Goal: Task Accomplishment & Management: Use online tool/utility

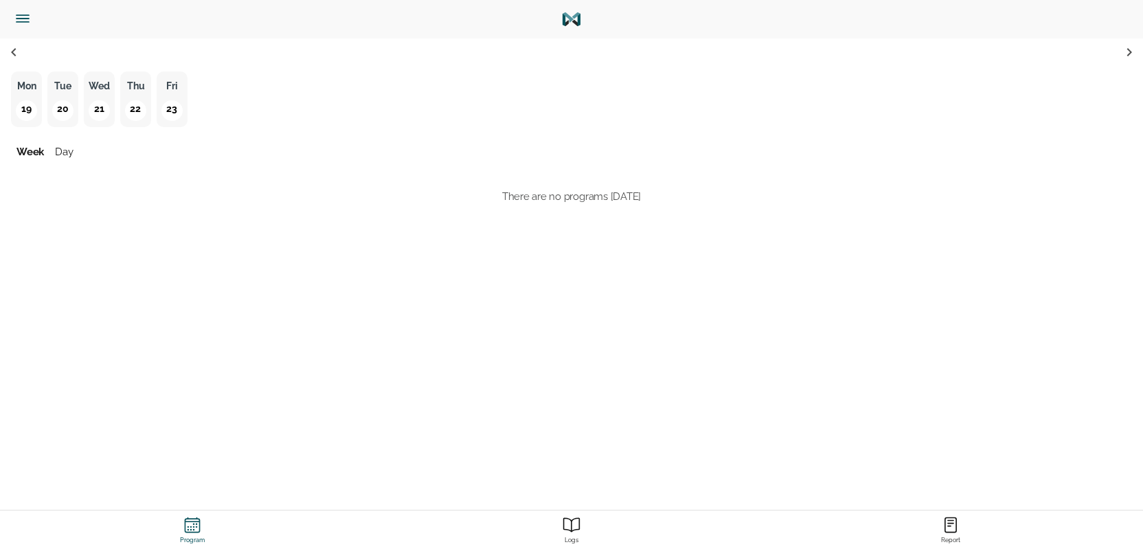
click at [18, 21] on icon "Side Menu" at bounding box center [22, 18] width 12 height 7
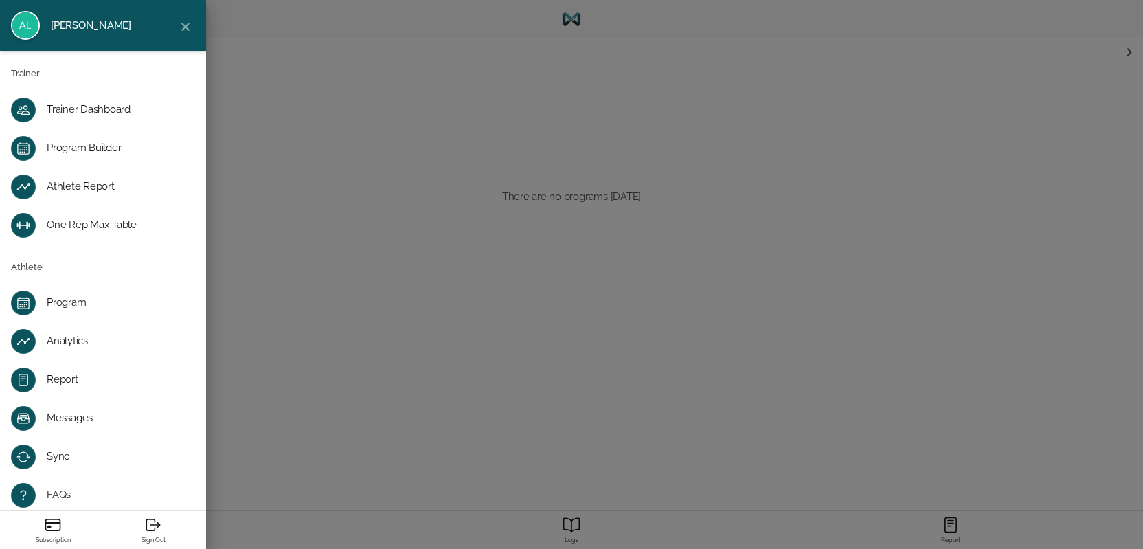
click at [69, 111] on div "Trainer Dashboard" at bounding box center [114, 110] width 135 height 14
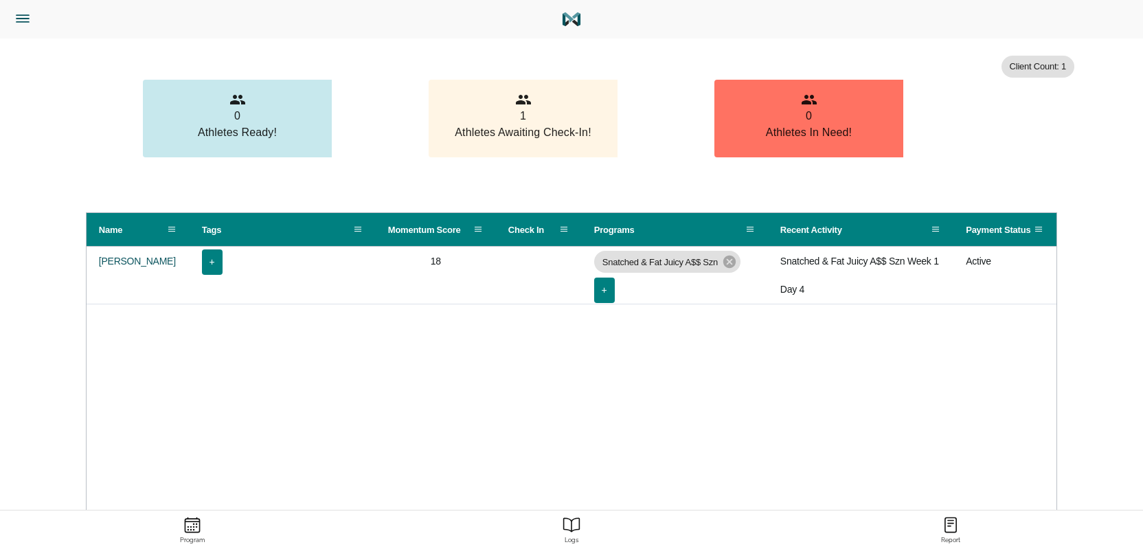
click at [32, 26] on button "Trainer Dashboard" at bounding box center [82, 19] width 154 height 38
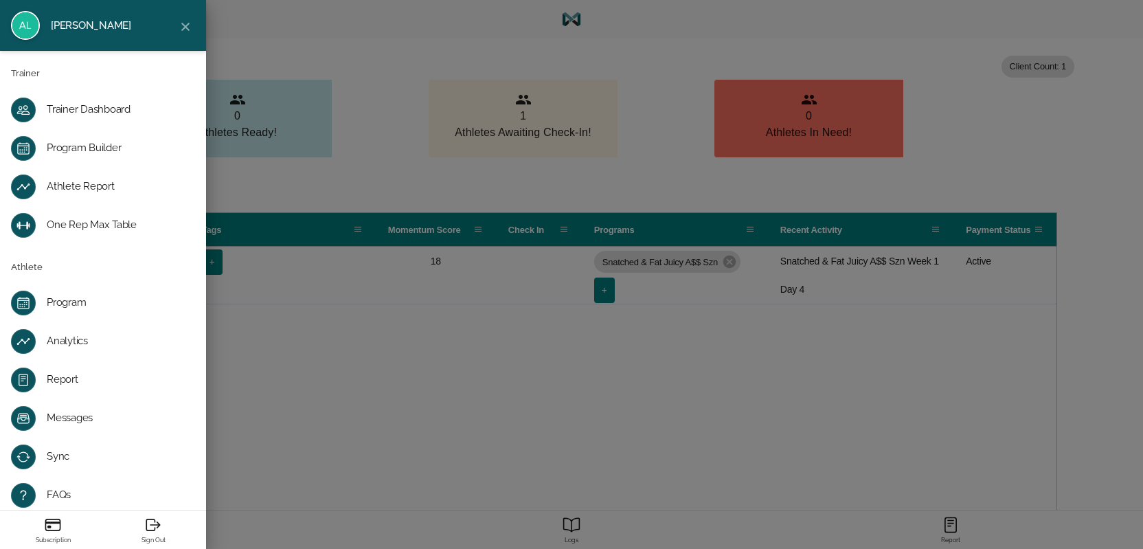
click at [54, 152] on div "Program Builder" at bounding box center [114, 148] width 135 height 14
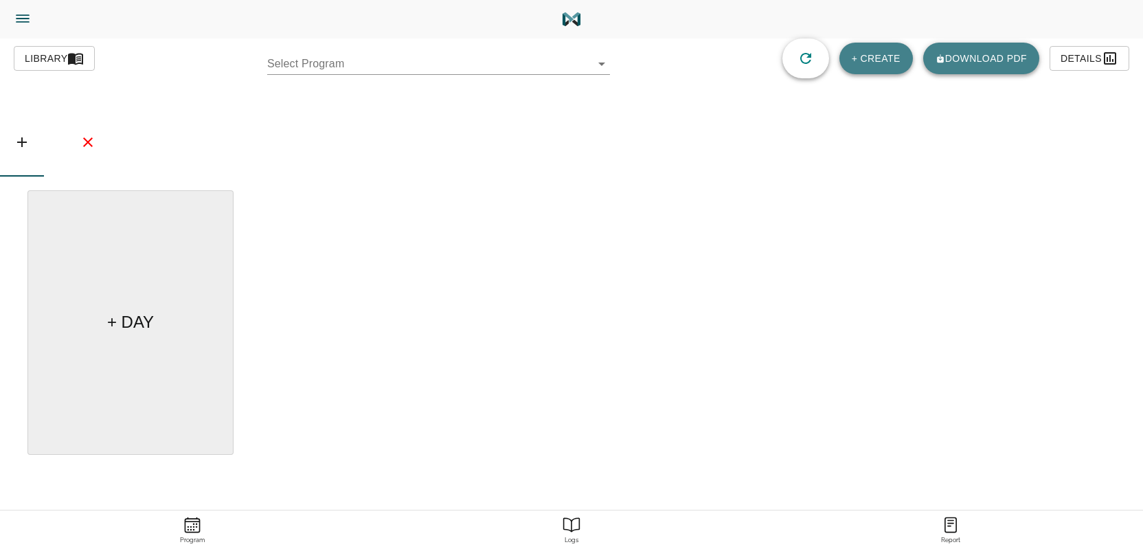
click at [338, 56] on body "[PERSON_NAME] Trainer Trainer Dashboard Program Builder Athlete Report One Rep …" at bounding box center [571, 313] width 1143 height 626
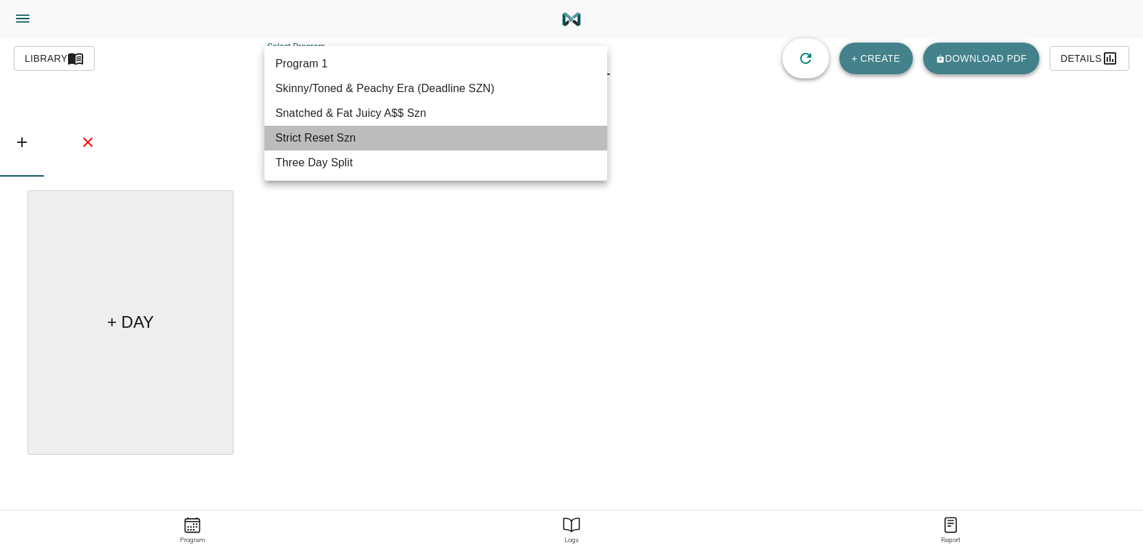
click at [334, 135] on li "Strict Reset Szn" at bounding box center [435, 138] width 343 height 25
type input "618"
type input "Strict Reset Szn"
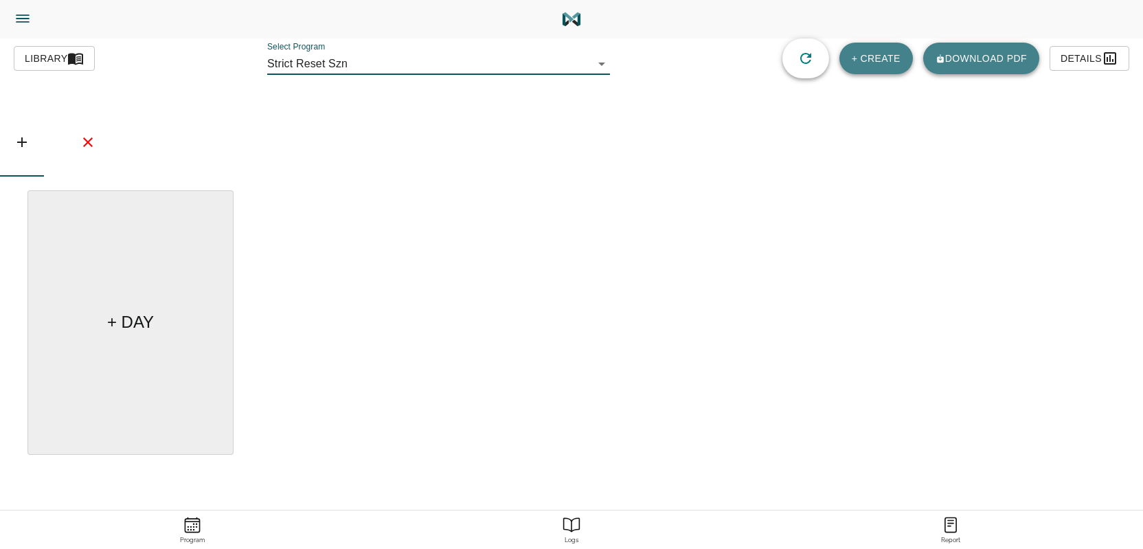
click at [426, 65] on body "[PERSON_NAME] Trainer Trainer Dashboard Program Builder Athlete Report One Rep …" at bounding box center [571, 313] width 1143 height 626
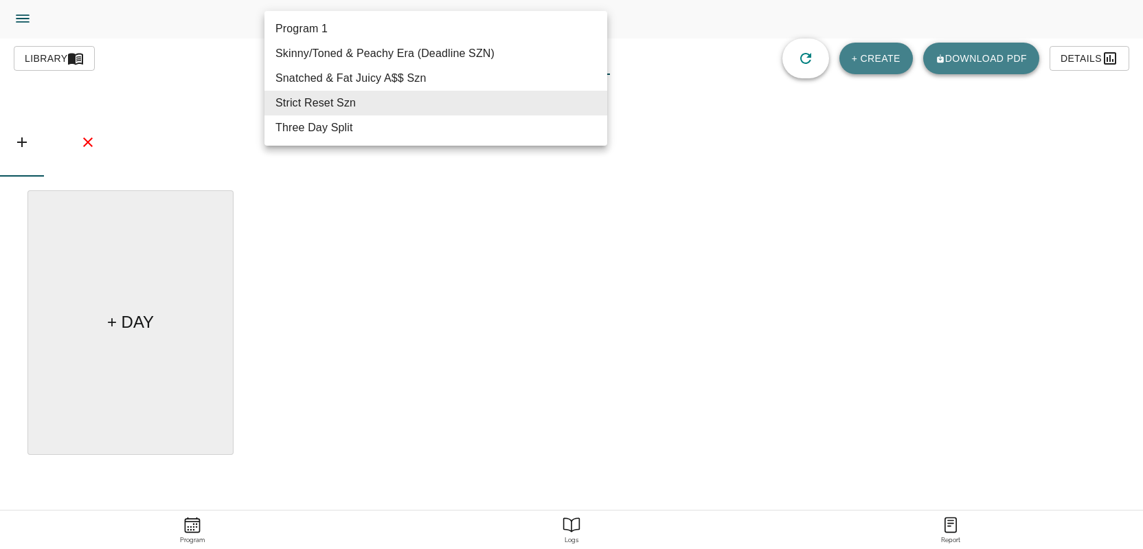
click at [424, 52] on li "Skinny/Toned & Peachy Era (Deadline SZN)" at bounding box center [435, 53] width 343 height 25
type input "619"
type input "Skinny/Toned & Peachy Era (Deadline SZN)"
type textarea "Focus on weight loss/fat loss & toning. 1 hr 15 min max."
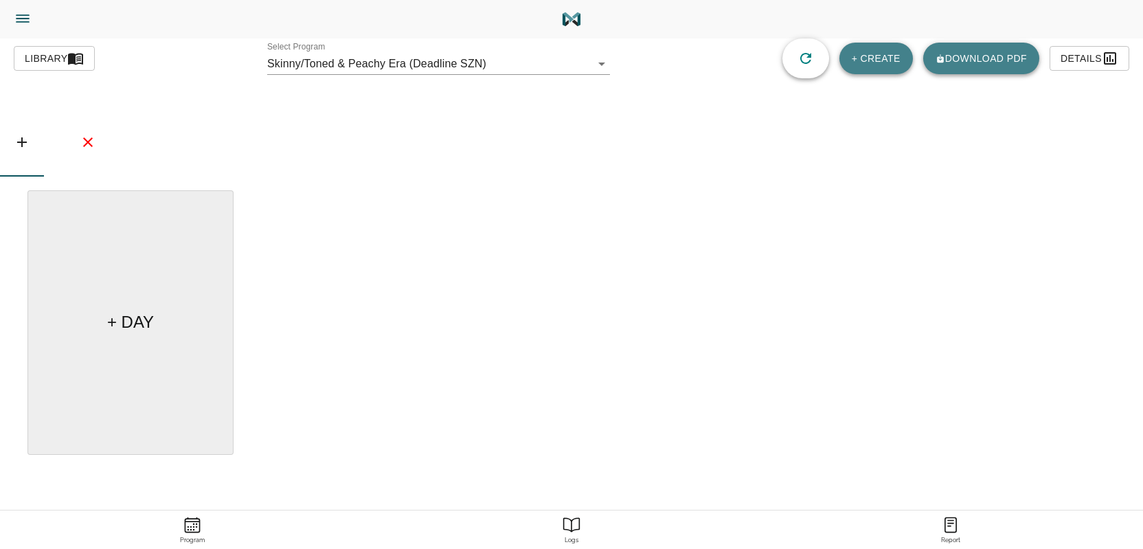
click at [337, 77] on div "Library Select Program Skinny/Toned & Peachy Era (Deadline SZN) 619 + CREATE Do…" at bounding box center [571, 58] width 1115 height 40
click at [341, 71] on body "[PERSON_NAME] Trainer Trainer Dashboard Program Builder Athlete Report One Rep …" at bounding box center [571, 313] width 1143 height 626
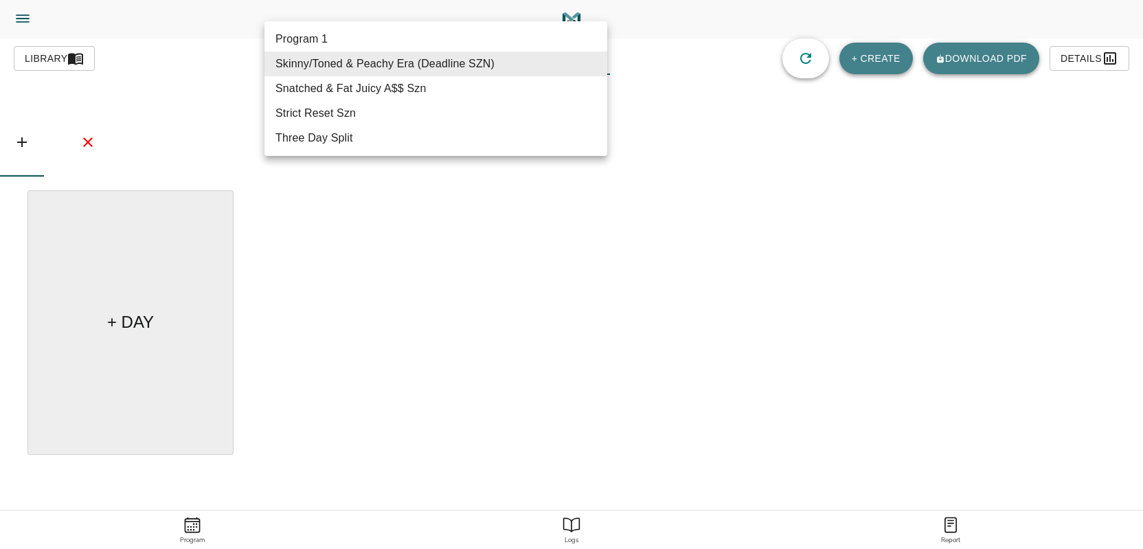
click at [315, 135] on li "Three Day Split" at bounding box center [435, 138] width 343 height 25
type input "612"
type input "Three Day Split"
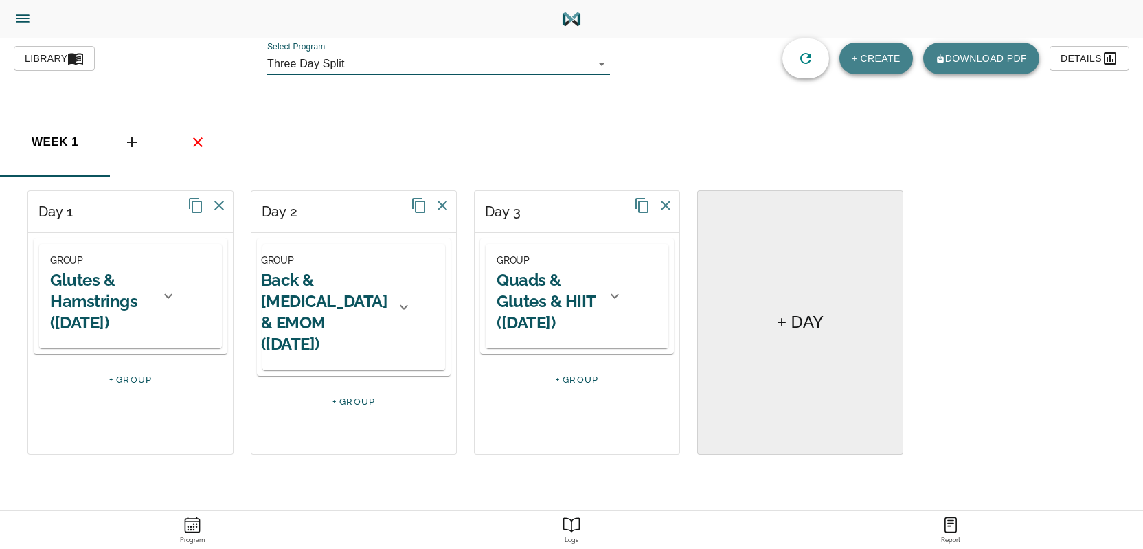
click at [330, 59] on body "[PERSON_NAME] Trainer Trainer Dashboard Program Builder Athlete Report One Rep …" at bounding box center [571, 313] width 1143 height 626
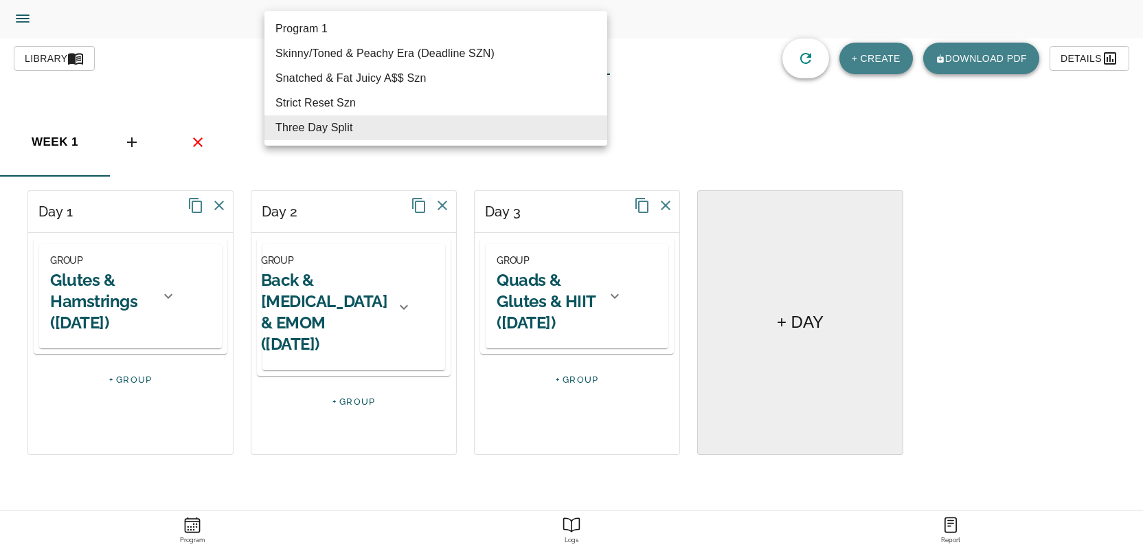
click at [321, 103] on li "Strict Reset Szn" at bounding box center [435, 103] width 343 height 25
type input "618"
type input "Strict Reset Szn"
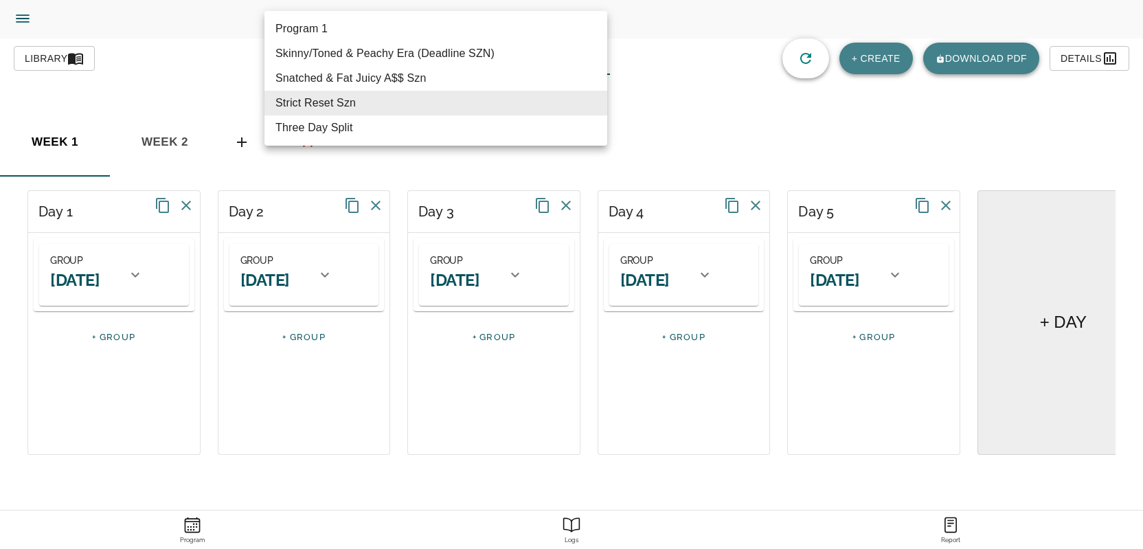
click at [350, 67] on body "[PERSON_NAME] Trainer Trainer Dashboard Program Builder Athlete Report One Rep …" at bounding box center [571, 313] width 1143 height 626
click at [358, 56] on li "Skinny/Toned & Peachy Era (Deadline SZN)" at bounding box center [435, 53] width 343 height 25
type input "619"
type input "Skinny/Toned & Peachy Era (Deadline SZN)"
type textarea "Focus on weight loss/fat loss & toning. 1 hr 15 min max."
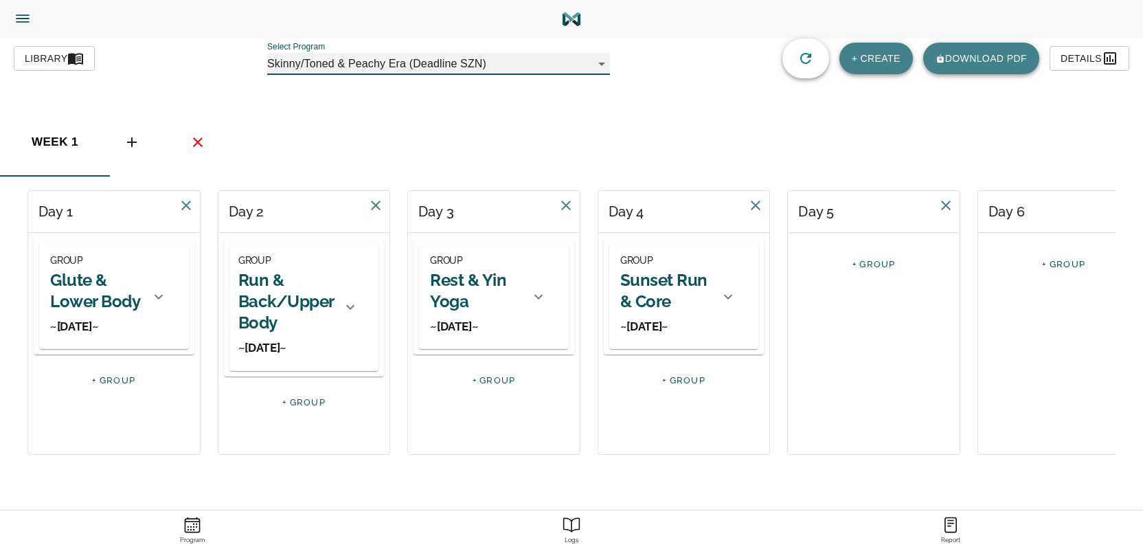
click at [110, 318] on div "GROUP Glute & Lower Body ~[DATE]~" at bounding box center [96, 296] width 92 height 89
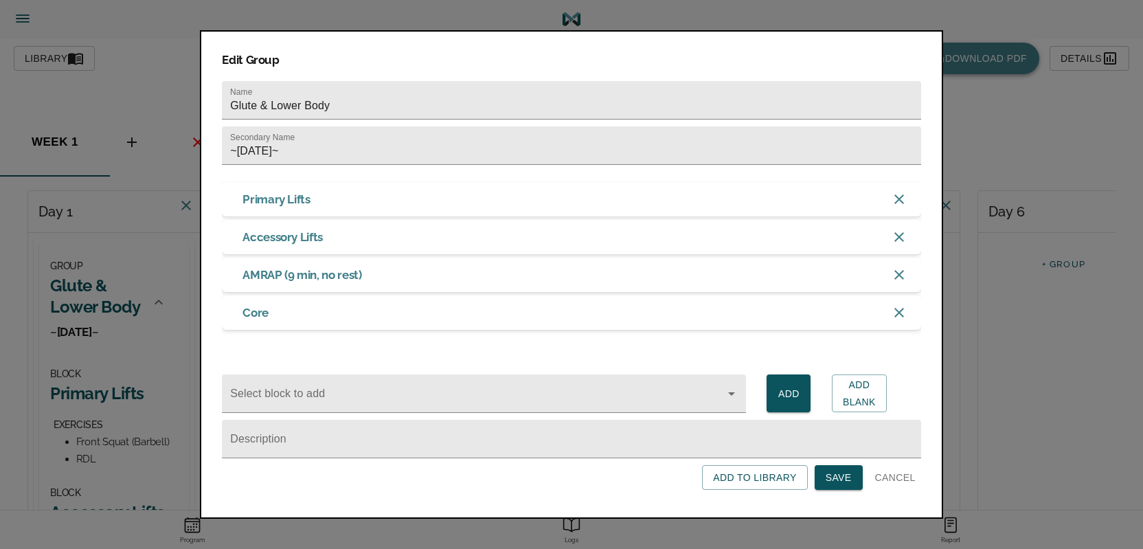
click at [906, 481] on span "Cancel" at bounding box center [895, 477] width 41 height 17
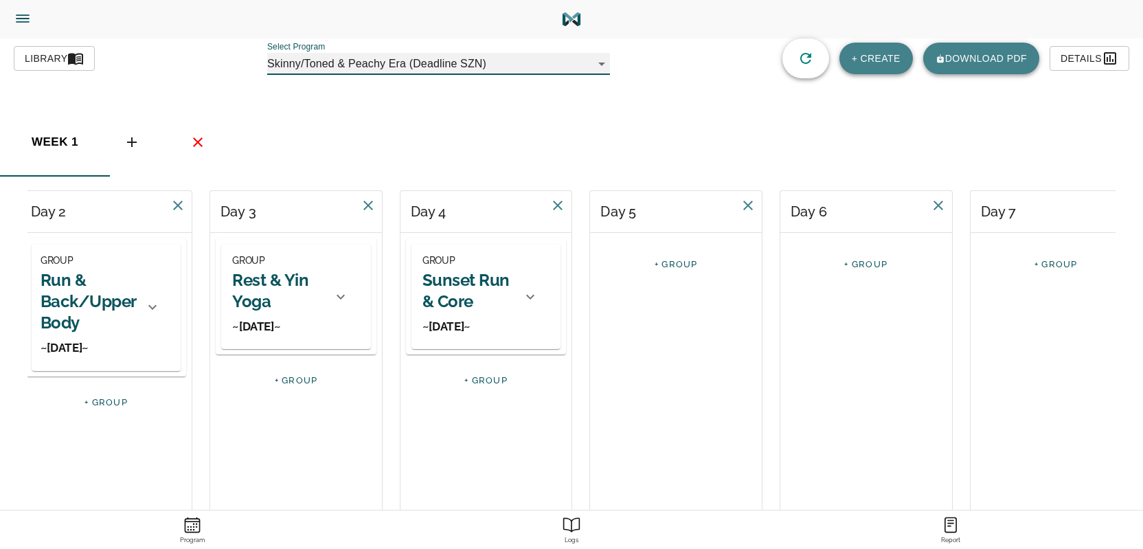
scroll to position [0, 242]
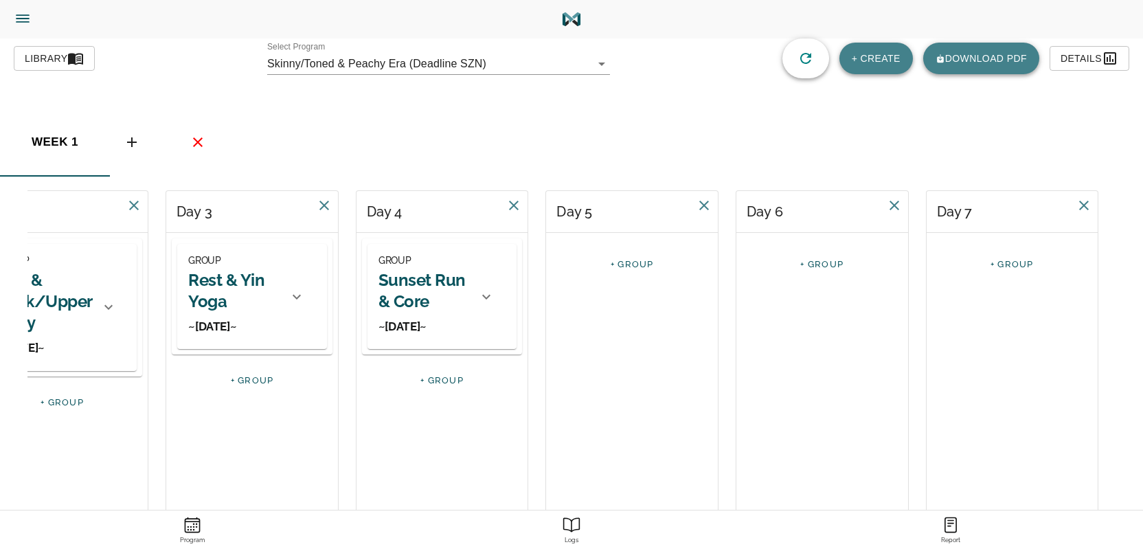
click at [631, 262] on link "+ GROUP" at bounding box center [632, 264] width 43 height 10
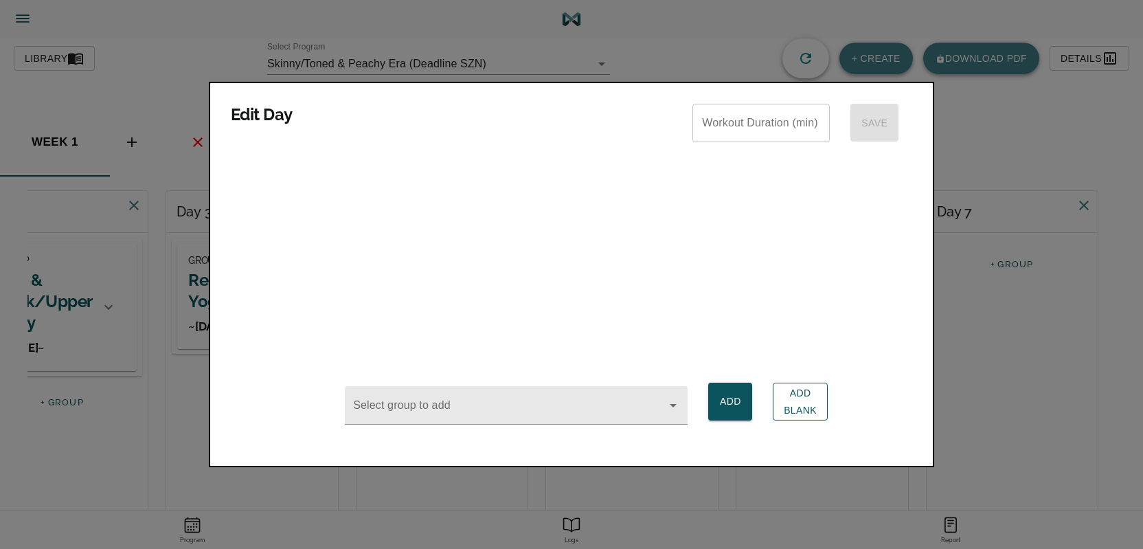
click at [795, 394] on span "Add Blank" at bounding box center [800, 402] width 33 height 34
click at [687, 492] on div at bounding box center [571, 274] width 1143 height 549
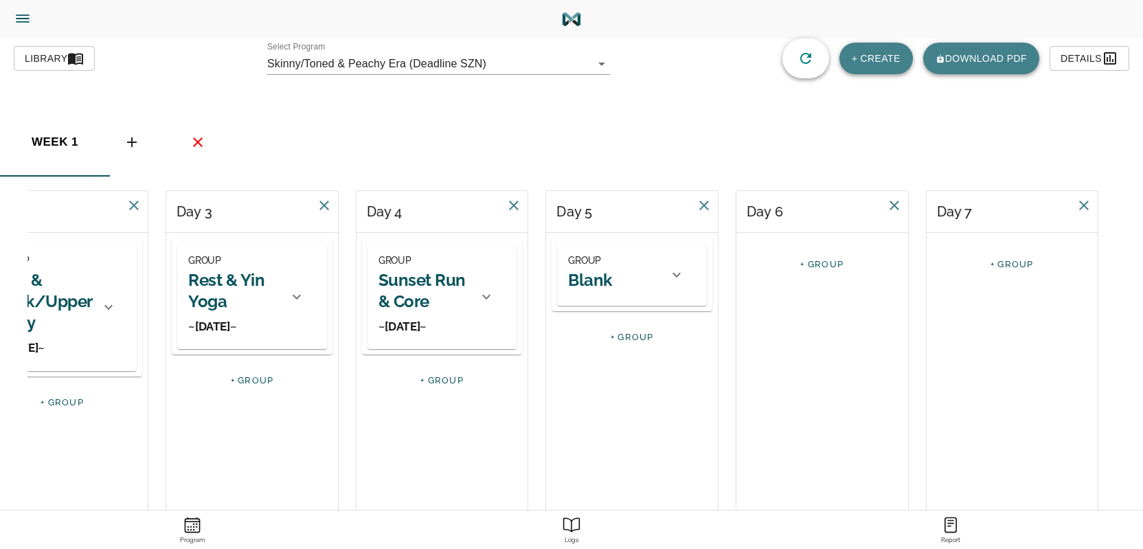
click at [602, 279] on h2 "Blank" at bounding box center [590, 279] width 44 height 21
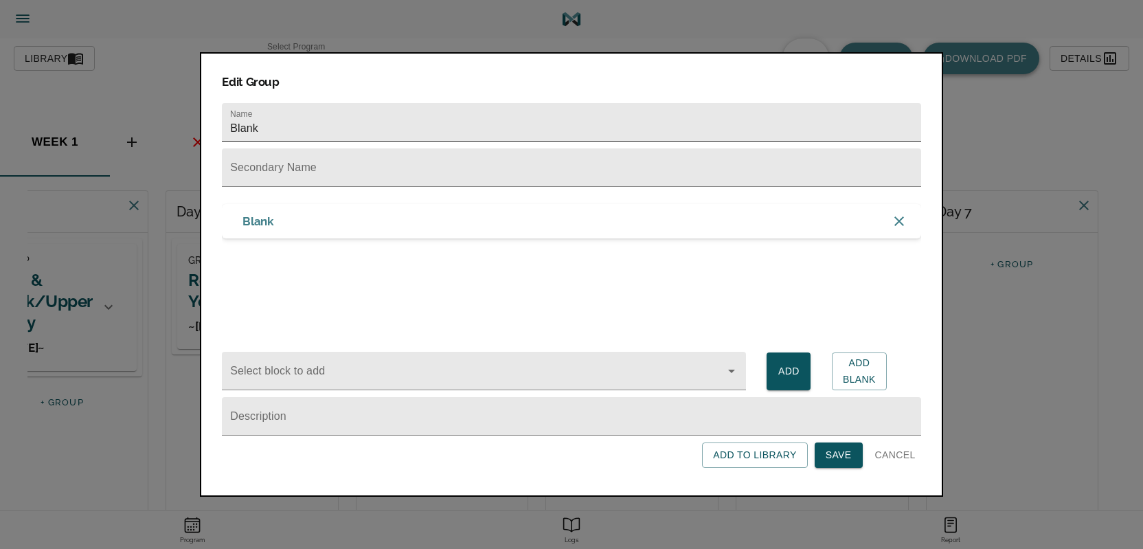
click at [319, 126] on input "Blank" at bounding box center [571, 122] width 699 height 38
type input "Rest/Active Recovery"
click at [297, 171] on input "text" at bounding box center [571, 167] width 699 height 38
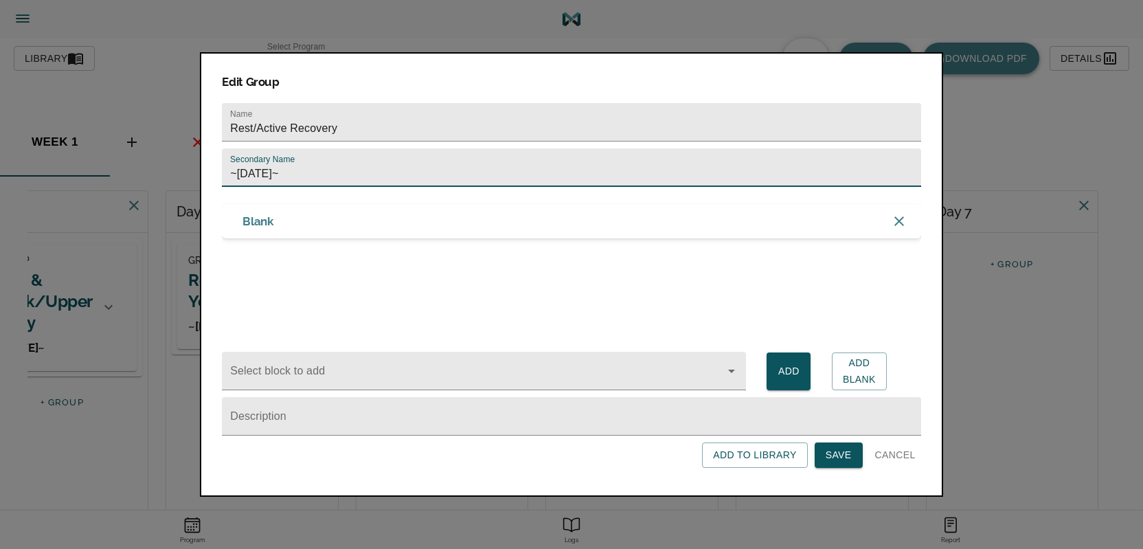
type input "~[DATE]~"
click at [841, 456] on span "Save" at bounding box center [839, 454] width 26 height 17
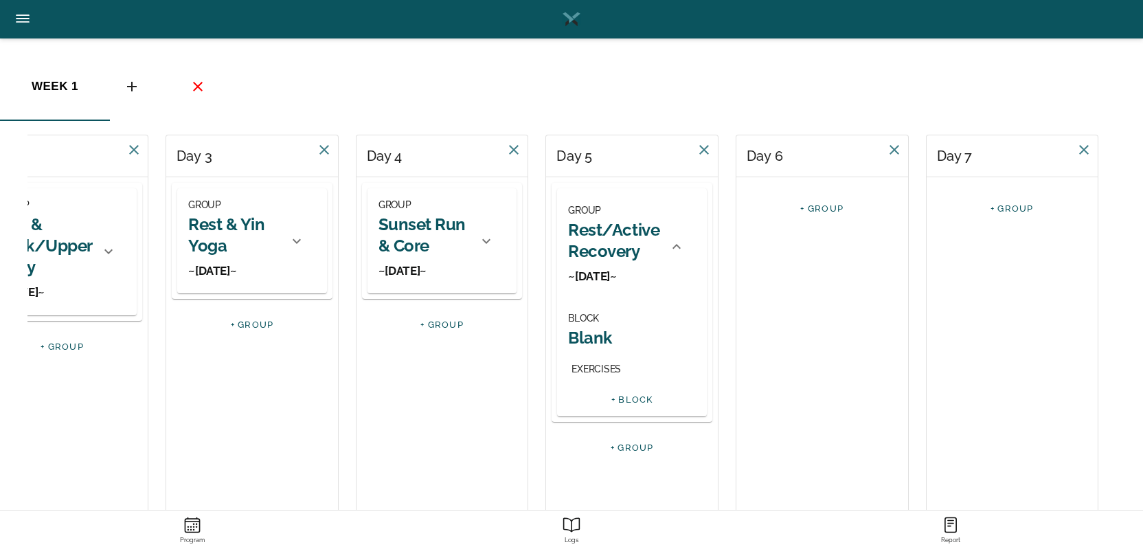
scroll to position [76, 0]
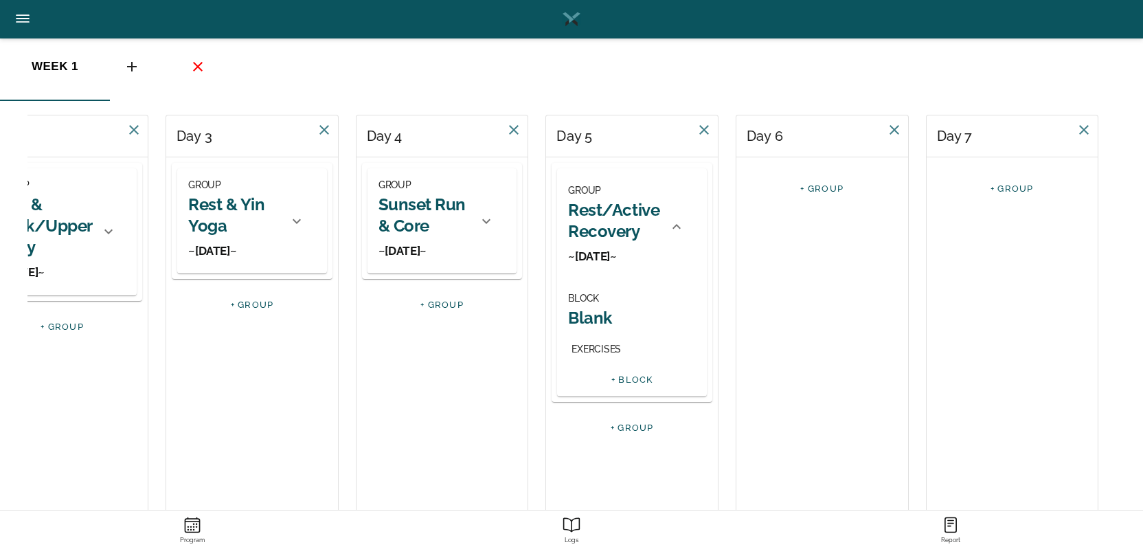
click at [591, 324] on h2 "Blank" at bounding box center [632, 317] width 128 height 21
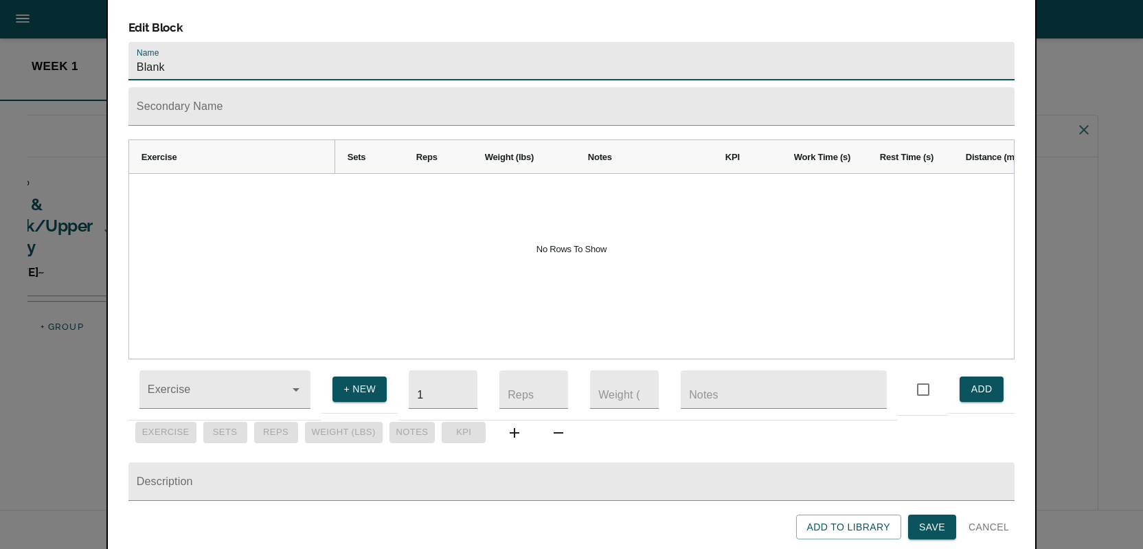
click at [273, 52] on input "Blank" at bounding box center [571, 61] width 886 height 38
type input "1"
type input "Hot Girl Walk <3"
click at [194, 386] on input "Exercise" at bounding box center [206, 395] width 122 height 25
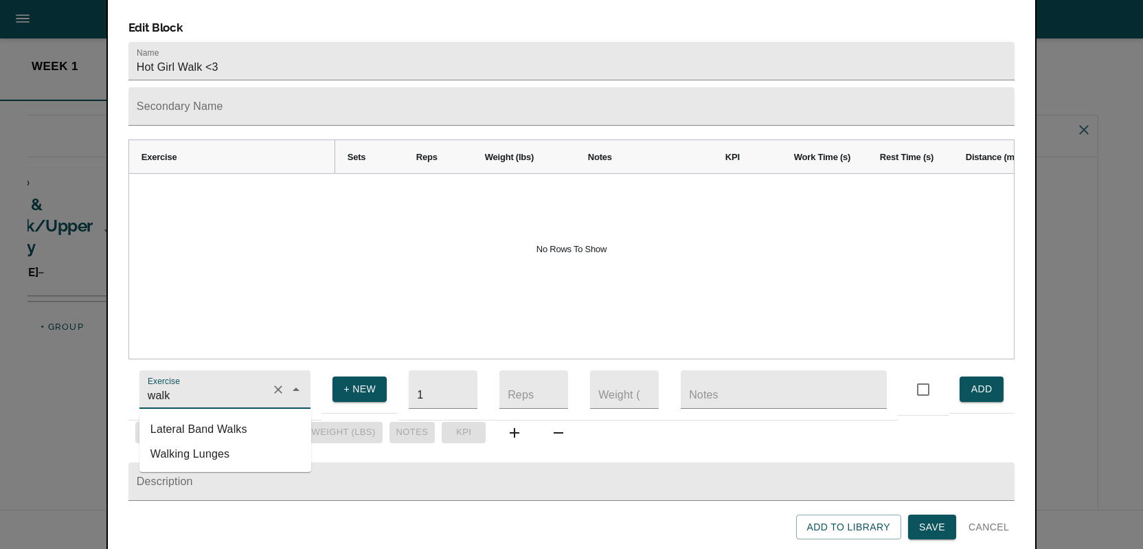
type input "walk"
click at [339, 378] on button "+ NEW" at bounding box center [359, 388] width 54 height 25
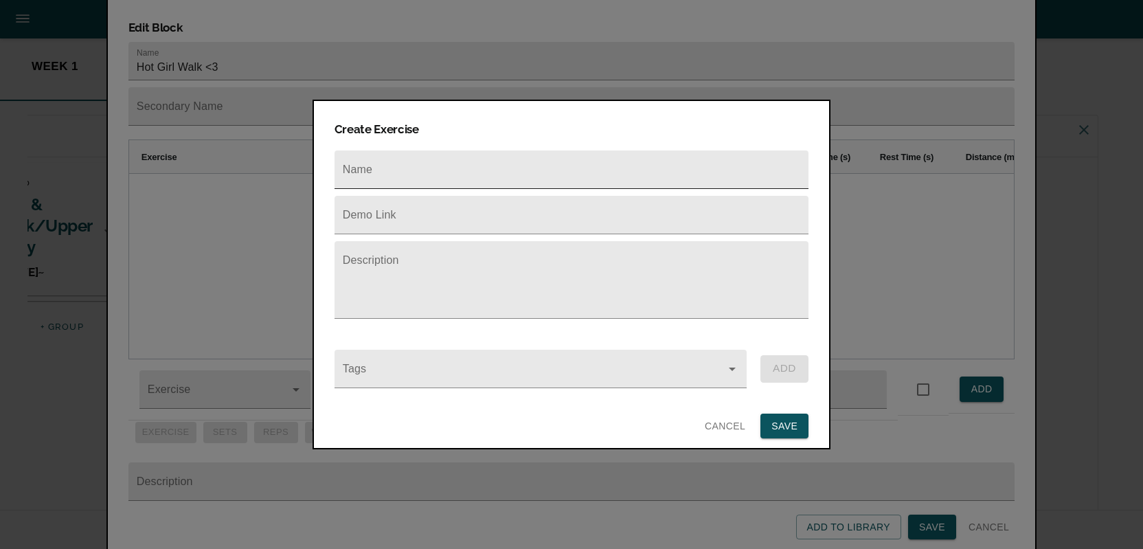
click at [397, 163] on input "text" at bounding box center [571, 169] width 474 height 38
type input "H"
type input "W"
type input "Walk"
click at [363, 270] on textarea at bounding box center [571, 286] width 457 height 52
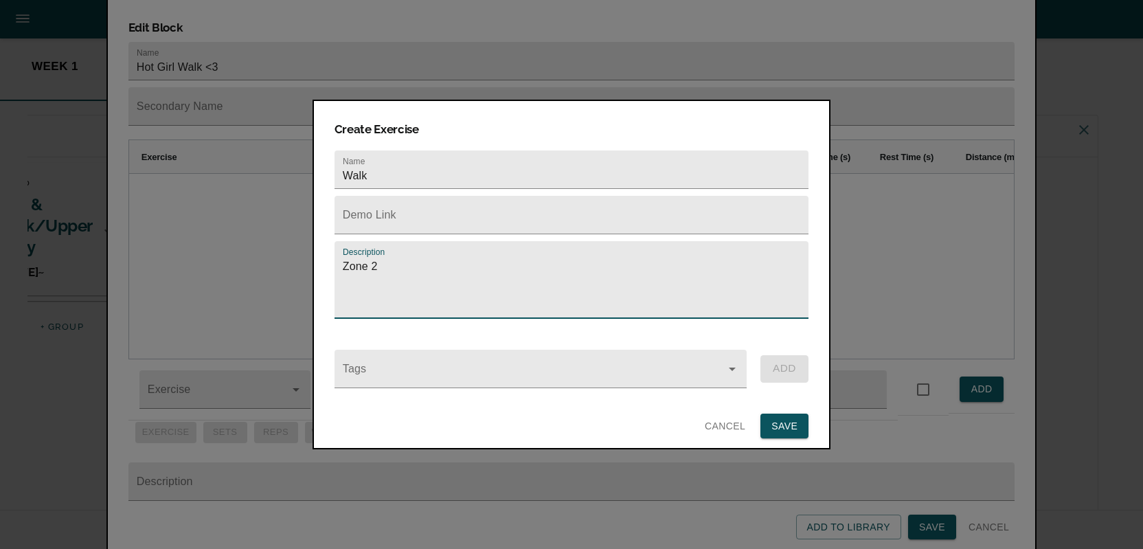
type textarea "Zone 2"
click at [783, 421] on span "SAVE" at bounding box center [784, 426] width 26 height 17
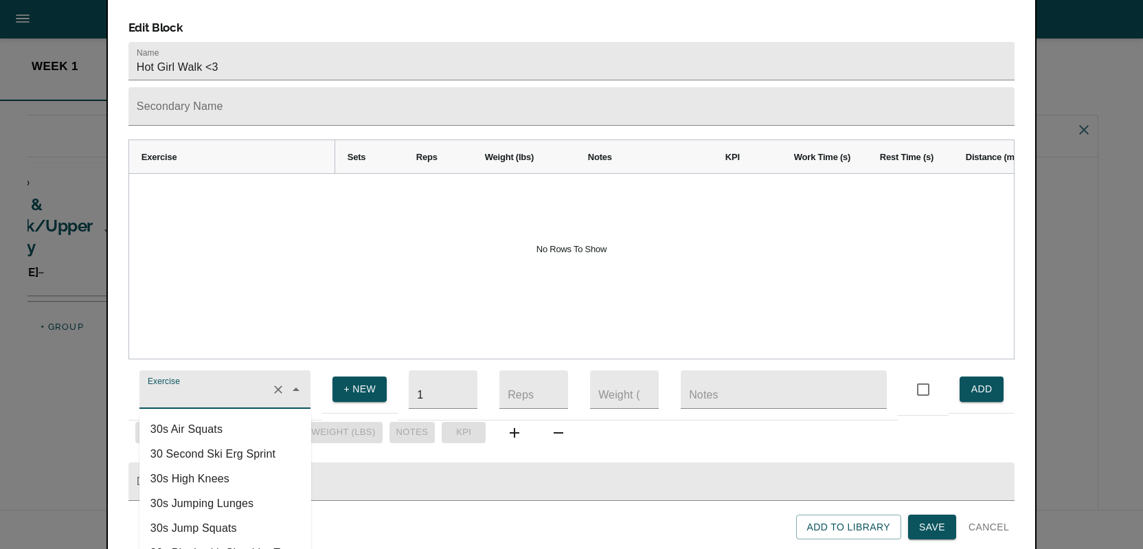
click at [196, 383] on input "Exercise" at bounding box center [206, 395] width 122 height 25
click at [185, 473] on li "Walk" at bounding box center [225, 478] width 172 height 25
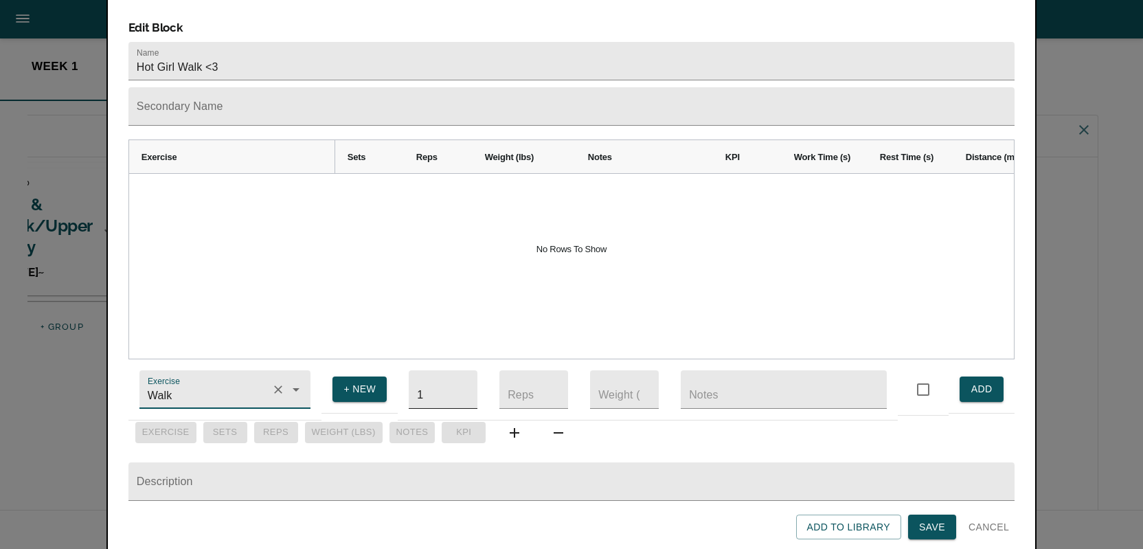
click at [426, 385] on input "1" at bounding box center [443, 389] width 69 height 38
click at [975, 380] on span "ADD" at bounding box center [981, 388] width 22 height 17
click at [214, 387] on input "Walk" at bounding box center [206, 395] width 122 height 25
click at [202, 417] on li "Yin Yoga (60 min)" at bounding box center [225, 429] width 172 height 25
type input "Yin Yoga (60 min)"
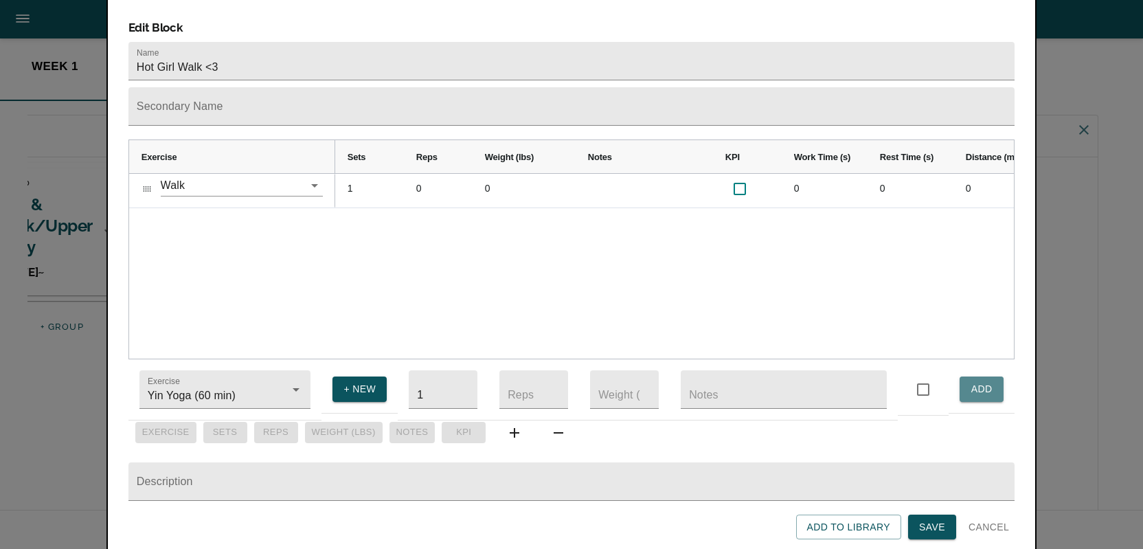
click at [966, 378] on button "ADD" at bounding box center [981, 388] width 44 height 25
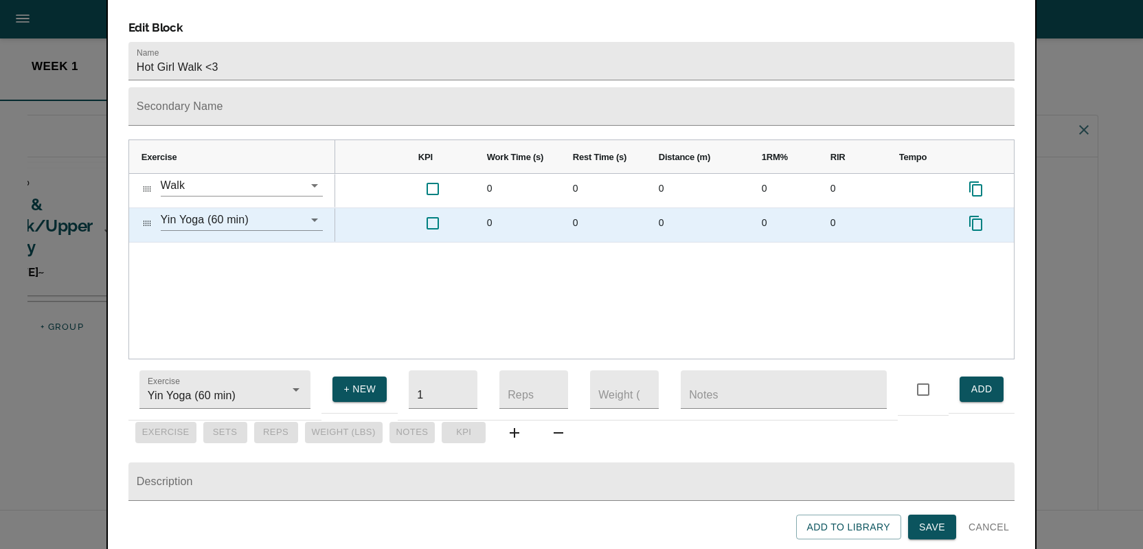
scroll to position [0, 352]
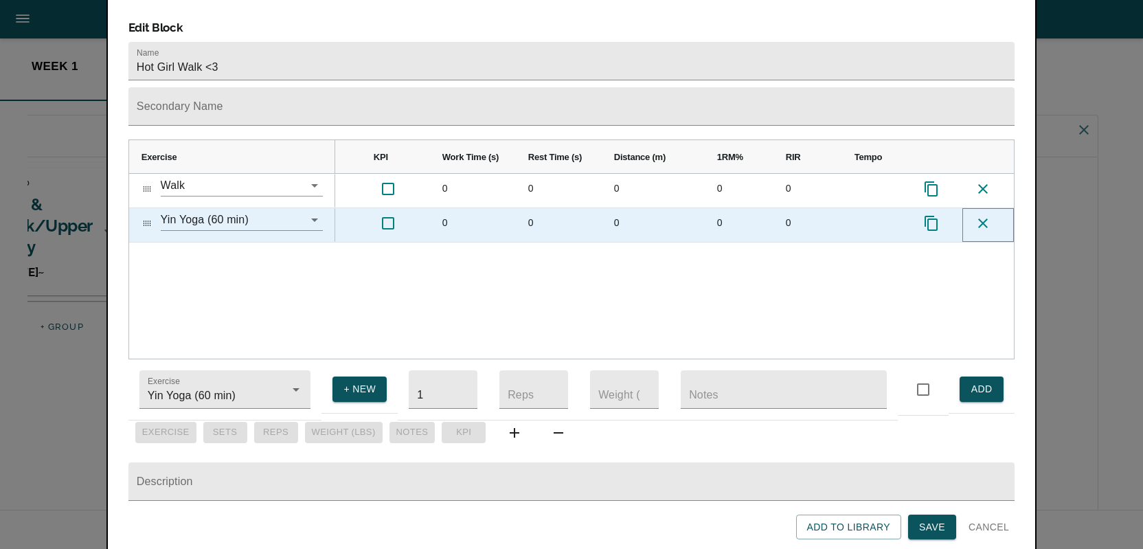
click at [983, 215] on icon at bounding box center [983, 223] width 16 height 16
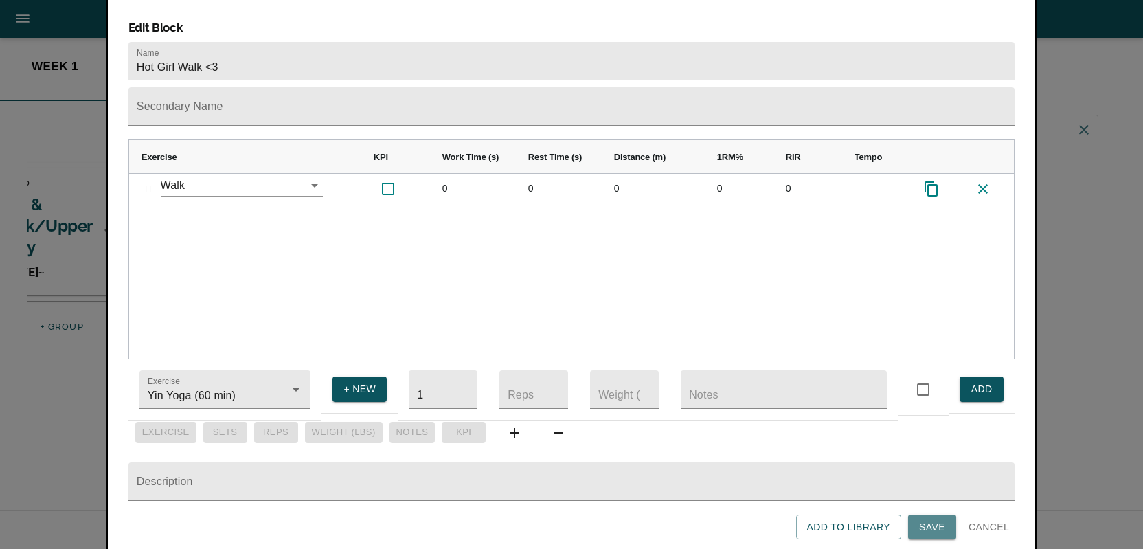
click at [926, 524] on span "Save" at bounding box center [932, 527] width 26 height 17
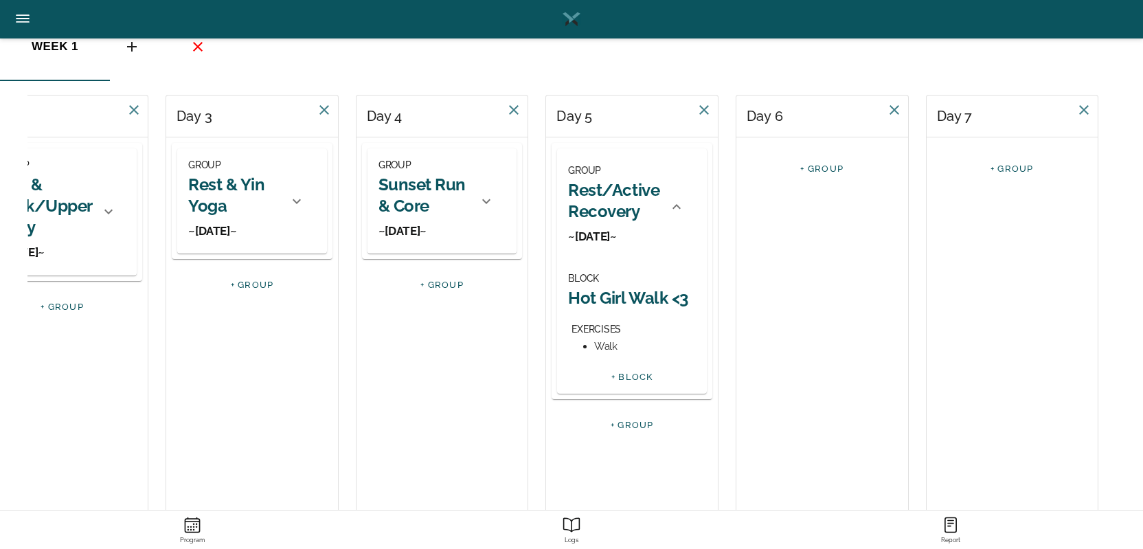
scroll to position [96, 0]
click at [636, 374] on link "+ BLOCK" at bounding box center [632, 376] width 42 height 10
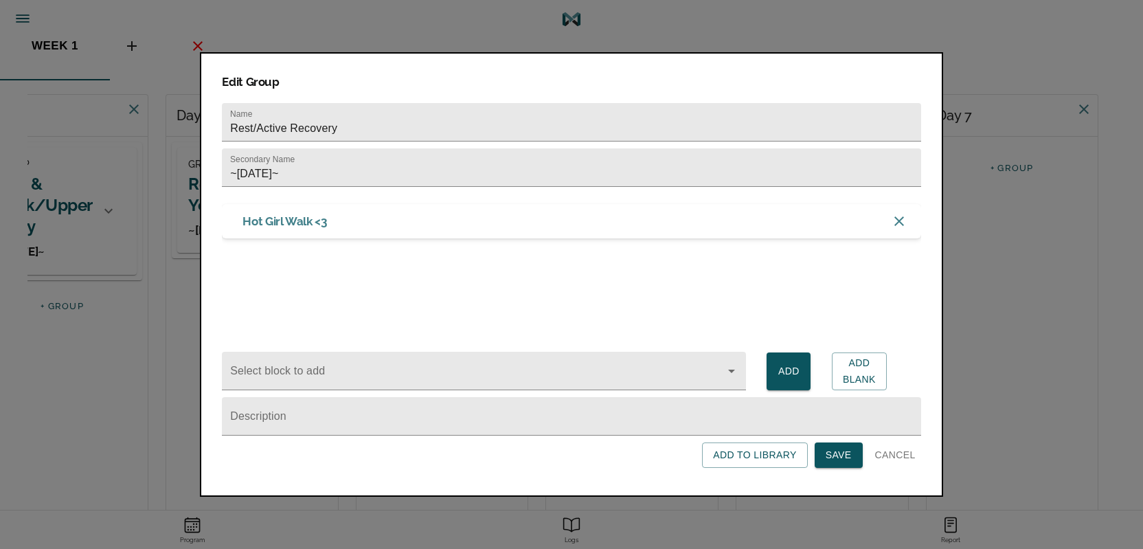
scroll to position [0, 0]
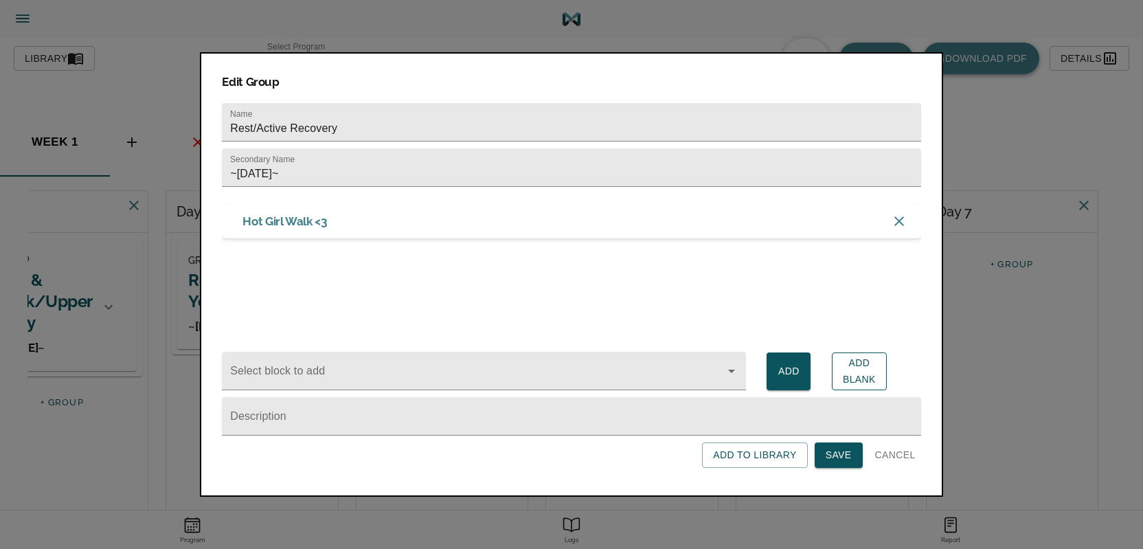
click at [863, 366] on span "Add Blank" at bounding box center [859, 371] width 33 height 34
click at [889, 455] on span "Cancel" at bounding box center [895, 454] width 41 height 17
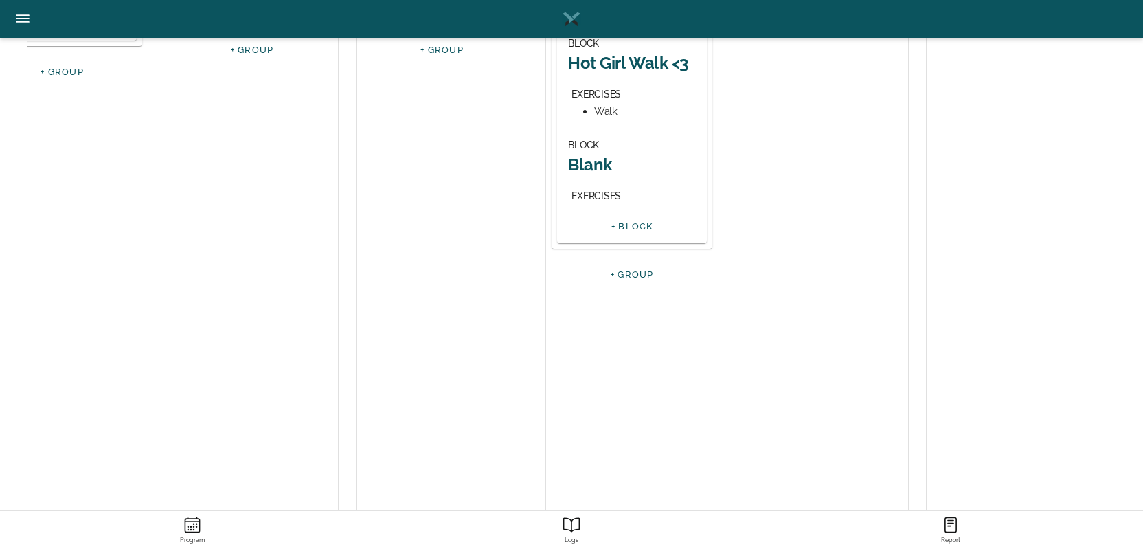
click at [591, 160] on h2 "Blank" at bounding box center [632, 164] width 128 height 21
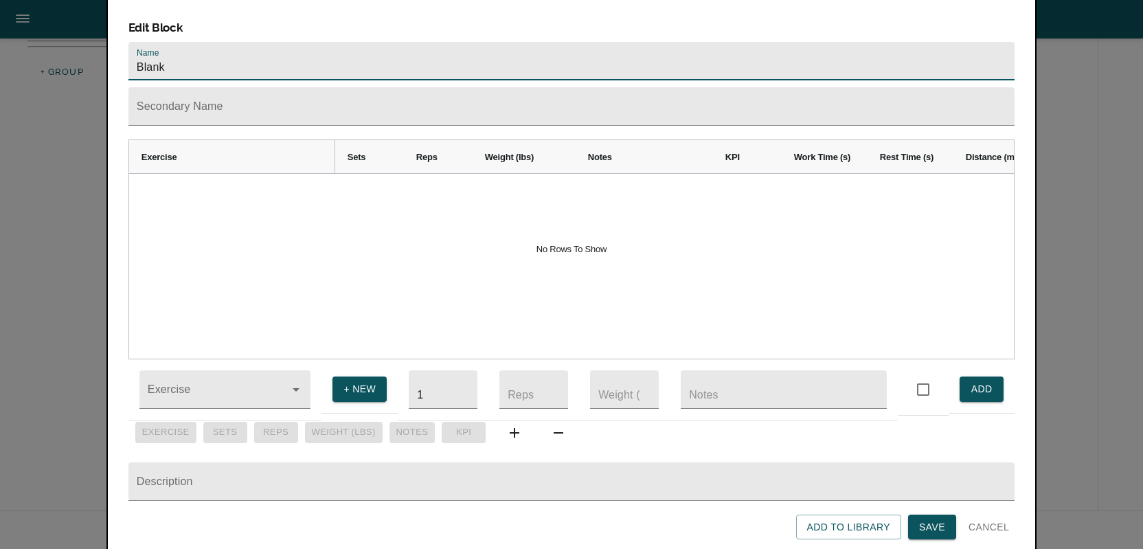
click at [256, 49] on input "Blank" at bounding box center [571, 61] width 886 height 38
type input "Yoga (Recovery)"
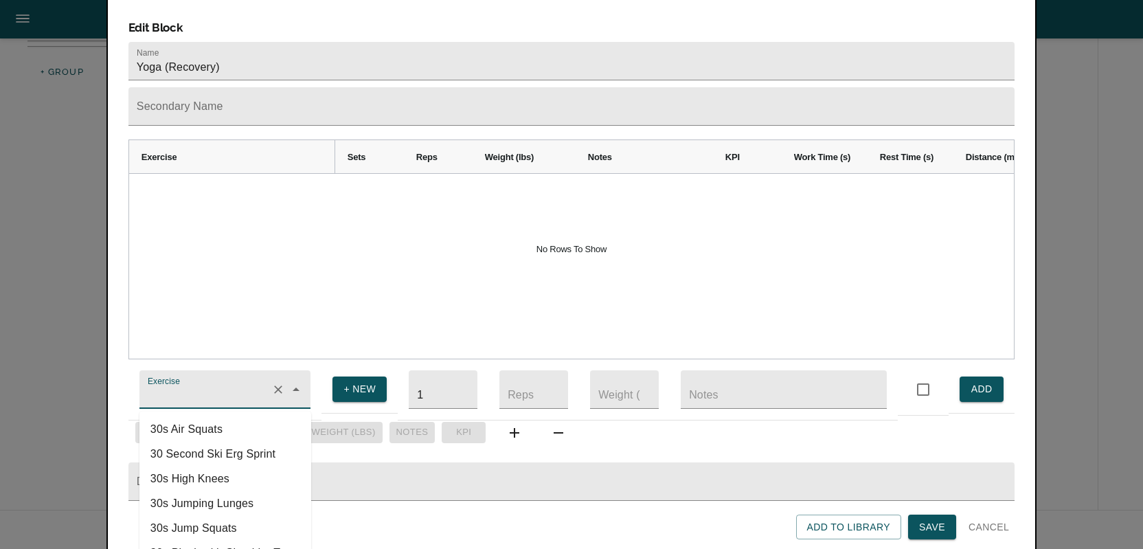
click at [202, 394] on input "Exercise" at bounding box center [206, 395] width 122 height 25
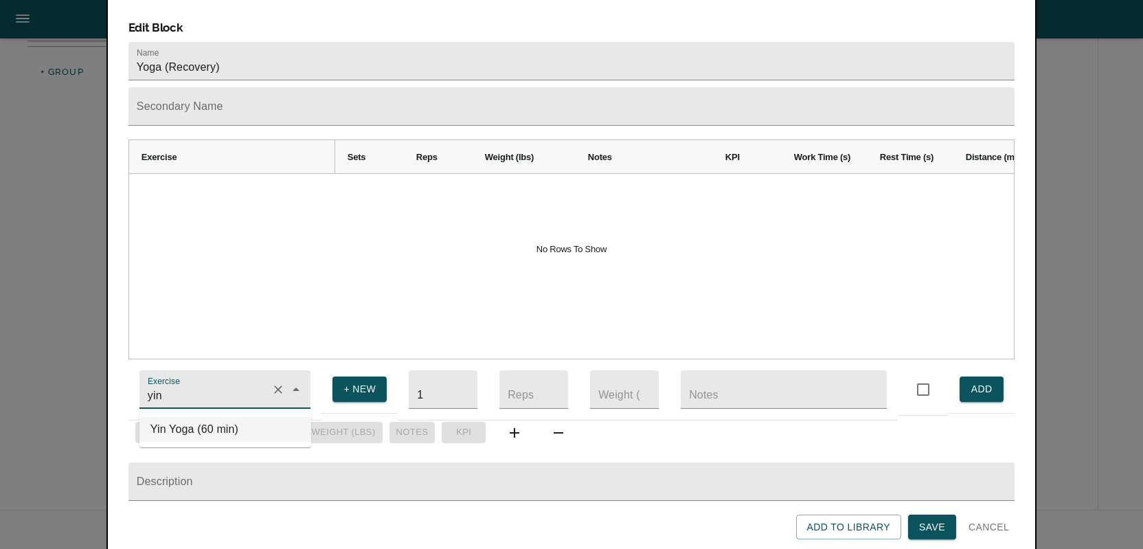
click at [192, 418] on li "Yin Yoga (60 min)" at bounding box center [225, 429] width 172 height 25
type input "Yin Yoga (60 min)"
click at [970, 380] on span "ADD" at bounding box center [981, 388] width 22 height 17
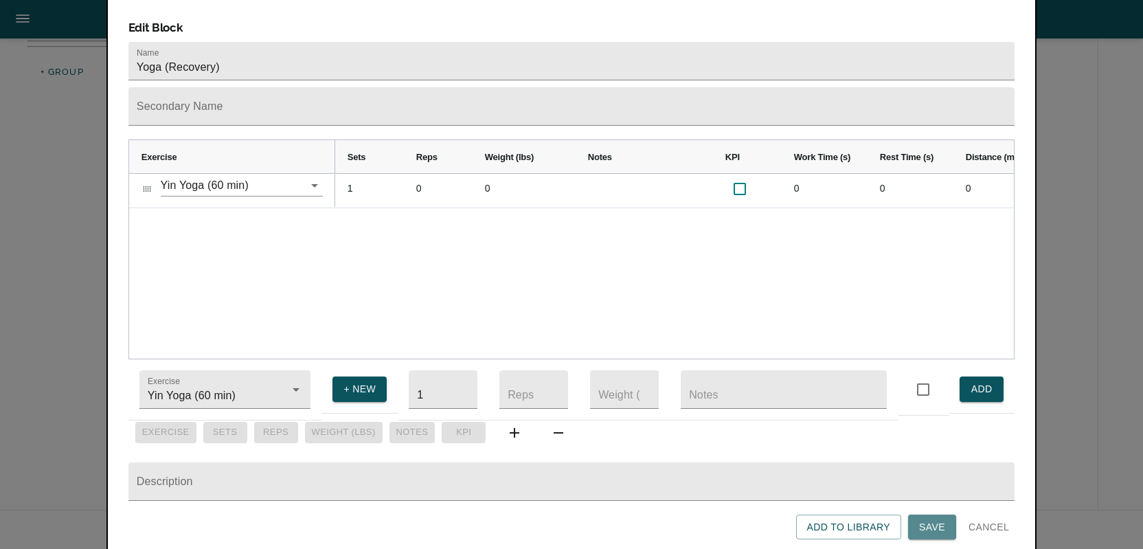
click at [931, 525] on span "Save" at bounding box center [932, 527] width 26 height 17
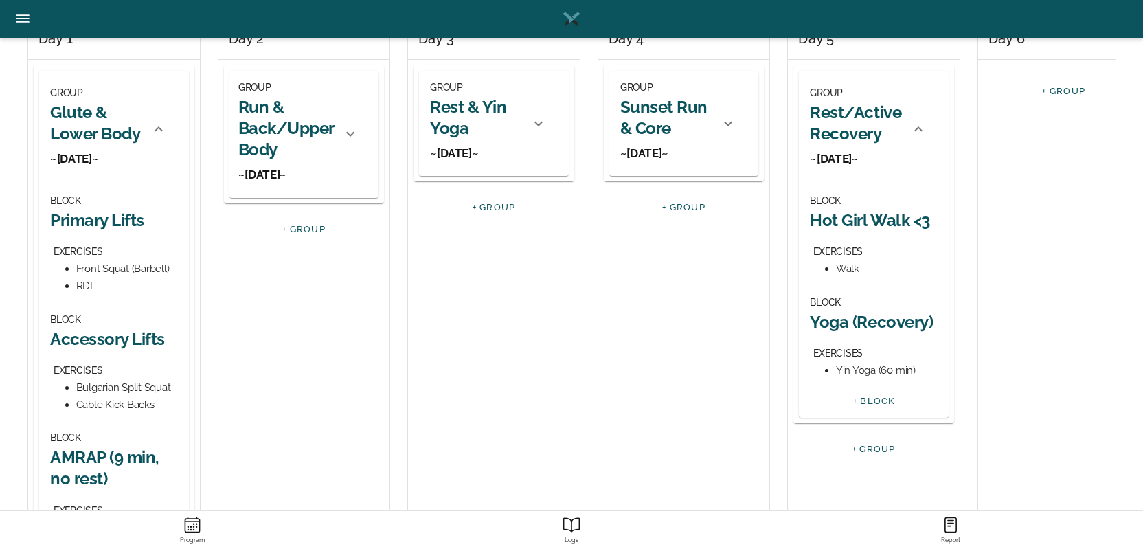
scroll to position [166, 0]
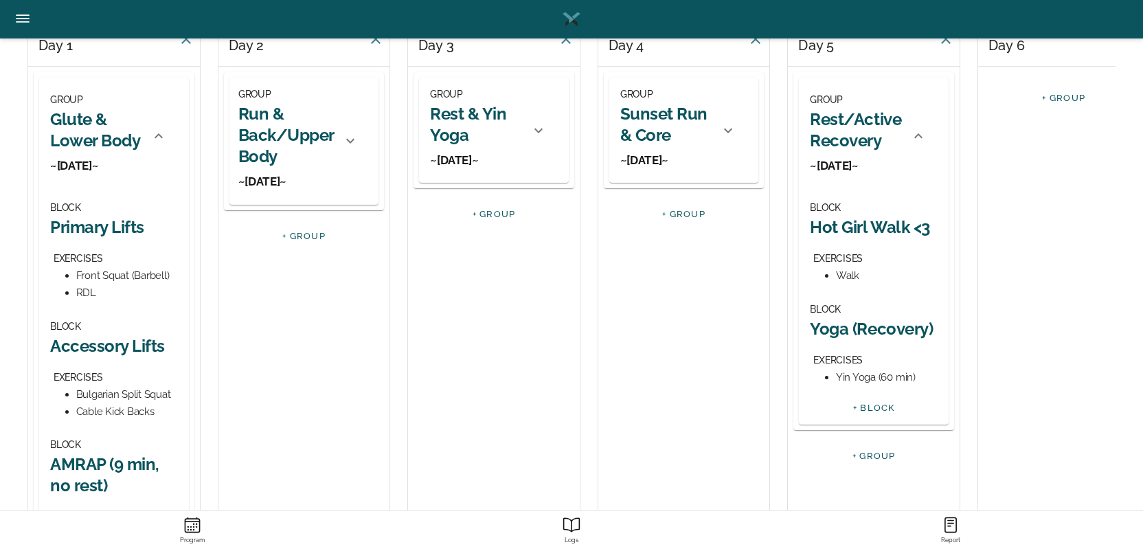
click at [352, 139] on icon at bounding box center [350, 141] width 16 height 16
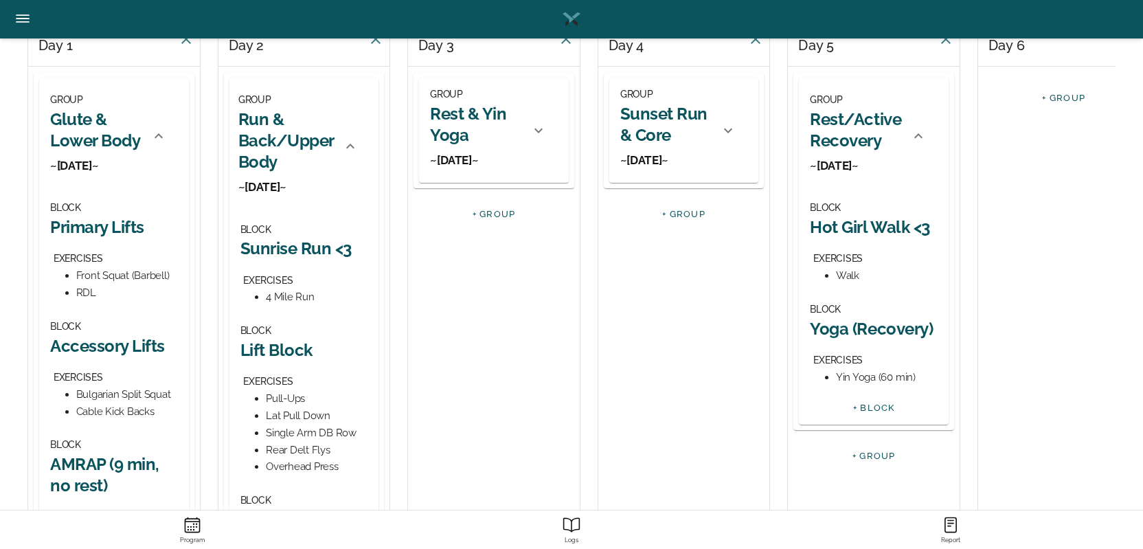
click at [536, 131] on icon at bounding box center [538, 130] width 16 height 16
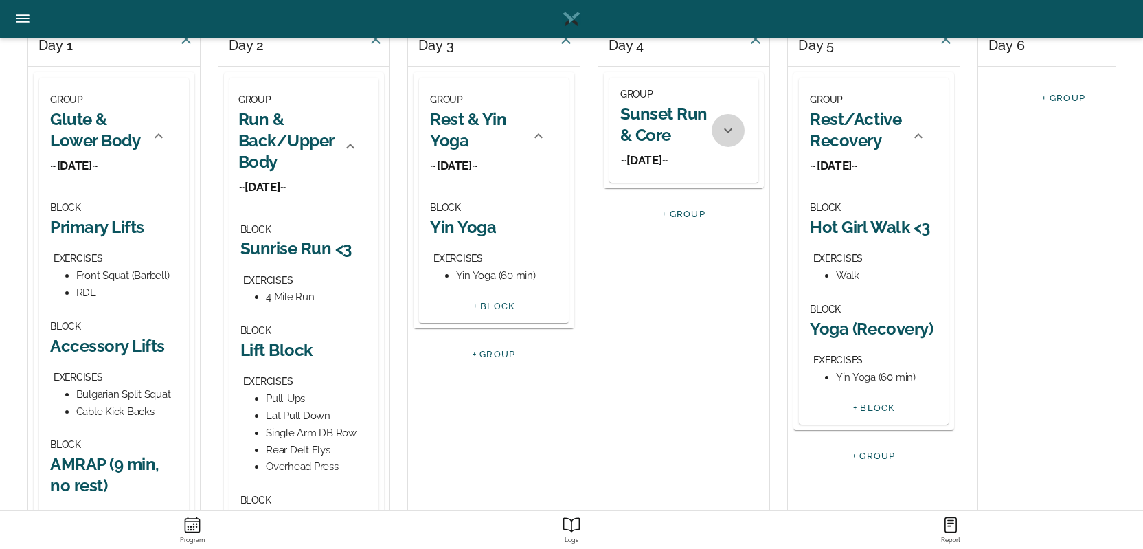
click at [725, 126] on icon at bounding box center [728, 130] width 16 height 16
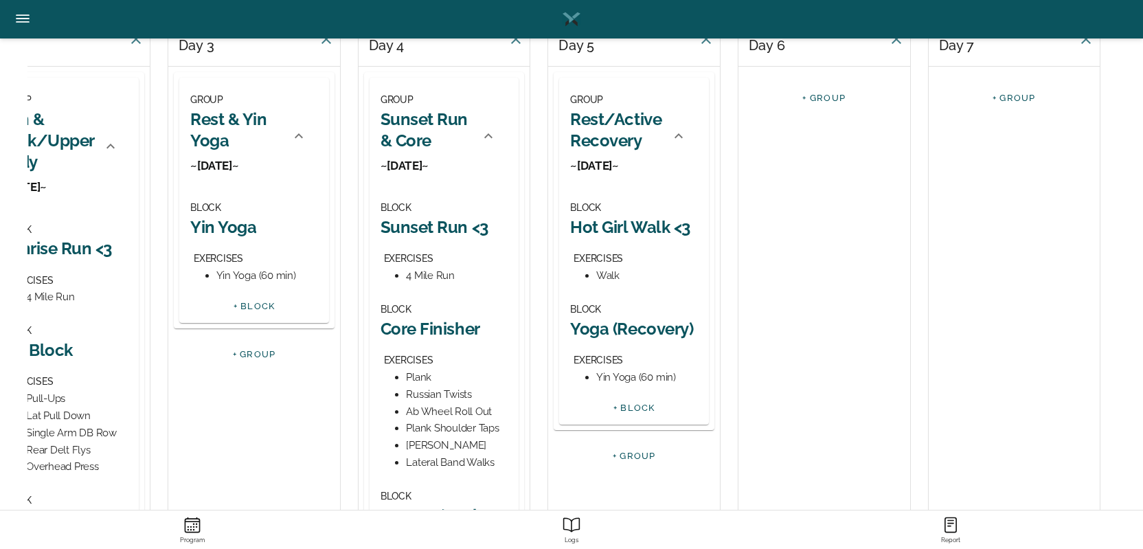
scroll to position [0, 242]
click at [817, 98] on link "+ GROUP" at bounding box center [821, 98] width 43 height 10
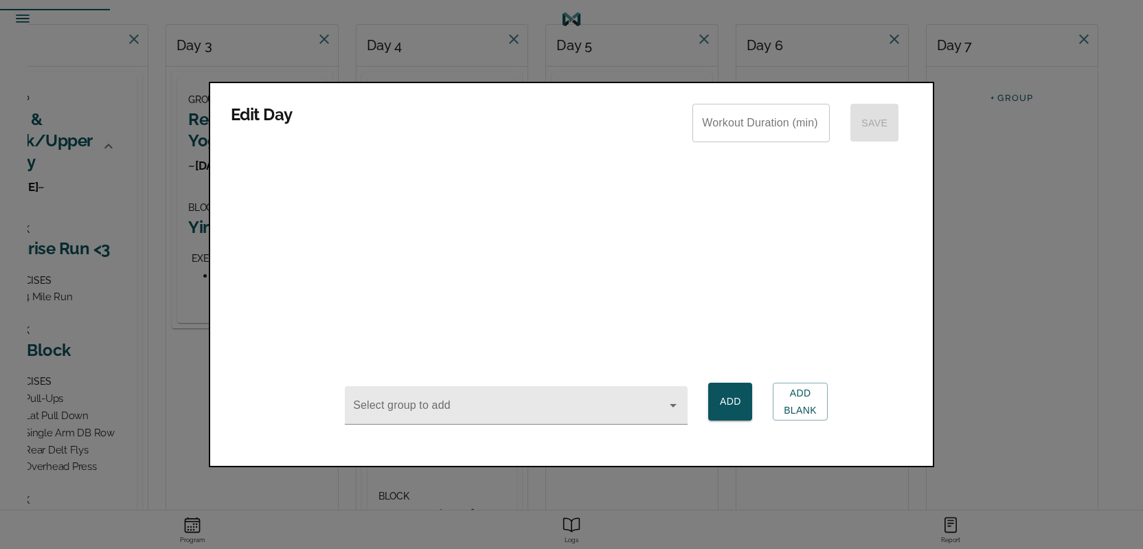
scroll to position [0, 0]
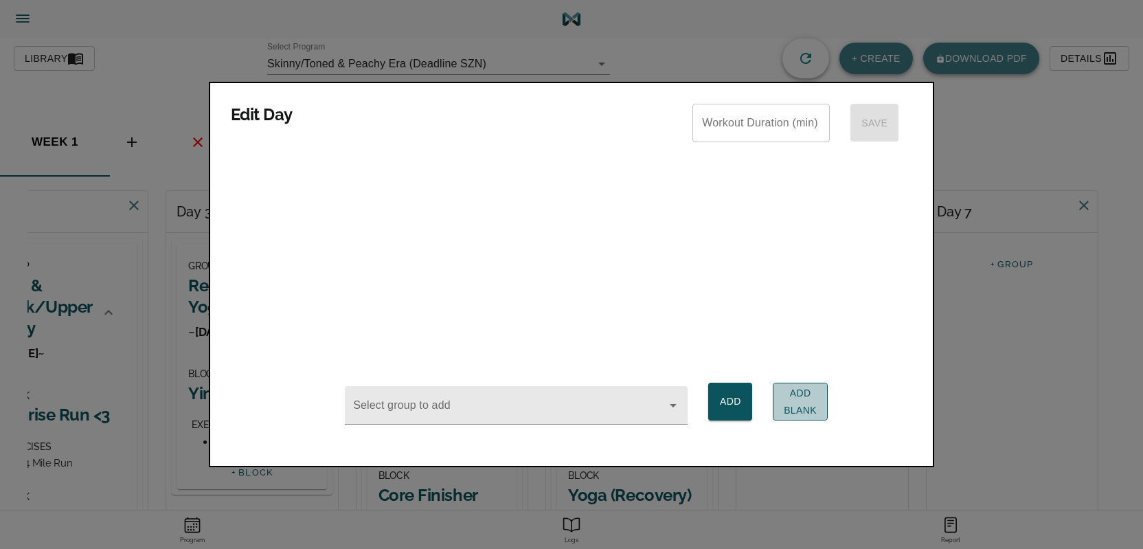
click at [795, 397] on span "Add Blank" at bounding box center [800, 402] width 33 height 34
click at [784, 481] on div at bounding box center [571, 274] width 1143 height 549
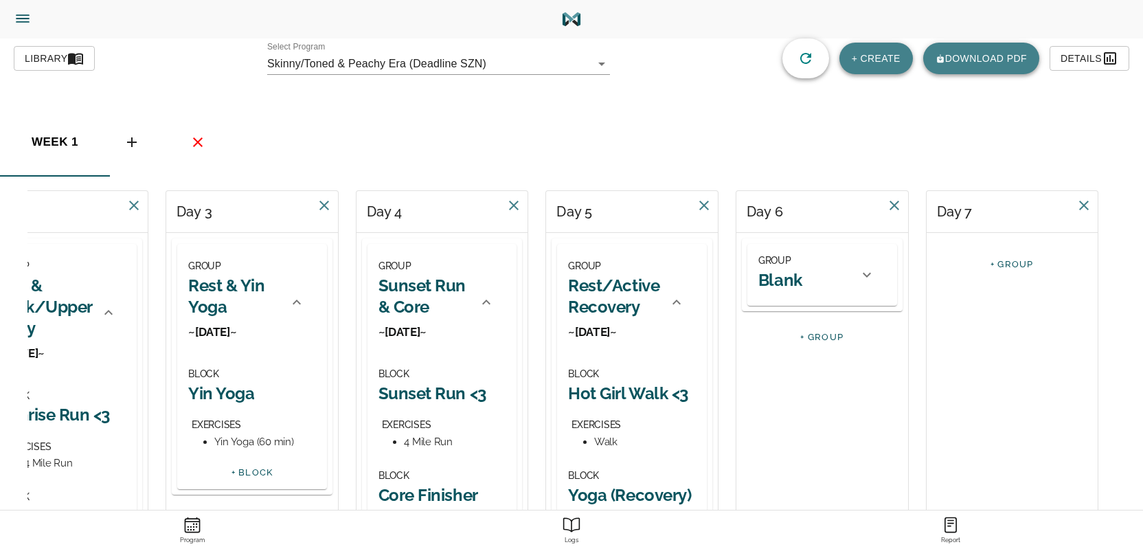
click at [777, 280] on h2 "Blank" at bounding box center [780, 279] width 44 height 21
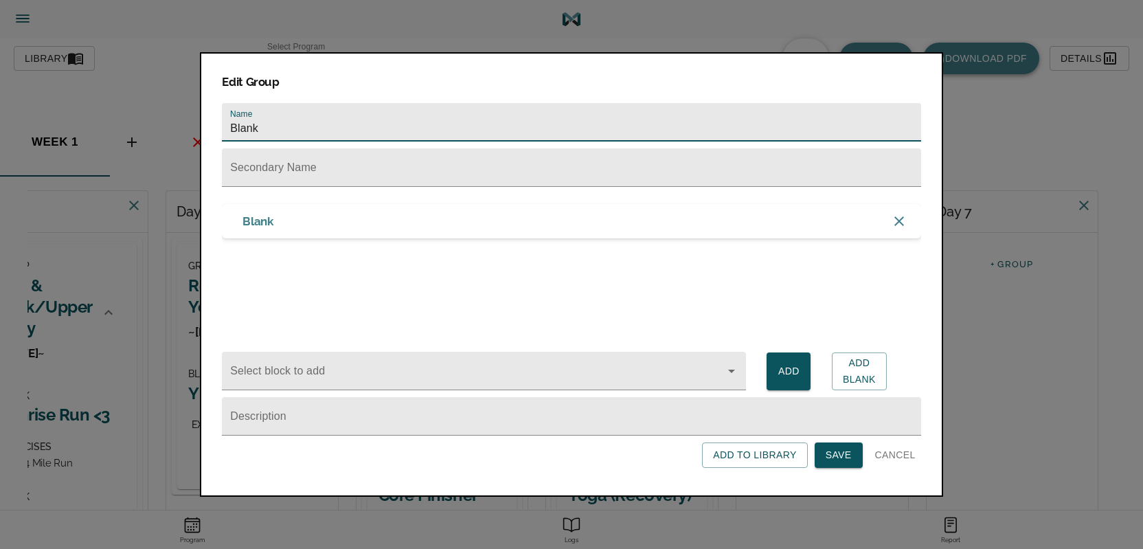
click at [305, 115] on input "Blank" at bounding box center [571, 122] width 699 height 38
click at [306, 117] on input "Blank" at bounding box center [571, 122] width 699 height 38
type input "Full Body & Metcon"
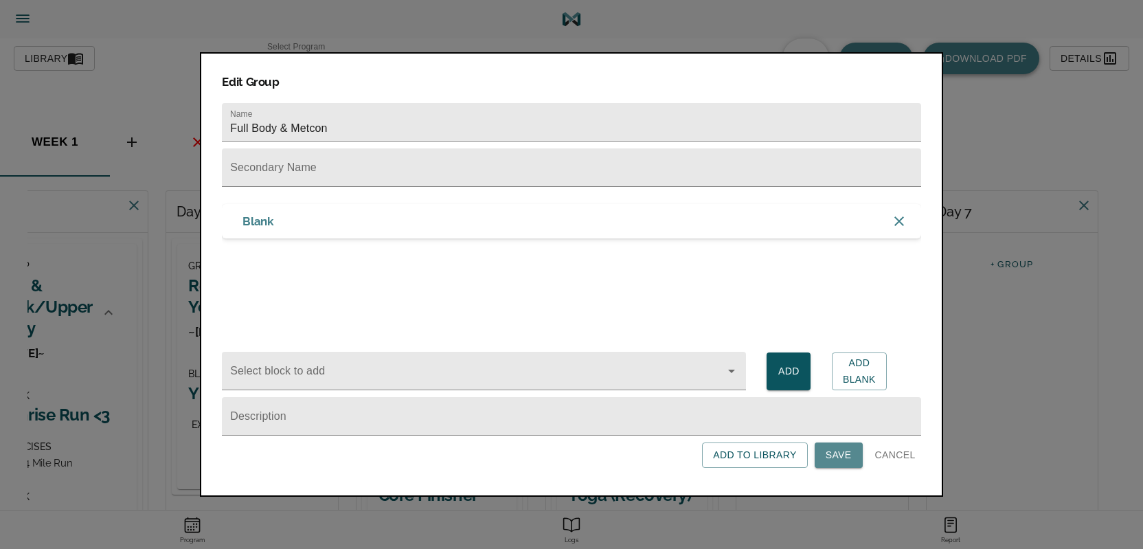
click at [830, 459] on span "Save" at bounding box center [839, 454] width 26 height 17
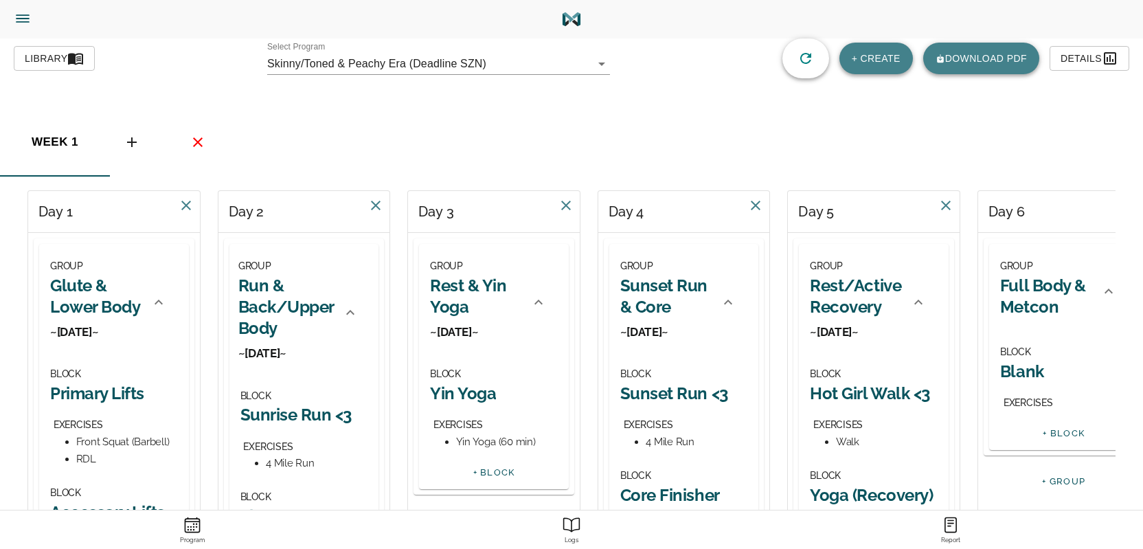
click at [1032, 295] on h2 "Full Body & Metcon" at bounding box center [1046, 296] width 92 height 43
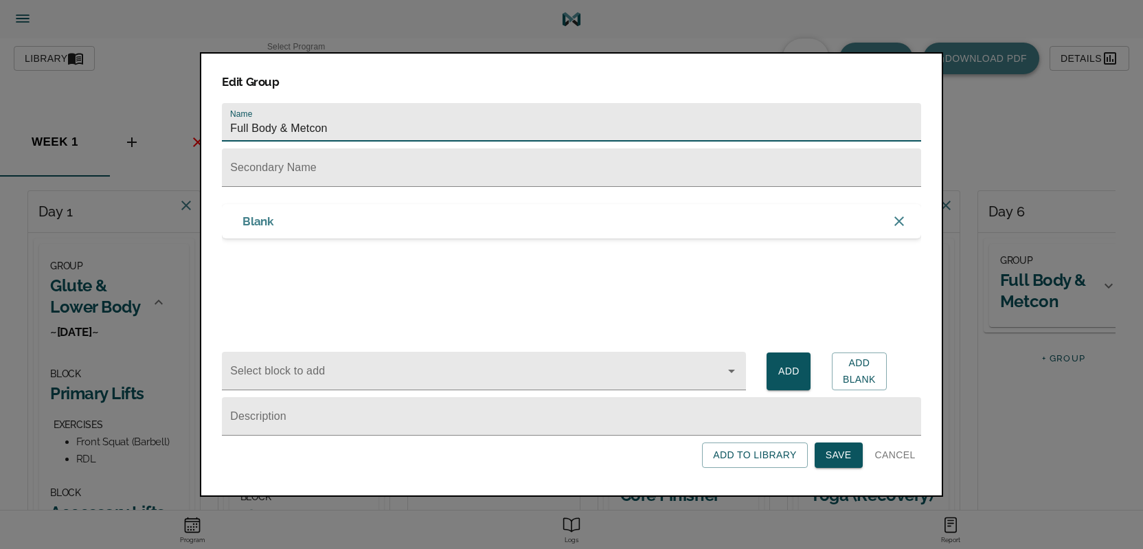
drag, startPoint x: 337, startPoint y: 123, endPoint x: 278, endPoint y: 128, distance: 58.6
click at [278, 128] on input "Full Body & Metcon" at bounding box center [571, 122] width 699 height 38
type input "Full Body"
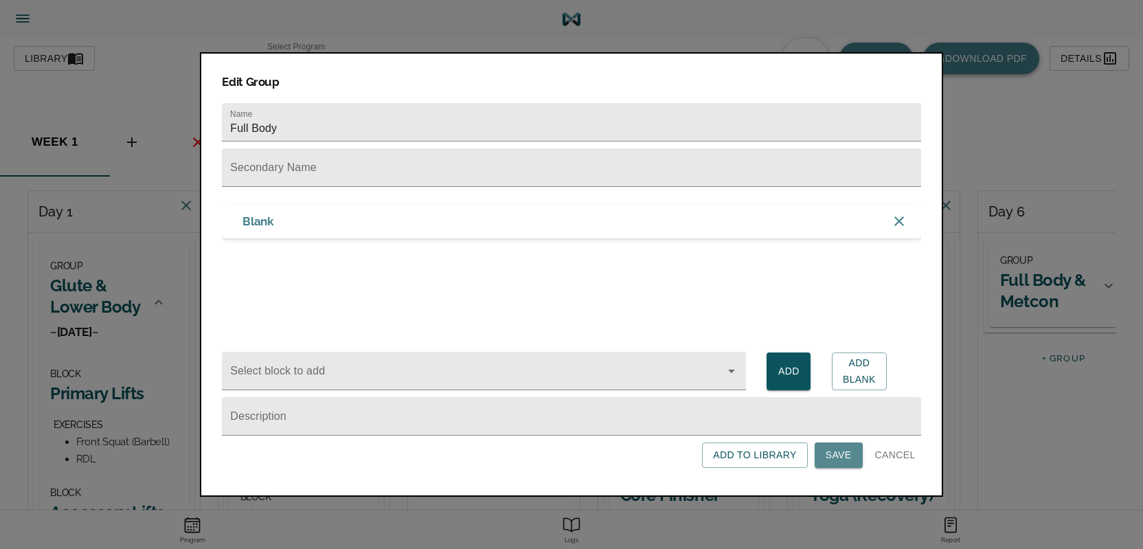
click at [835, 451] on span "Save" at bounding box center [839, 454] width 26 height 17
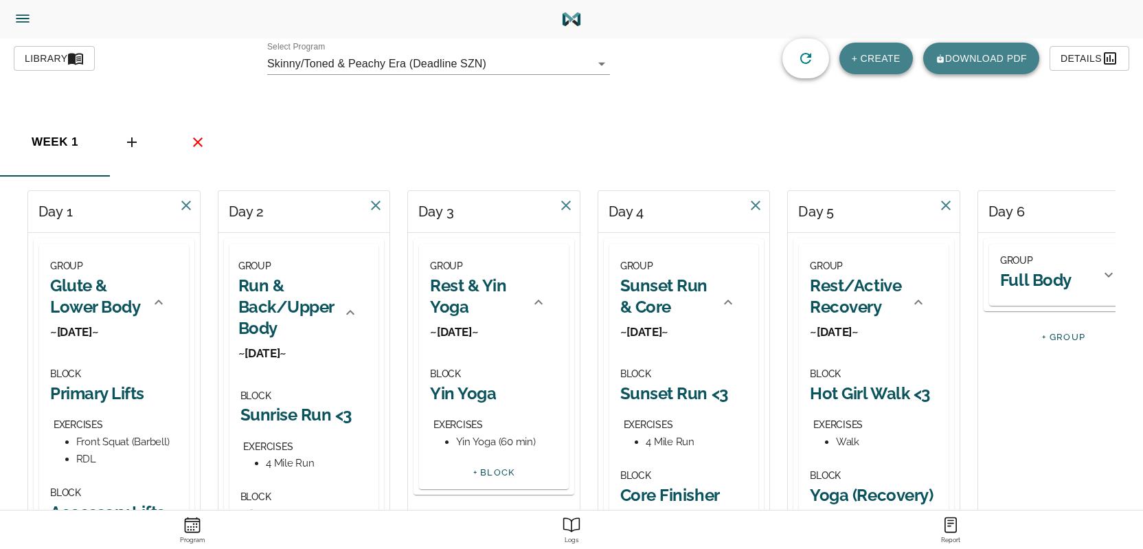
drag, startPoint x: 1096, startPoint y: 276, endPoint x: 1080, endPoint y: 279, distance: 16.0
click at [1095, 276] on div at bounding box center [1108, 274] width 33 height 33
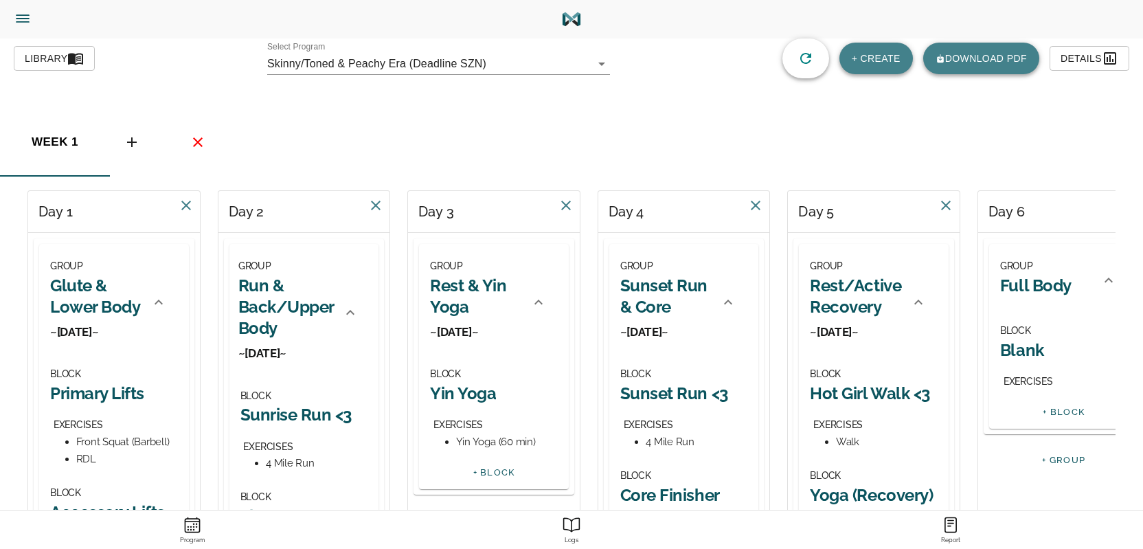
click at [1030, 288] on h2 "Full Body" at bounding box center [1035, 285] width 71 height 21
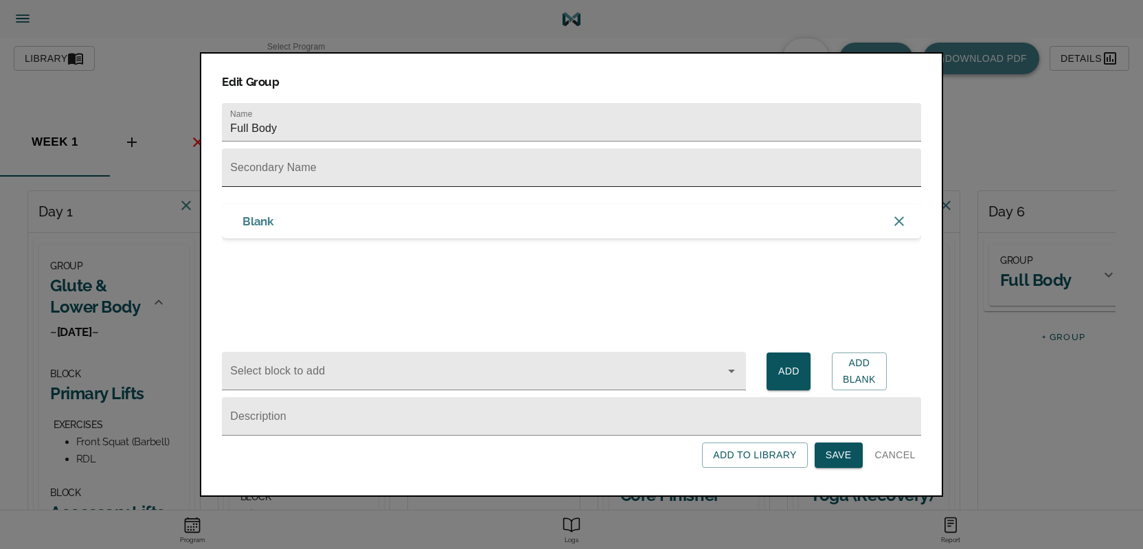
click at [333, 158] on input "text" at bounding box center [571, 167] width 699 height 38
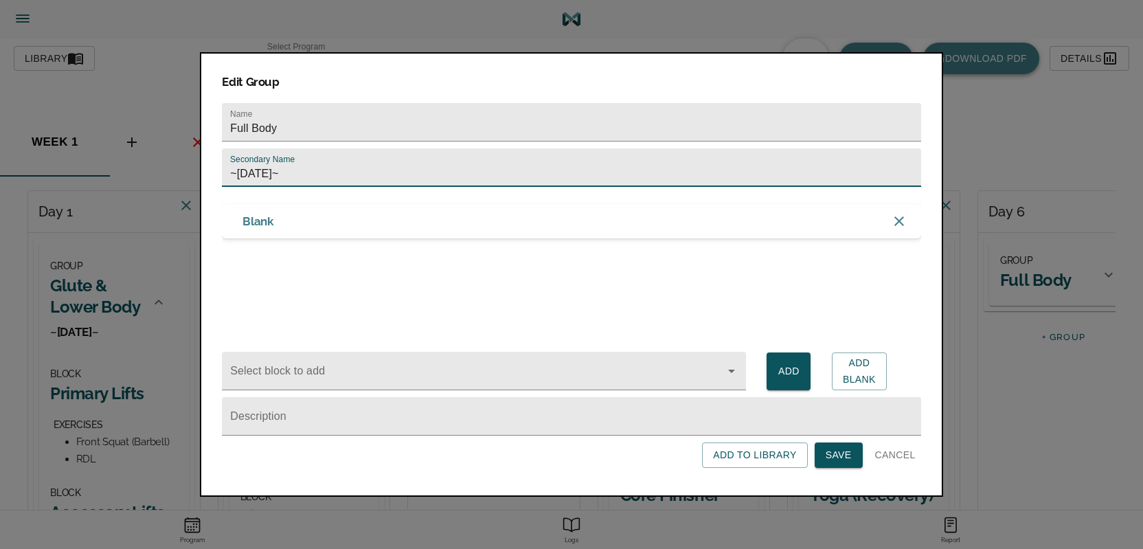
type input "~[DATE]~"
click at [837, 459] on span "Save" at bounding box center [839, 454] width 26 height 17
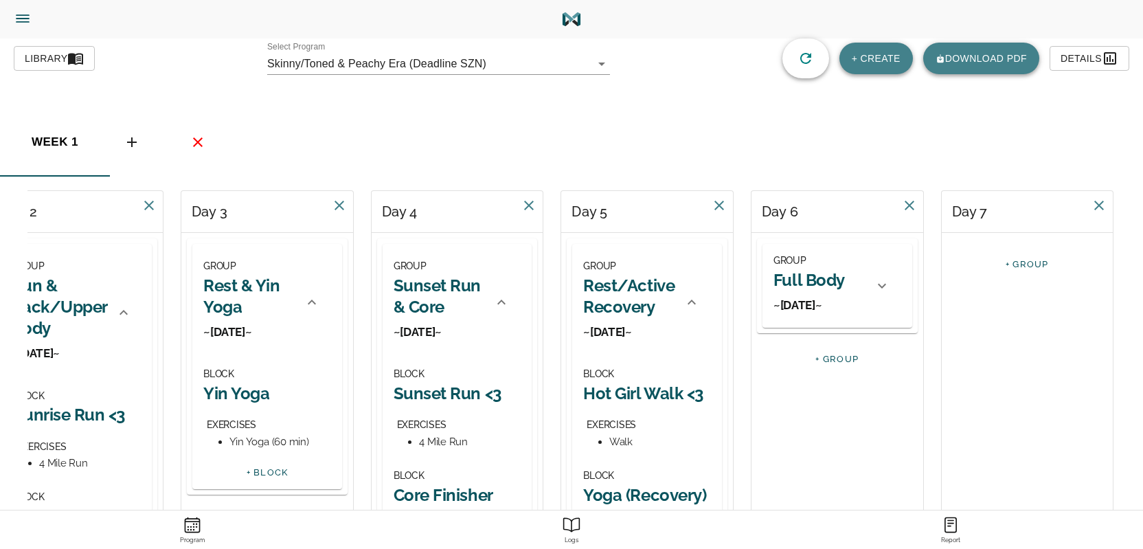
scroll to position [0, 242]
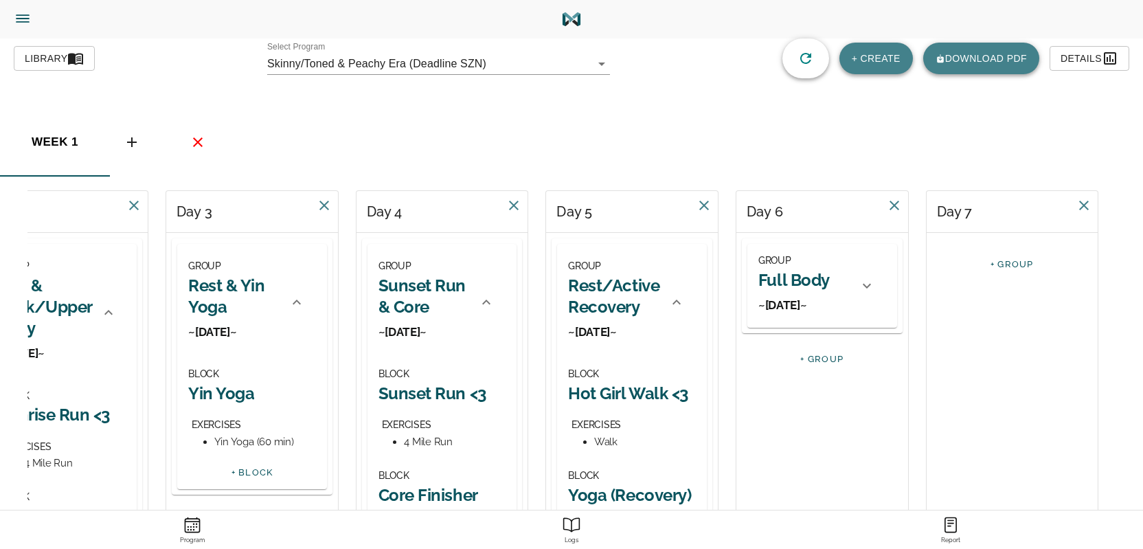
click at [788, 306] on h3 "~[DATE]~" at bounding box center [793, 304] width 71 height 15
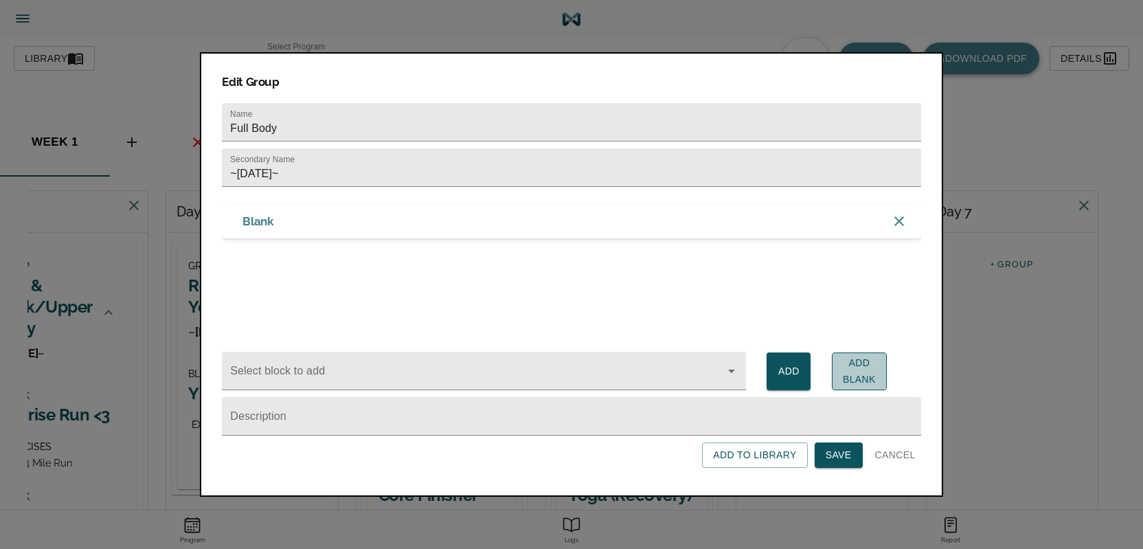
click at [864, 367] on span "Add Blank" at bounding box center [859, 371] width 33 height 34
click at [866, 370] on span "Add Blank" at bounding box center [859, 371] width 33 height 34
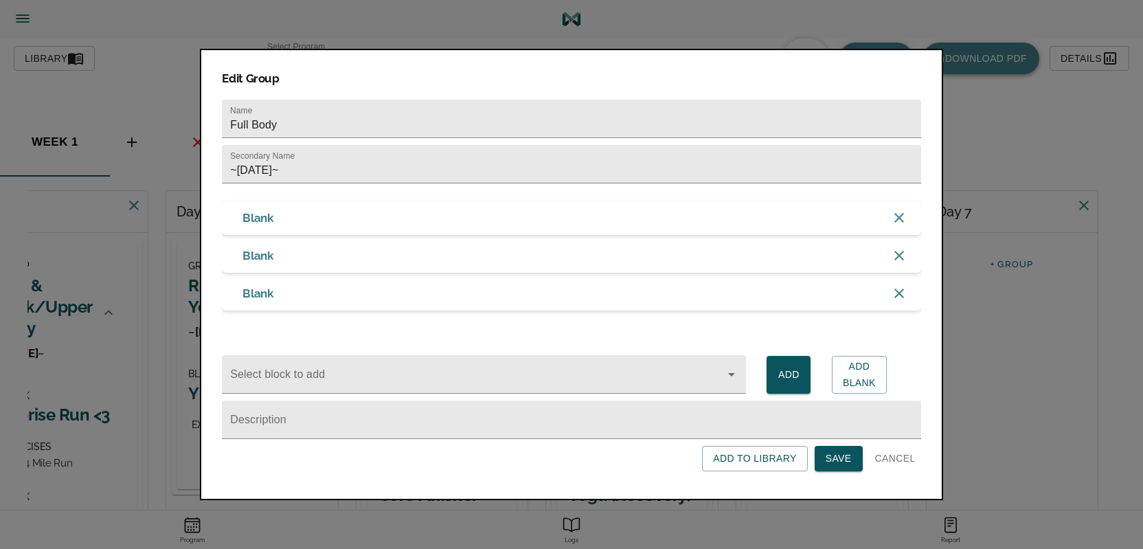
click at [843, 467] on span "Save" at bounding box center [839, 458] width 26 height 17
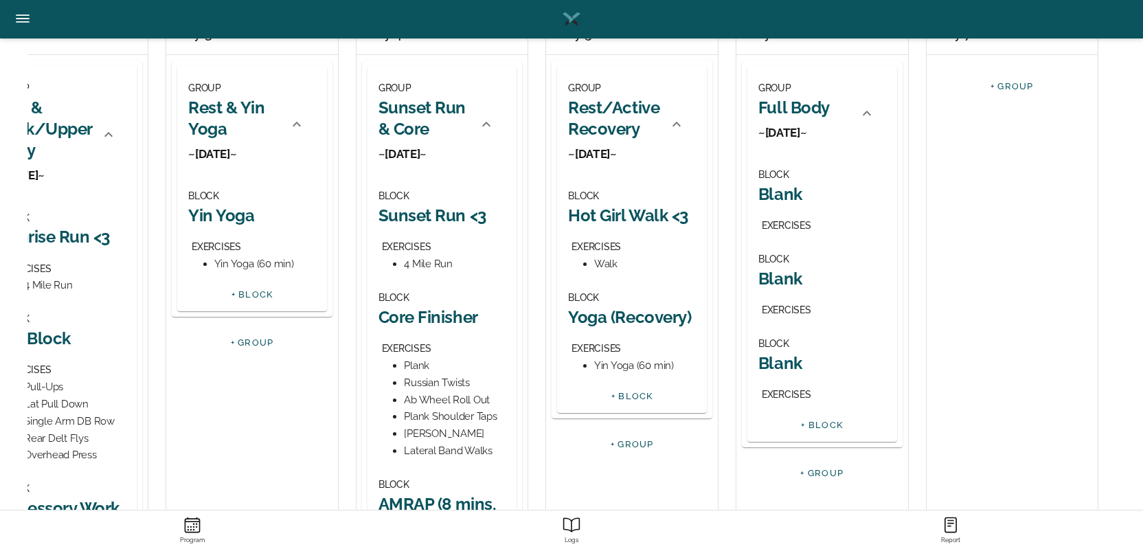
scroll to position [166, 0]
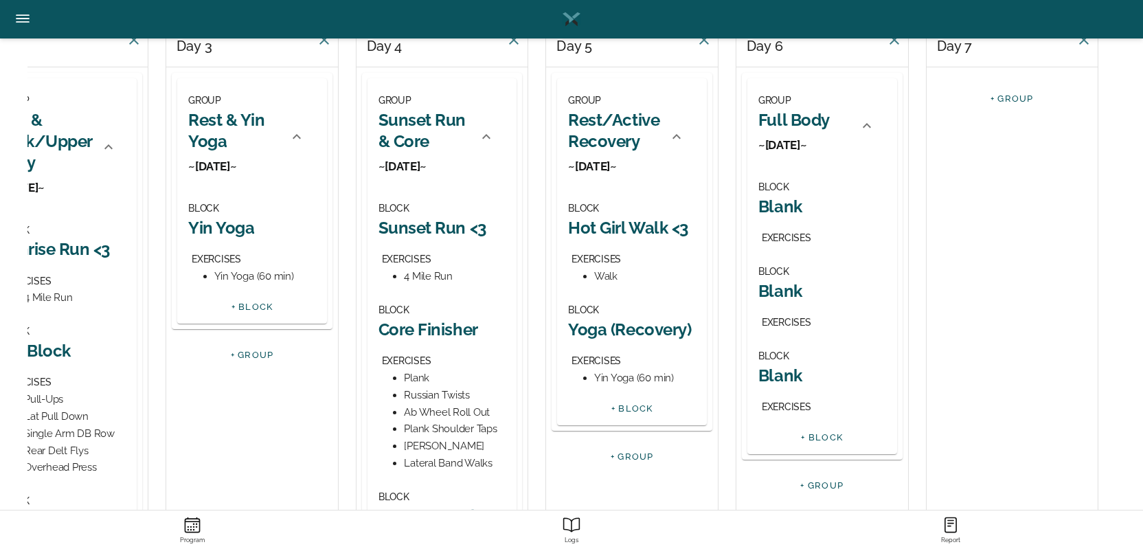
click at [773, 214] on h2 "Blank" at bounding box center [822, 206] width 128 height 21
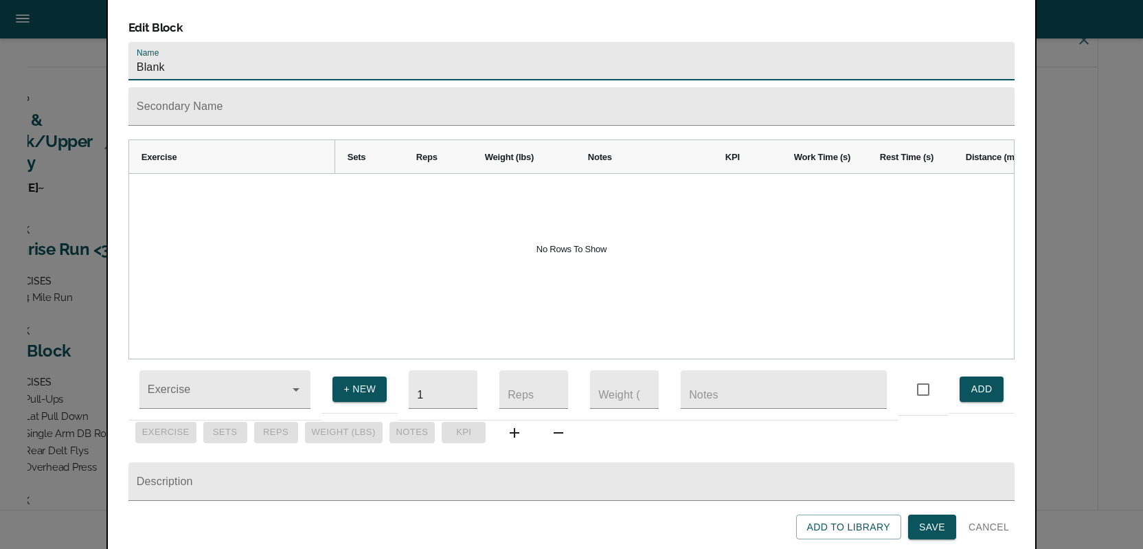
click at [285, 48] on input "Blank" at bounding box center [571, 61] width 886 height 38
type input "Primary Lifts"
click at [258, 225] on div at bounding box center [571, 266] width 885 height 185
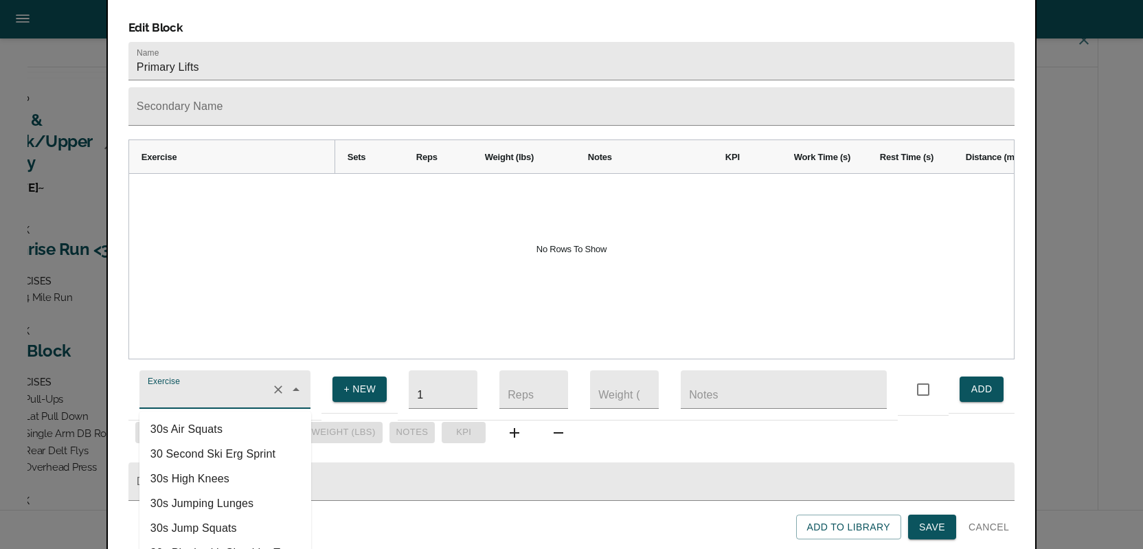
click at [225, 394] on input "Exercise" at bounding box center [206, 395] width 122 height 25
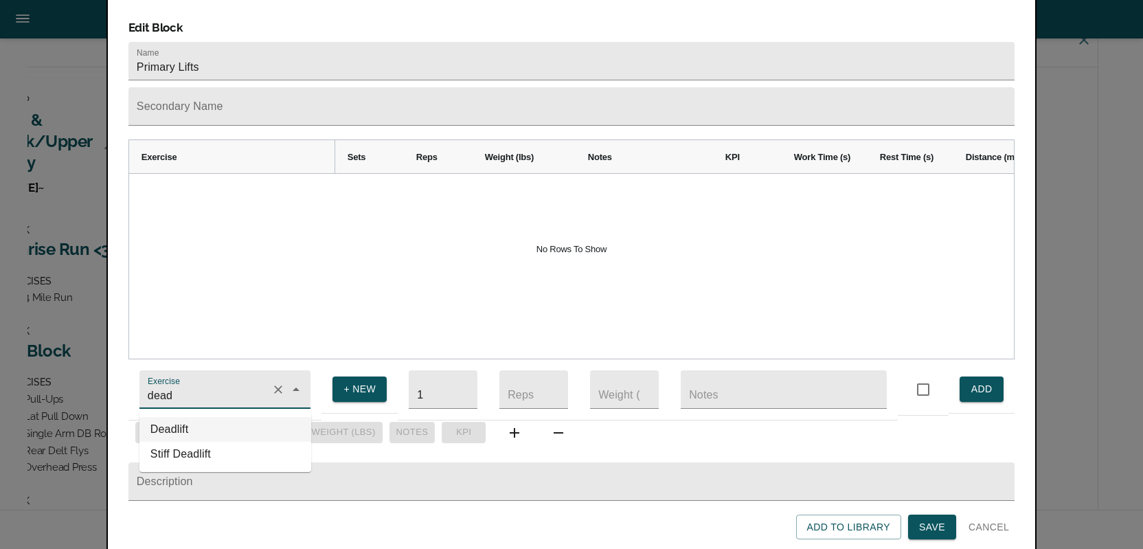
click at [208, 418] on li "Deadlift" at bounding box center [225, 429] width 172 height 25
type input "Deadlift"
click at [431, 389] on input "1" at bounding box center [443, 389] width 69 height 38
type input "4"
click at [523, 382] on input "number" at bounding box center [533, 389] width 69 height 38
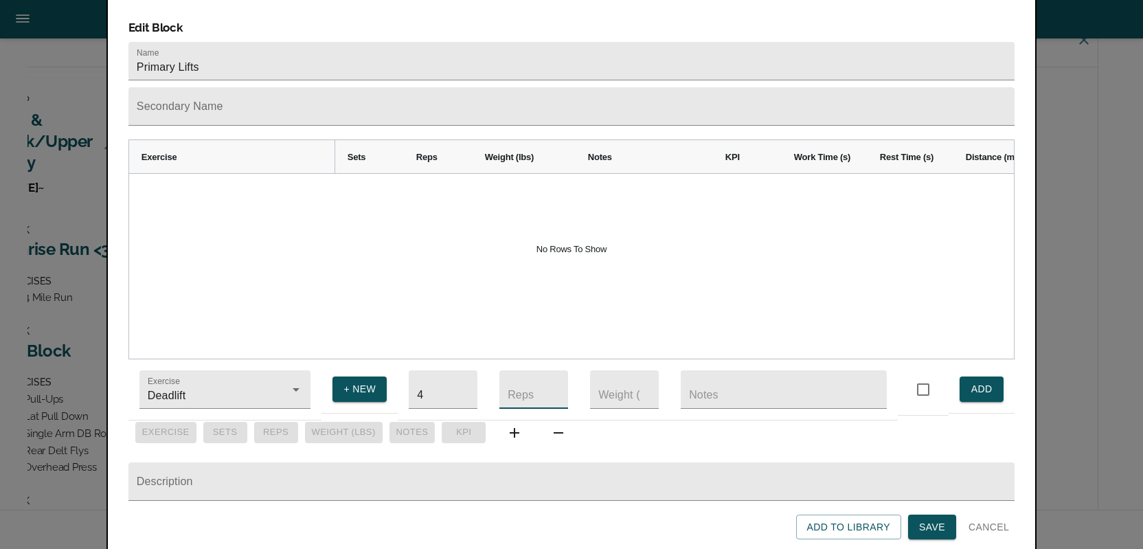
type input "8"
type input "6"
click at [611, 386] on input "number" at bounding box center [624, 389] width 69 height 38
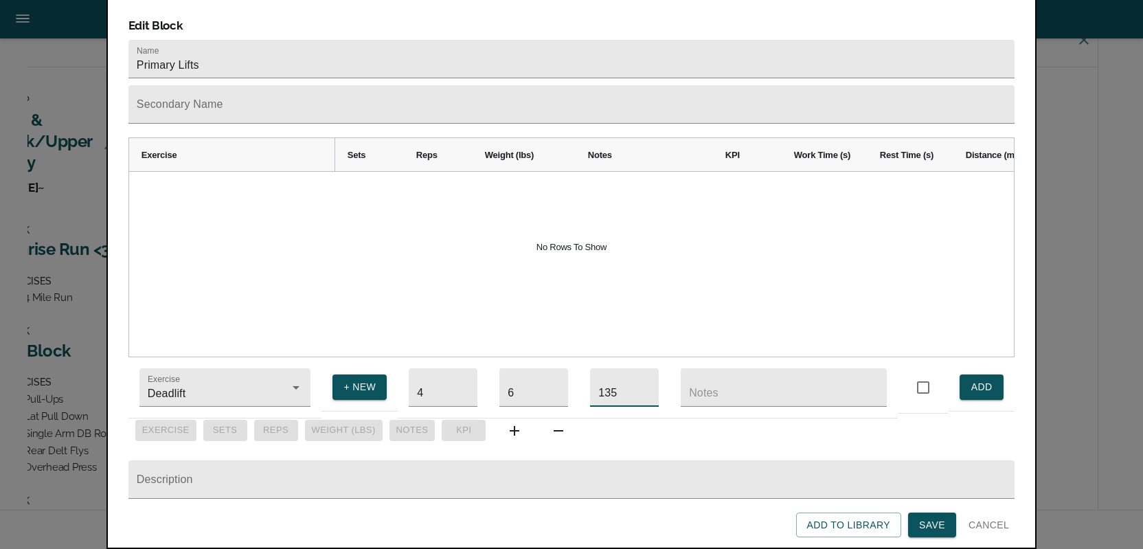
scroll to position [23, 0]
type input "135"
click at [981, 378] on span "ADD" at bounding box center [981, 386] width 22 height 17
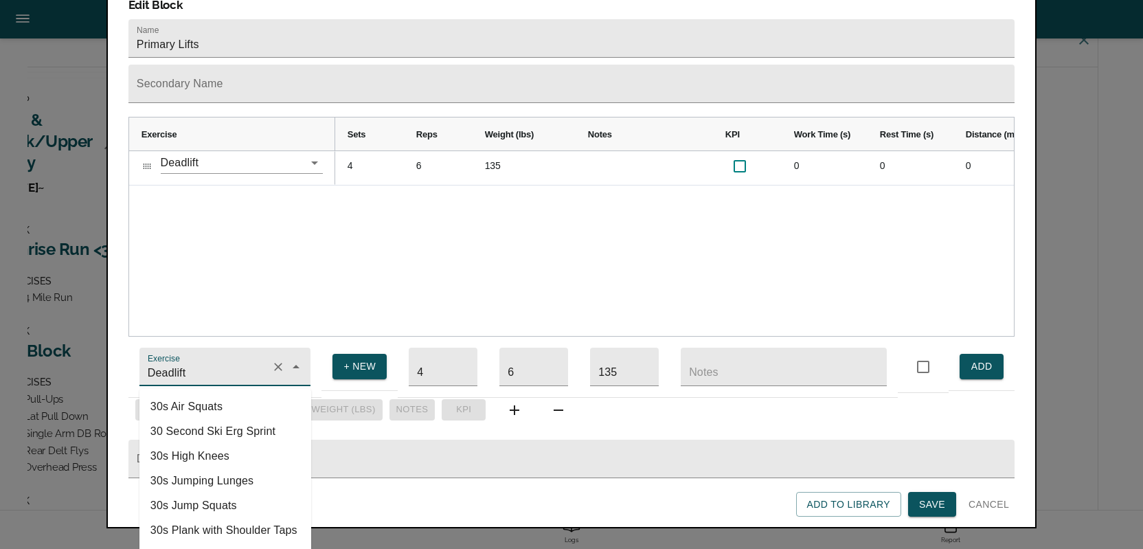
click at [176, 365] on input "Deadlift" at bounding box center [206, 373] width 122 height 25
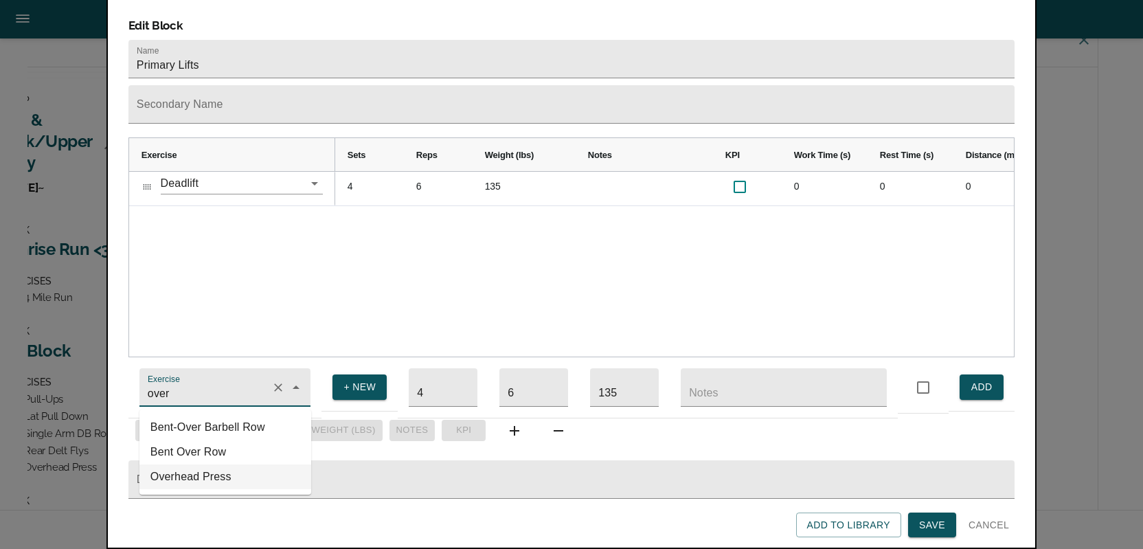
click at [161, 464] on li "Overhead Press" at bounding box center [225, 476] width 172 height 25
type input "Overhead Press"
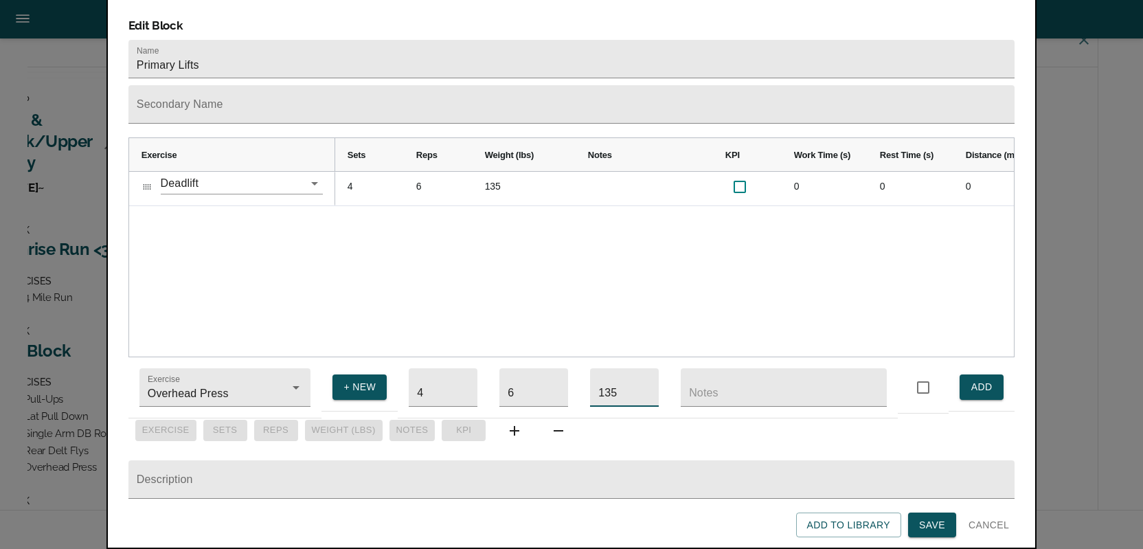
click at [620, 368] on input "135" at bounding box center [624, 387] width 69 height 38
type input "65"
click at [973, 378] on span "ADD" at bounding box center [981, 386] width 22 height 17
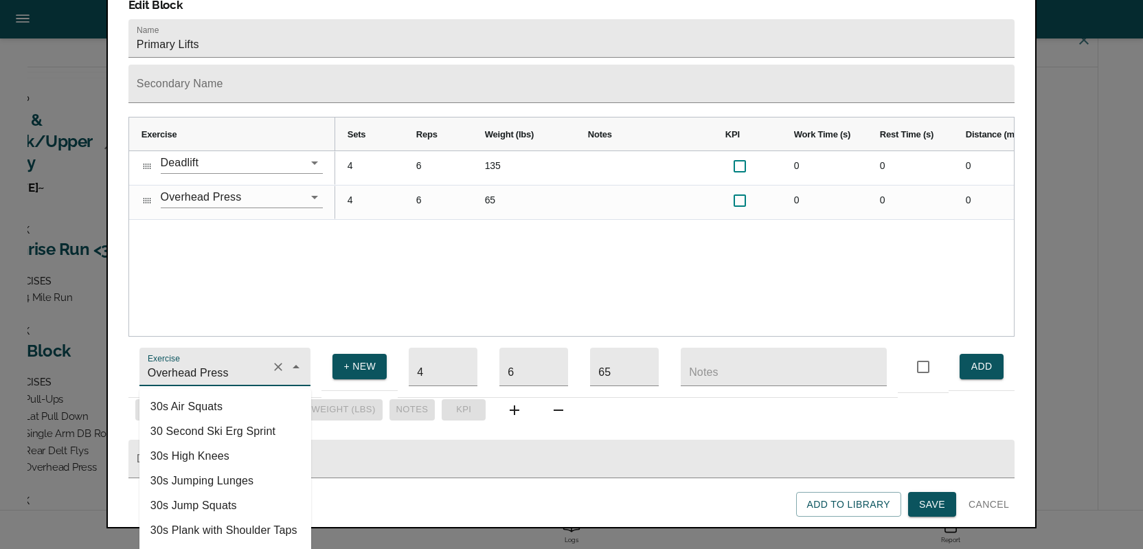
click at [227, 367] on input "Overhead Press" at bounding box center [206, 373] width 122 height 25
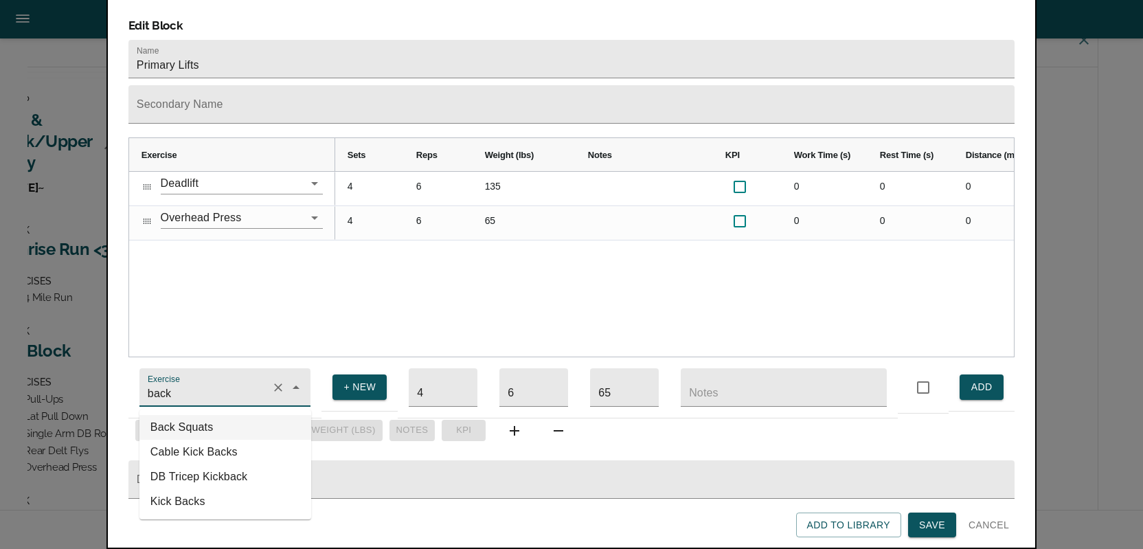
click at [209, 415] on li "Back Squats" at bounding box center [225, 427] width 172 height 25
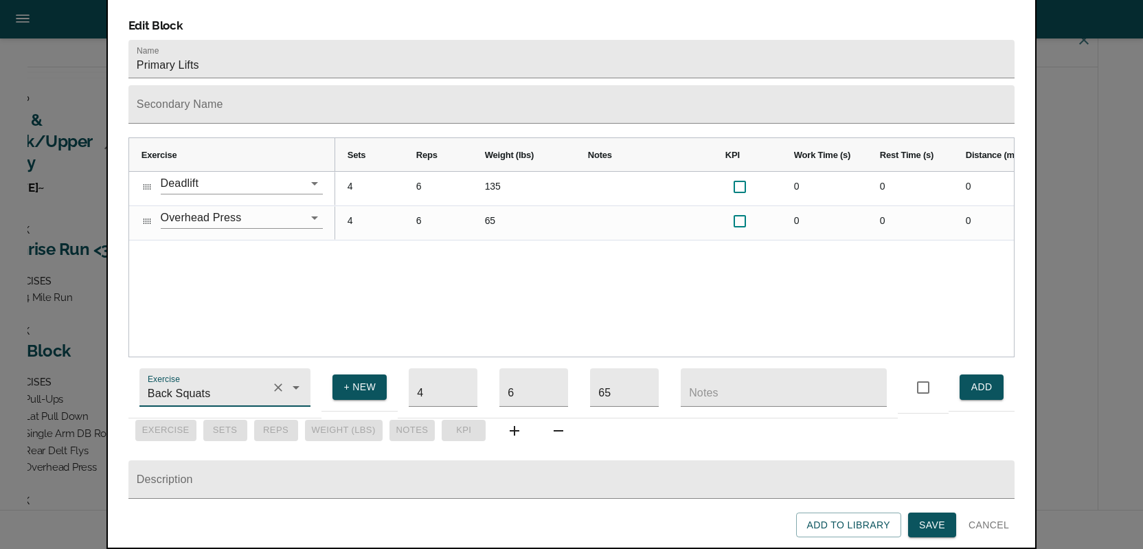
type input "Back Squats"
click at [618, 368] on input "65" at bounding box center [624, 387] width 69 height 38
type input "6"
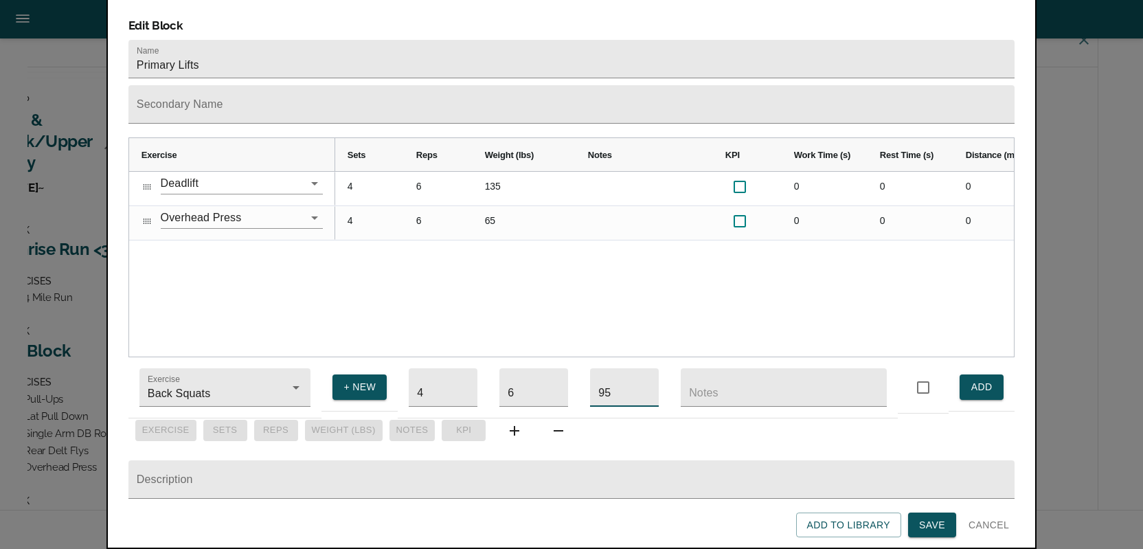
type input "95"
click at [975, 378] on span "ADD" at bounding box center [981, 386] width 22 height 17
click at [921, 520] on div "Edit Block Name Primary Lifts Secondary Name Exercise Sets Reps Weight (lbs) 4" at bounding box center [571, 272] width 930 height 553
click at [921, 513] on button "Save" at bounding box center [932, 524] width 48 height 25
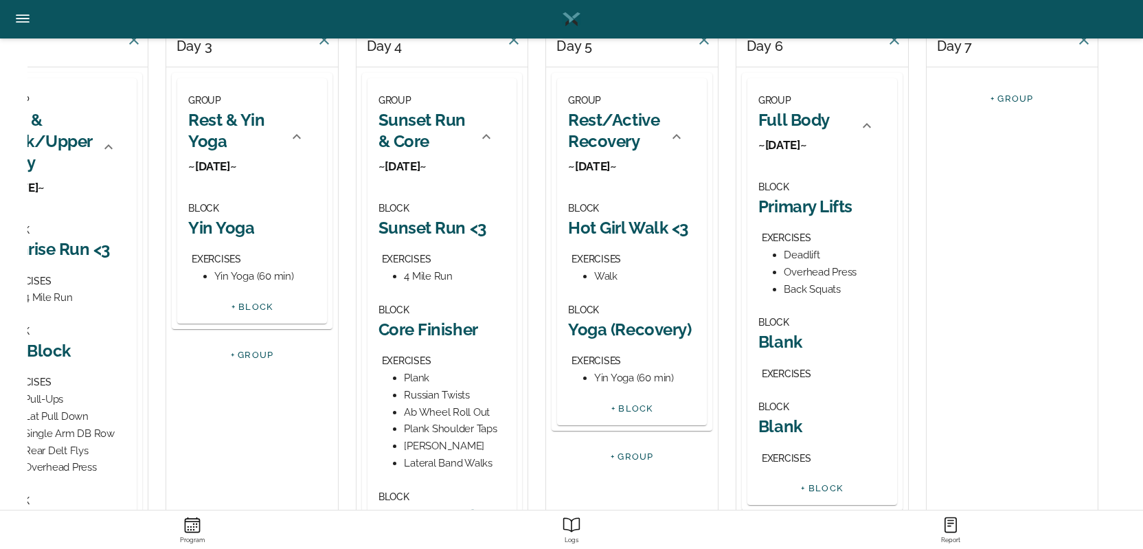
scroll to position [194, 0]
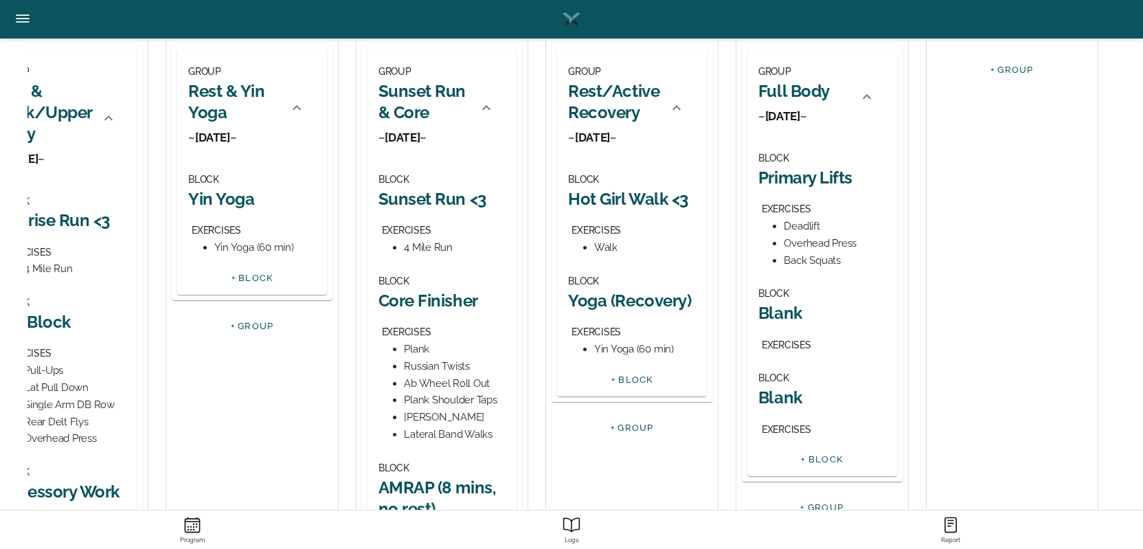
click at [784, 311] on h2 "Blank" at bounding box center [822, 312] width 128 height 21
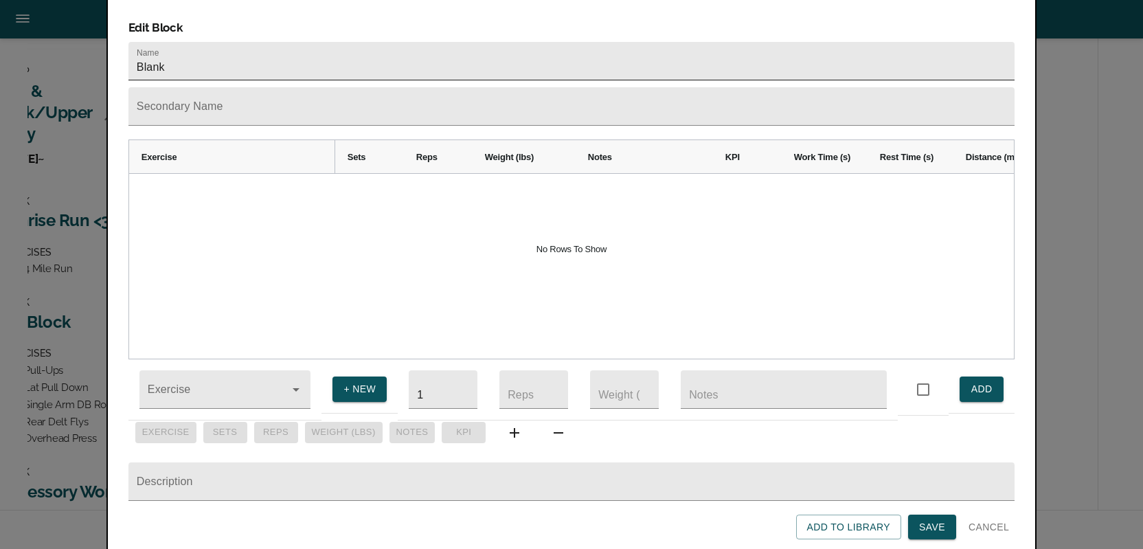
click at [230, 42] on input "Blank" at bounding box center [571, 61] width 886 height 38
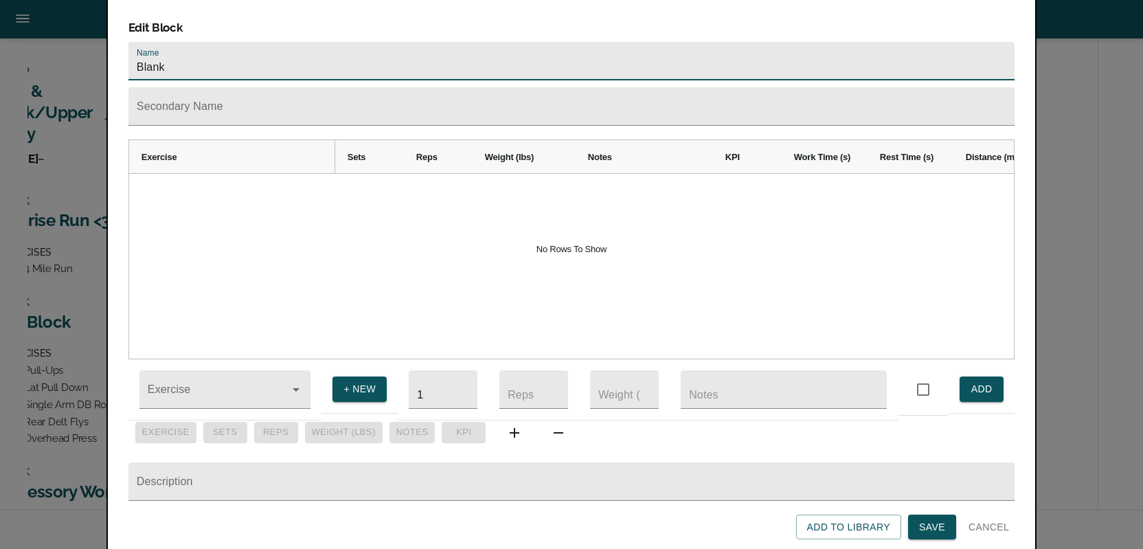
click at [230, 42] on input "Blank" at bounding box center [571, 61] width 886 height 38
type input "Accessory"
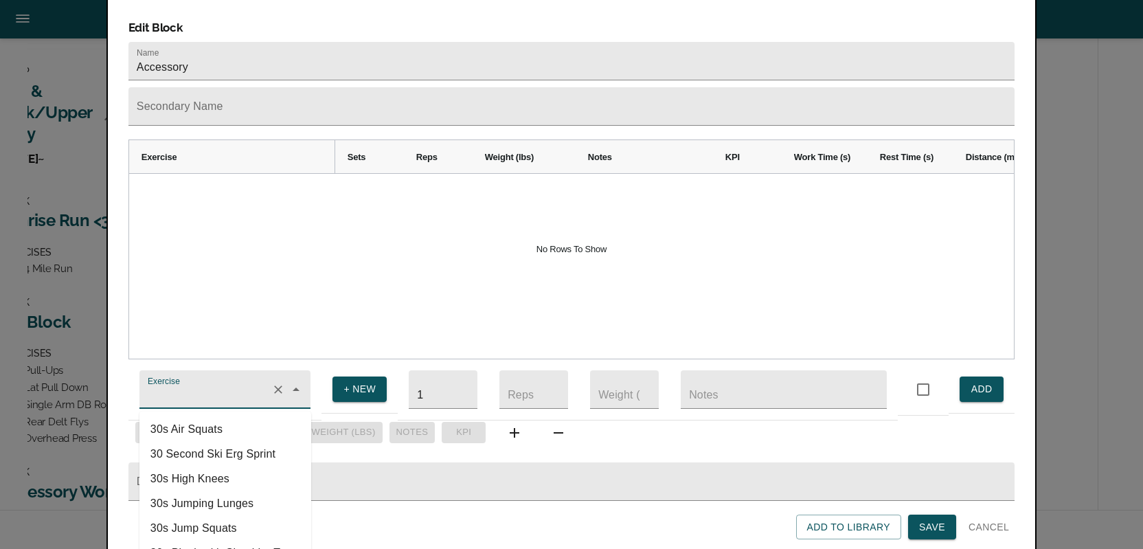
click at [203, 383] on input "Exercise" at bounding box center [206, 395] width 122 height 25
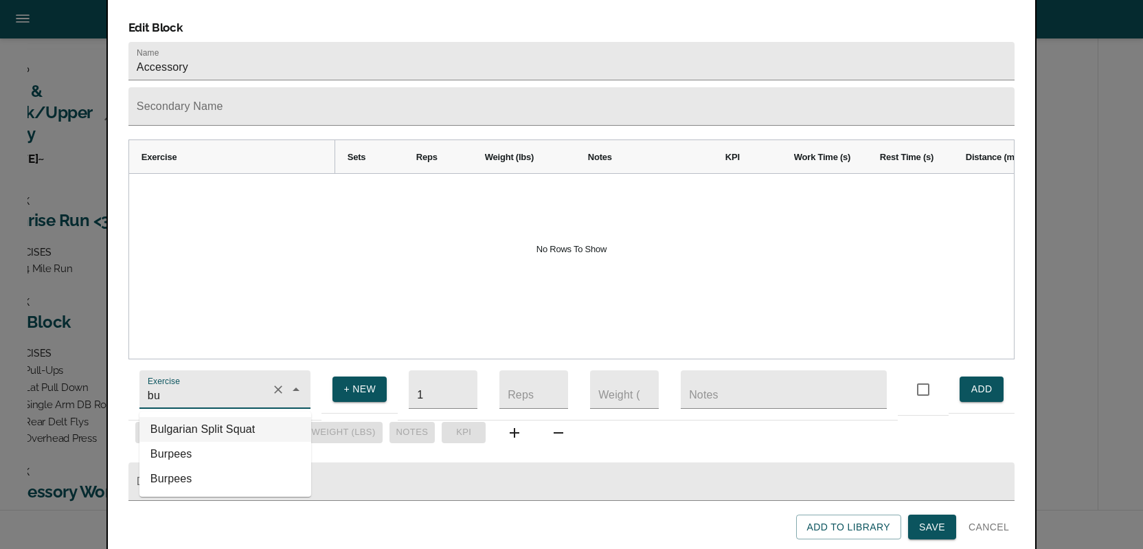
click at [187, 418] on li "Bulgarian Split Squat" at bounding box center [225, 429] width 172 height 25
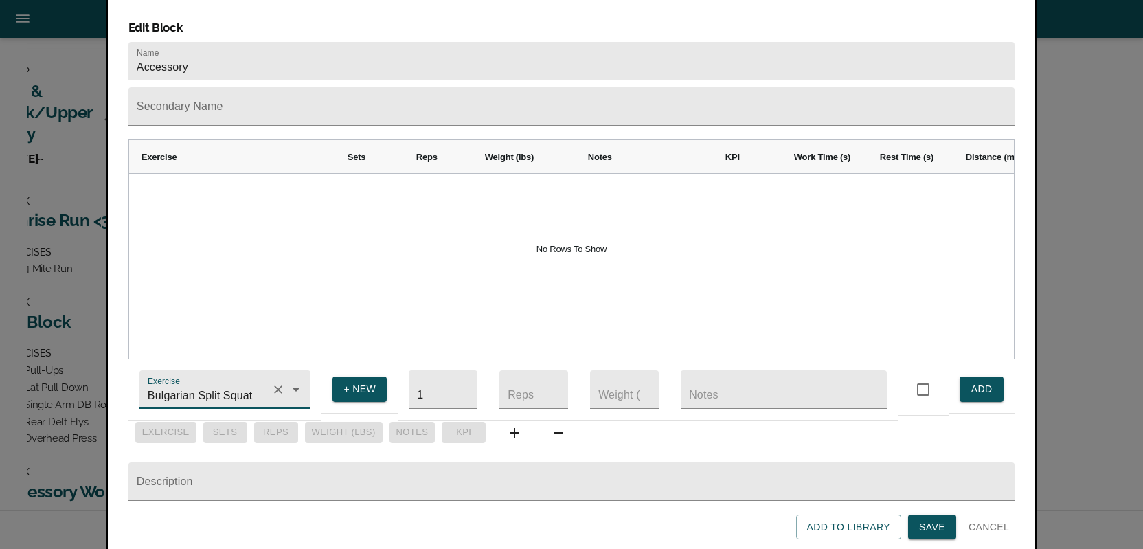
type input "Bulgarian Split Squat"
click at [433, 383] on input "1" at bounding box center [443, 389] width 69 height 38
type input "3"
click at [515, 382] on input "number" at bounding box center [533, 389] width 69 height 38
type input "10"
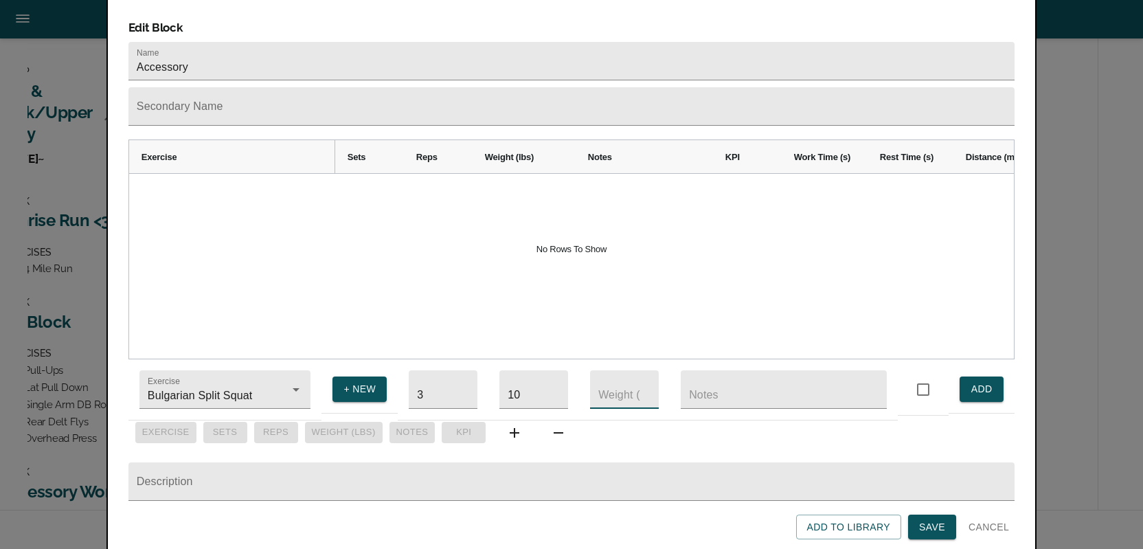
click at [614, 384] on input "number" at bounding box center [624, 389] width 69 height 38
type input "15"
click at [723, 389] on input "text" at bounding box center [784, 389] width 206 height 38
type input "DB's"
click at [975, 380] on span "ADD" at bounding box center [981, 388] width 22 height 17
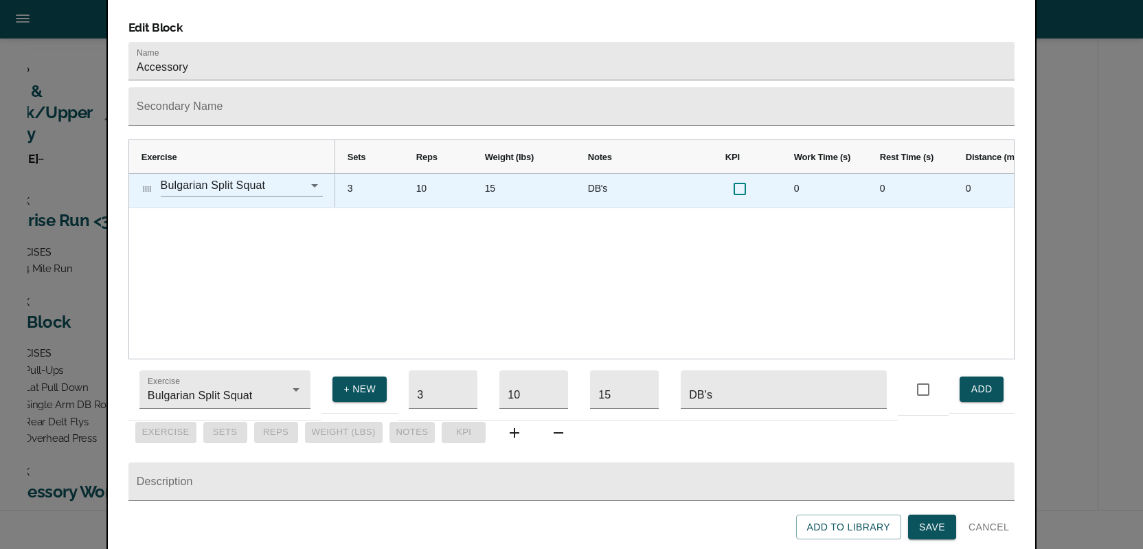
click at [736, 175] on input "checkbox" at bounding box center [739, 188] width 29 height 29
checkbox input "true"
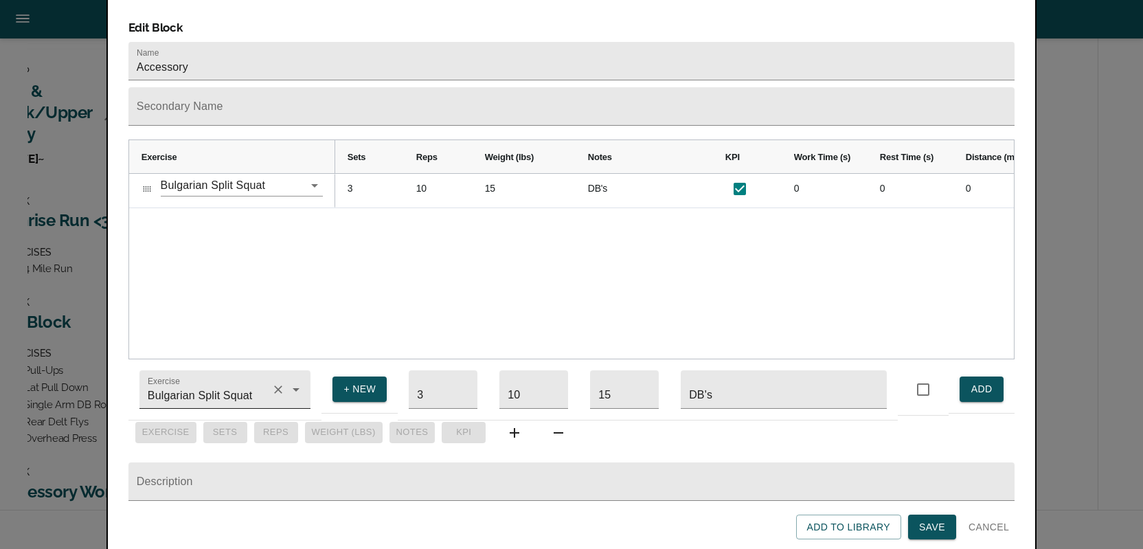
click at [186, 389] on input "Bulgarian Split Squat" at bounding box center [206, 395] width 122 height 25
click at [183, 417] on li "Single Arm DB Row" at bounding box center [225, 429] width 172 height 25
type input "Single Arm DB Row"
click at [609, 387] on input "15" at bounding box center [624, 389] width 69 height 38
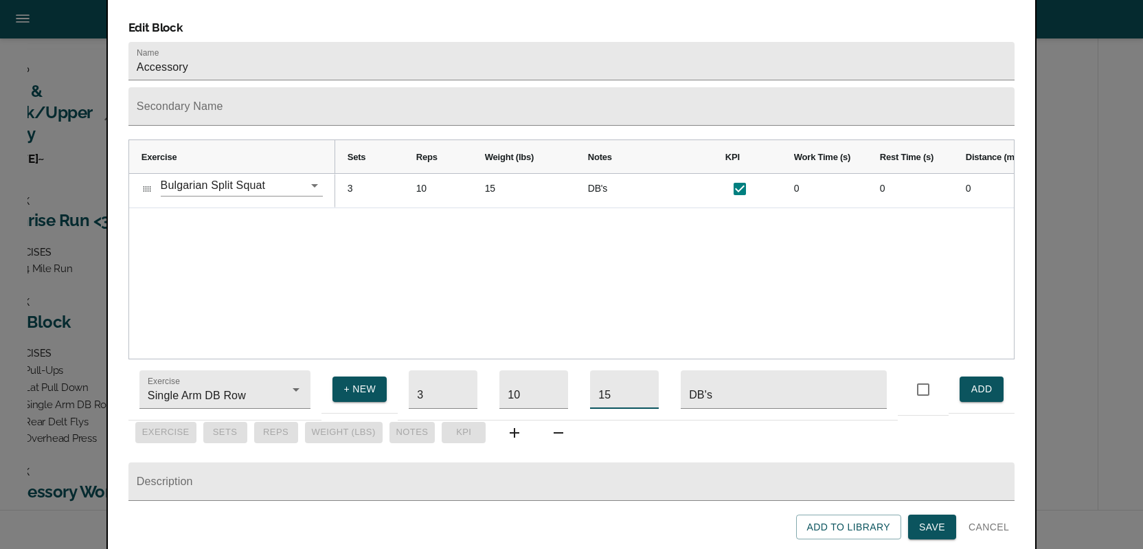
type input "1"
type input "25"
click at [979, 381] on span "ADD" at bounding box center [981, 388] width 22 height 17
click at [922, 526] on span "Save" at bounding box center [932, 527] width 26 height 17
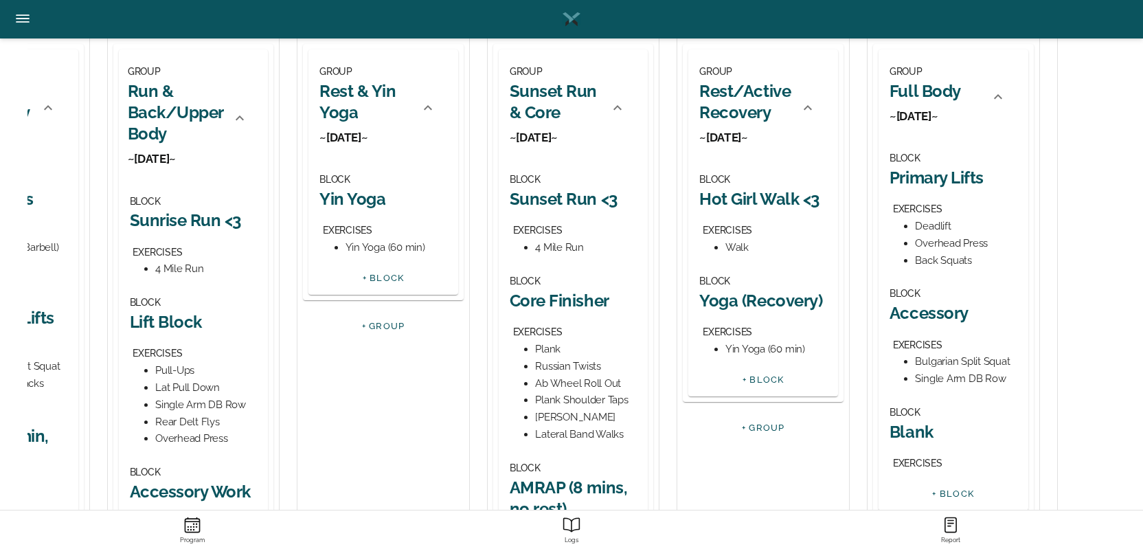
scroll to position [0, 0]
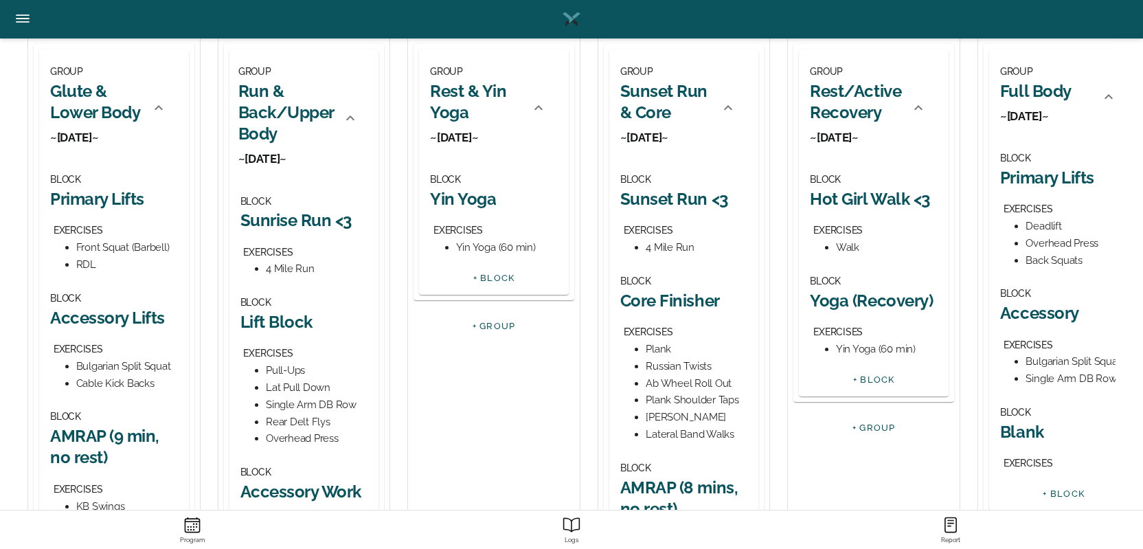
click at [133, 323] on h2 "Accessory Lifts" at bounding box center [114, 317] width 128 height 21
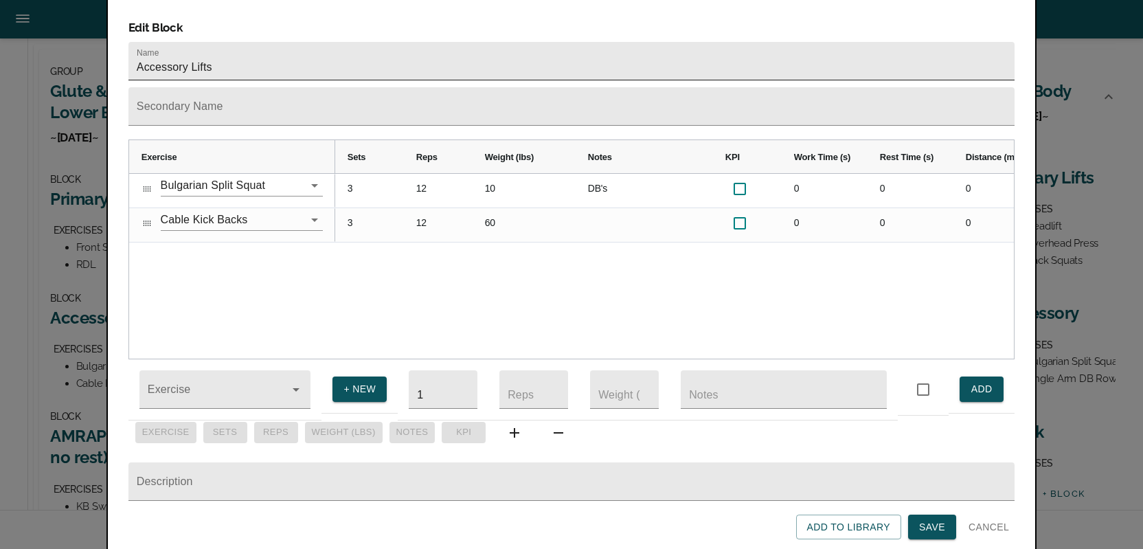
click at [236, 47] on input "Accessory Lifts" at bounding box center [571, 61] width 886 height 38
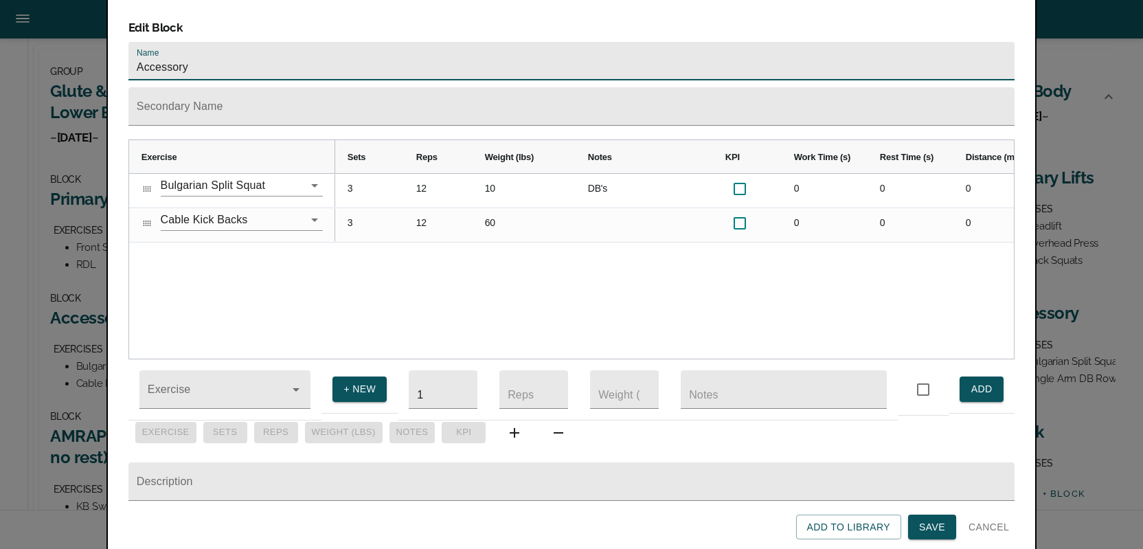
type input "Accessory"
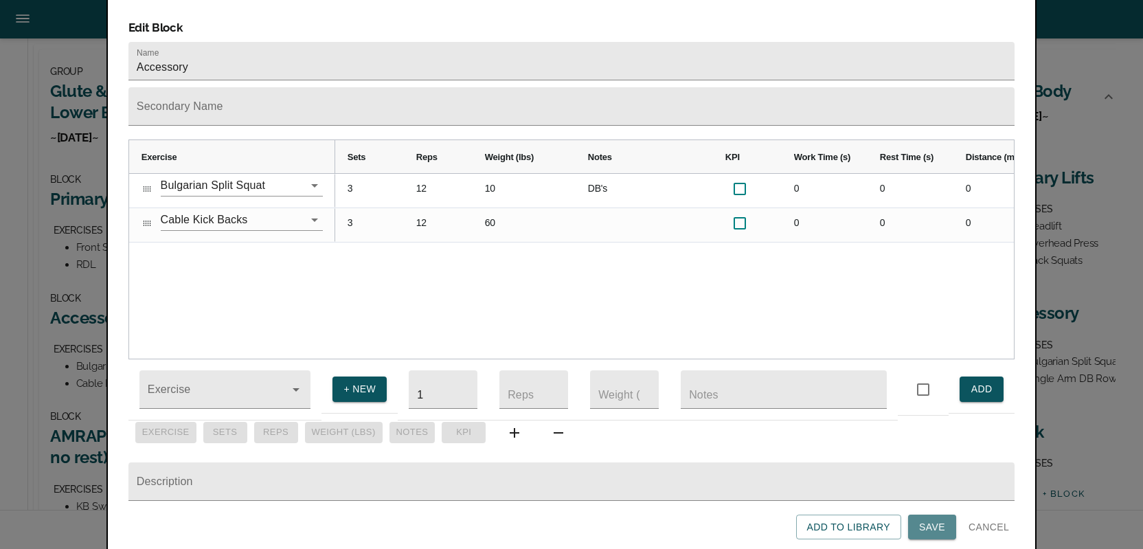
click at [926, 524] on span "Save" at bounding box center [932, 527] width 26 height 17
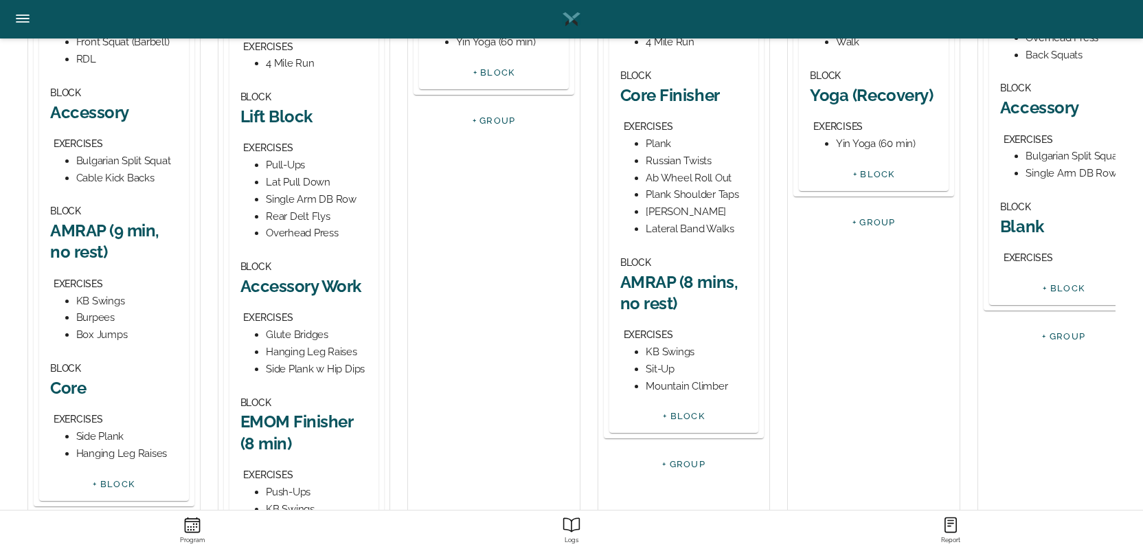
scroll to position [446, 0]
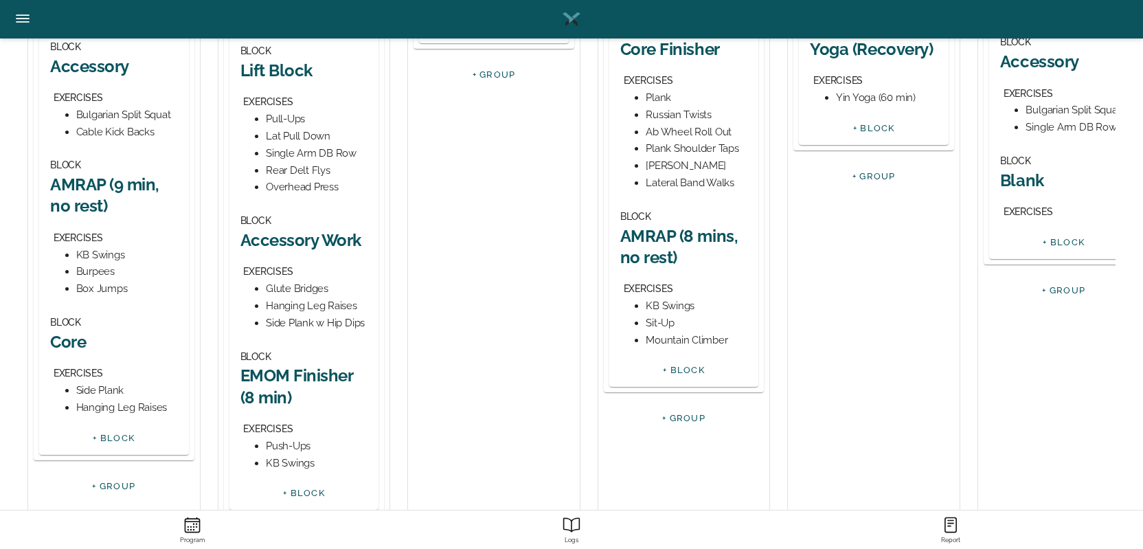
click at [291, 246] on h2 "Accessory Work" at bounding box center [304, 239] width 128 height 21
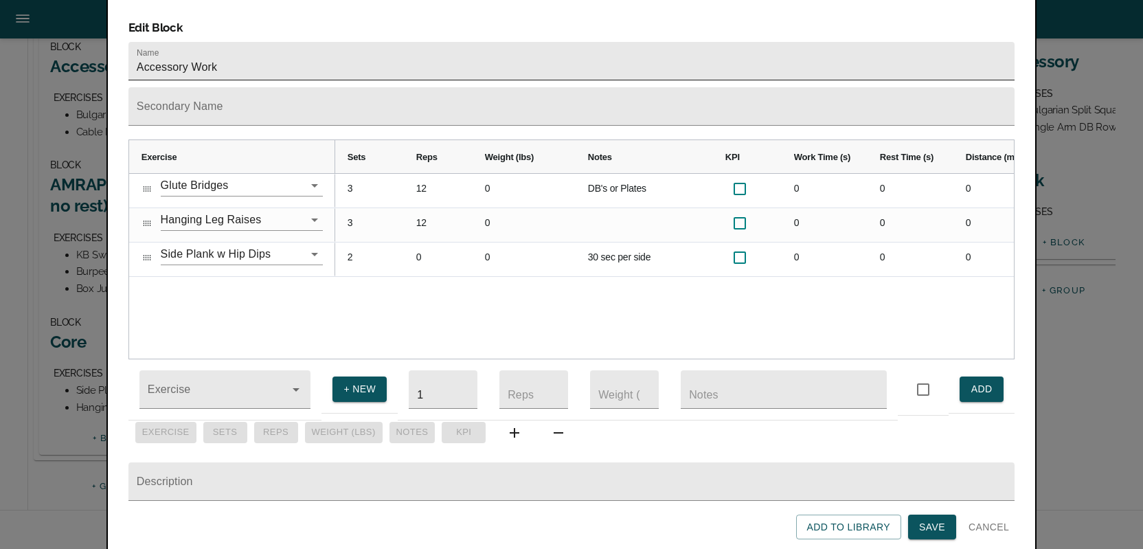
click at [236, 55] on input "Accessory Work" at bounding box center [571, 61] width 886 height 38
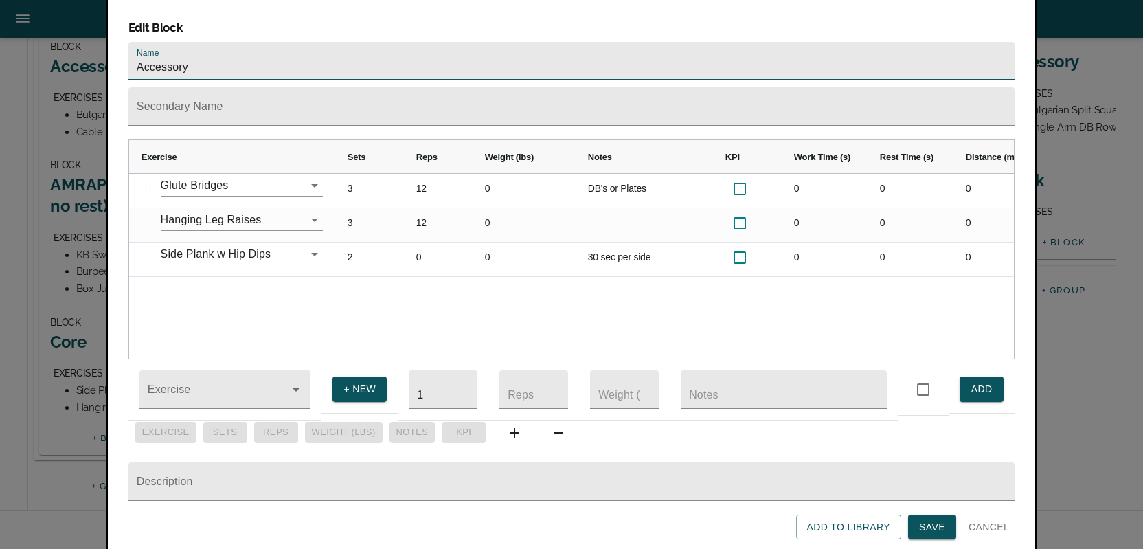
type input "Accessory"
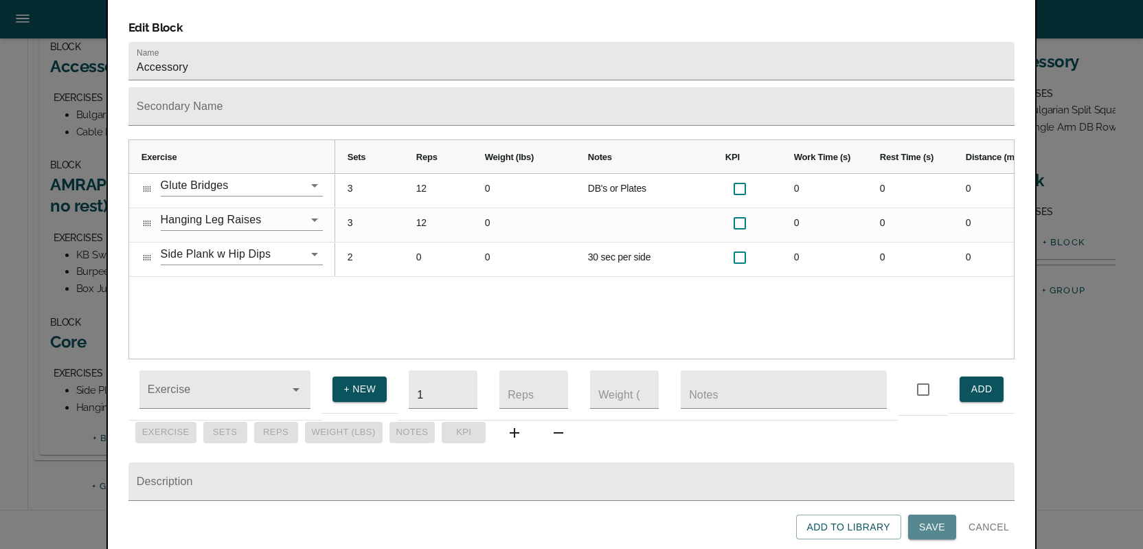
click at [925, 525] on span "Save" at bounding box center [932, 527] width 26 height 17
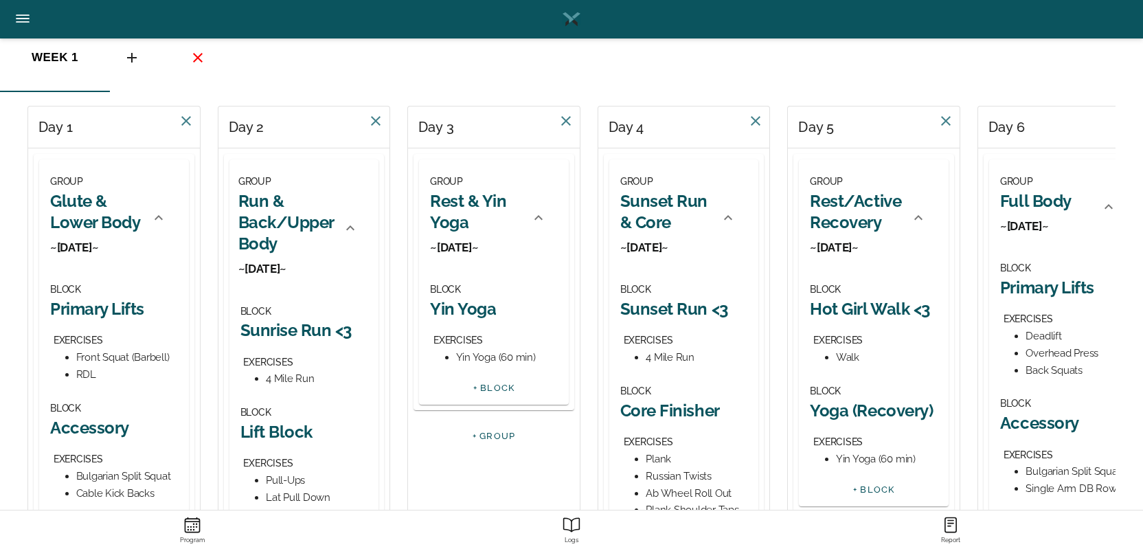
scroll to position [98, 0]
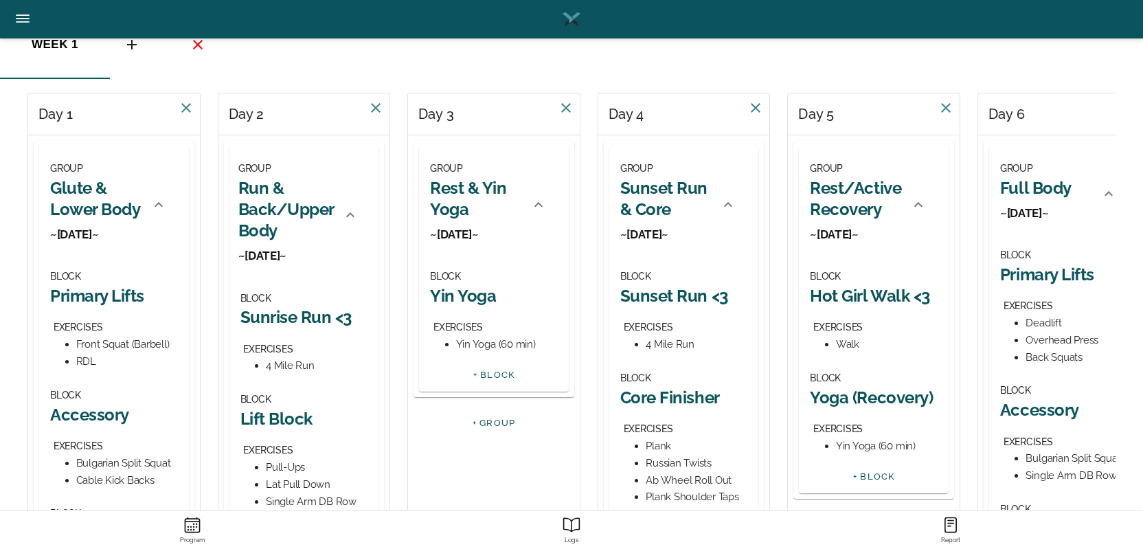
click at [503, 321] on div "EXERCISES" at bounding box center [495, 327] width 124 height 17
click at [458, 299] on h2 "Yin Yoga" at bounding box center [494, 295] width 128 height 21
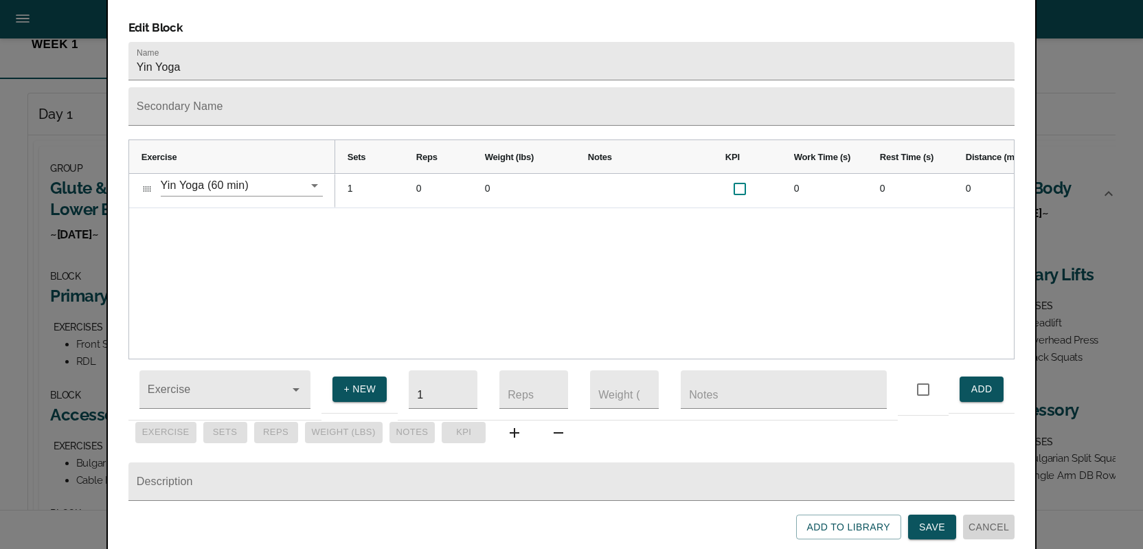
click at [979, 527] on span "Cancel" at bounding box center [988, 527] width 41 height 17
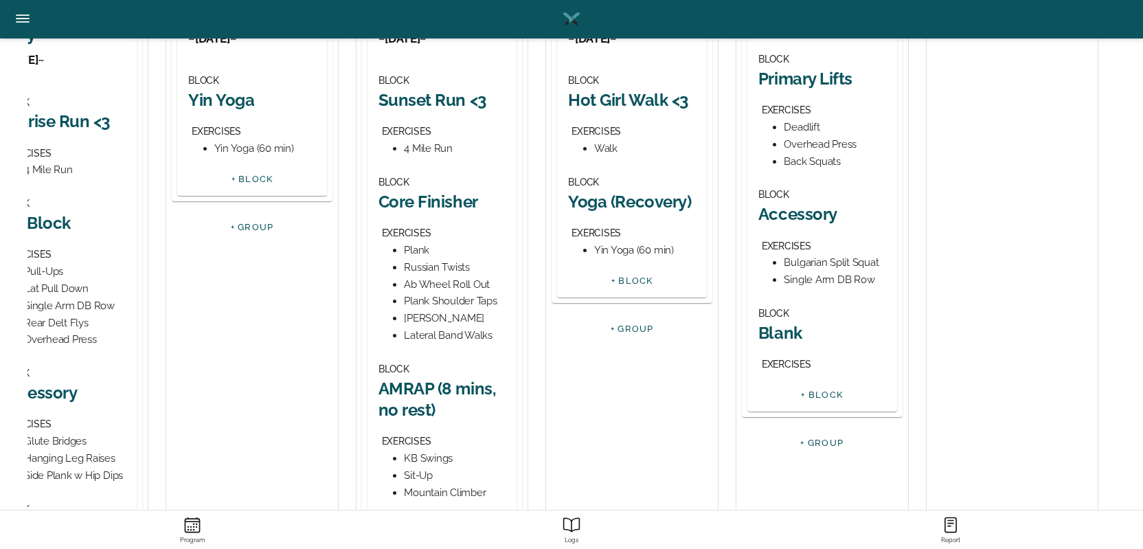
scroll to position [296, 0]
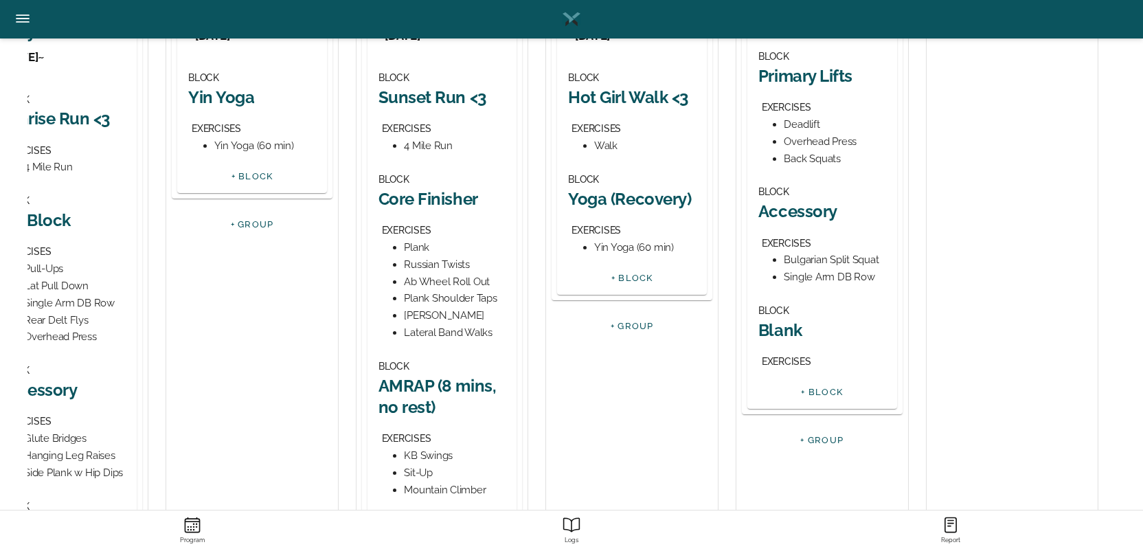
click at [768, 330] on h2 "Blank" at bounding box center [822, 329] width 128 height 21
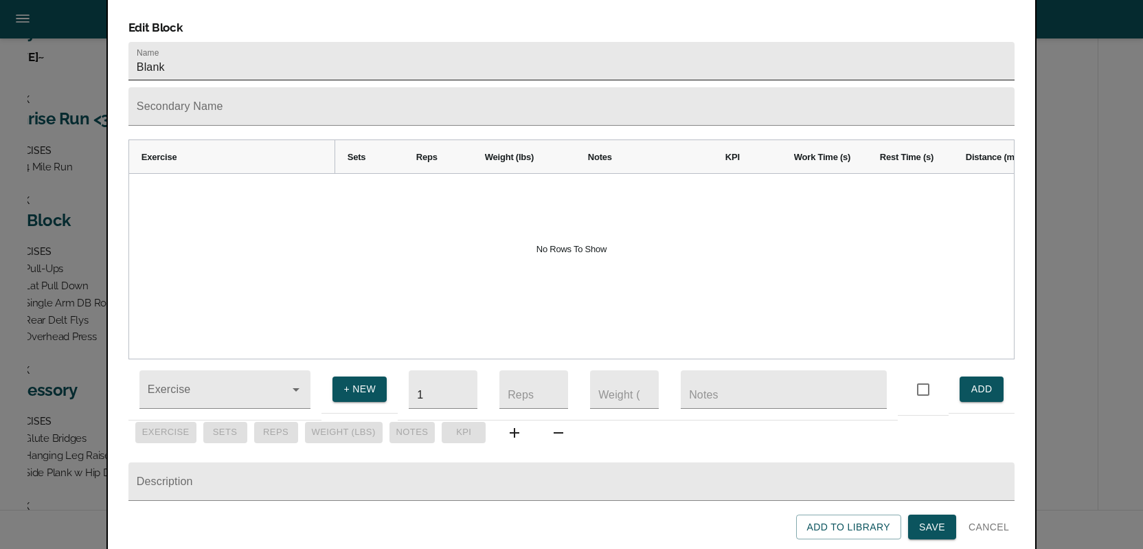
click at [260, 47] on input "Blank" at bounding box center [571, 61] width 886 height 38
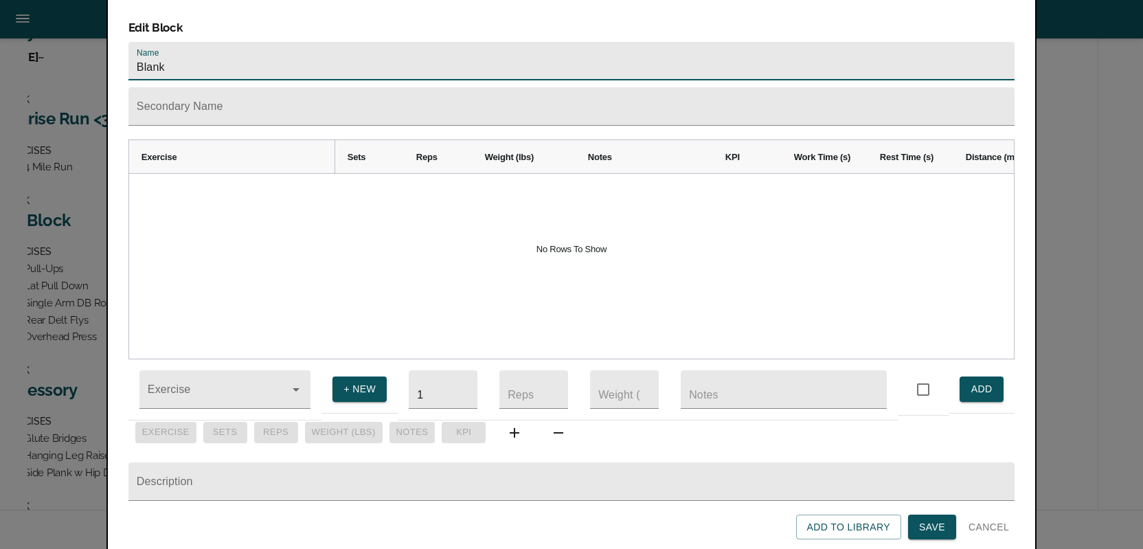
click at [260, 47] on input "Blank" at bounding box center [571, 61] width 886 height 38
type input "AMRAP"
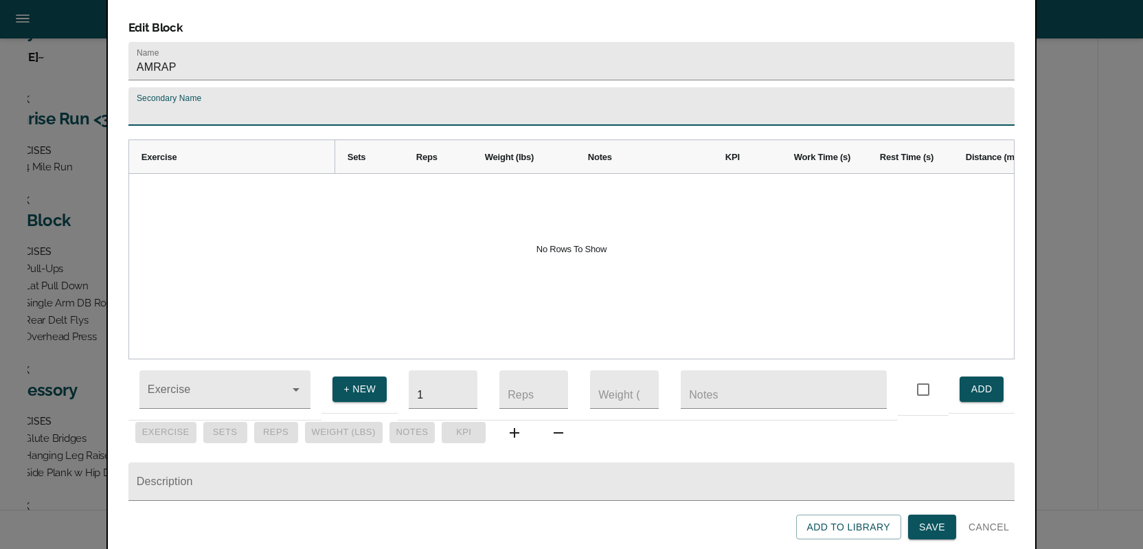
click at [196, 91] on input "text" at bounding box center [571, 106] width 886 height 38
type input "9 min, no rest"
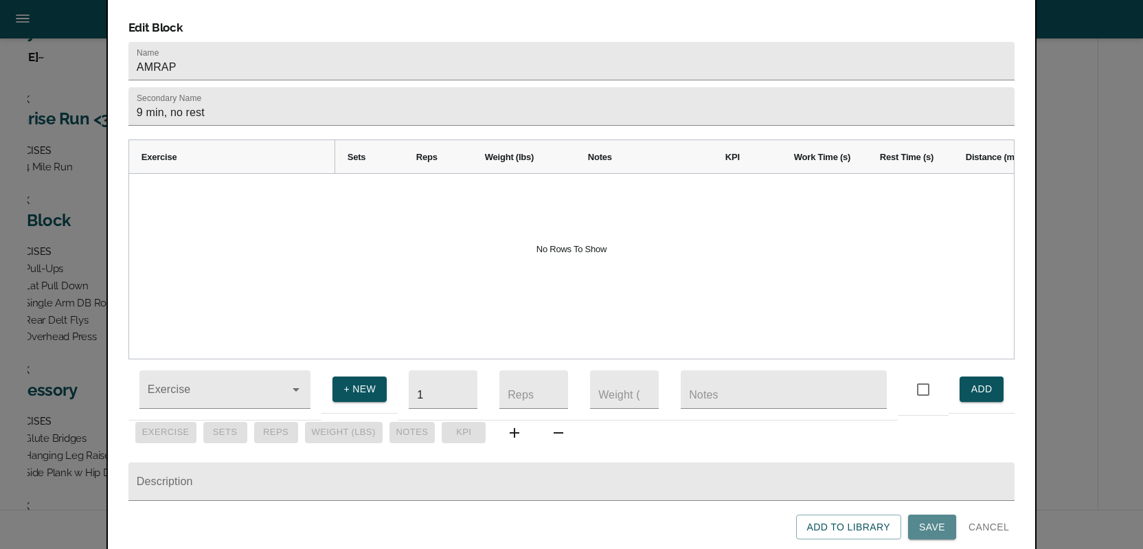
click at [916, 528] on button "Save" at bounding box center [932, 526] width 48 height 25
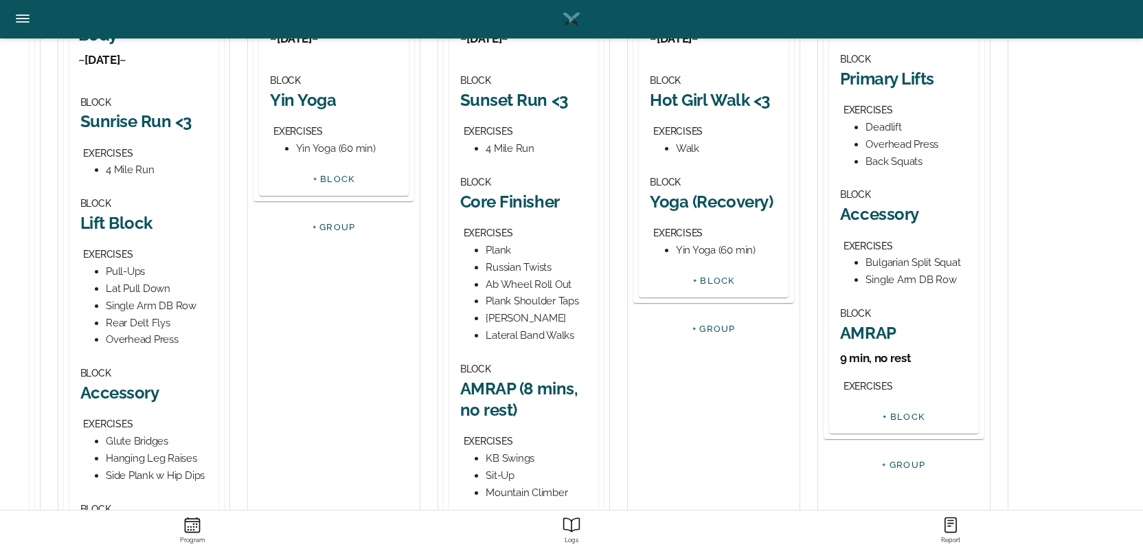
scroll to position [295, 0]
click at [481, 395] on h2 "AMRAP (8 mins, no rest)" at bounding box center [524, 397] width 128 height 43
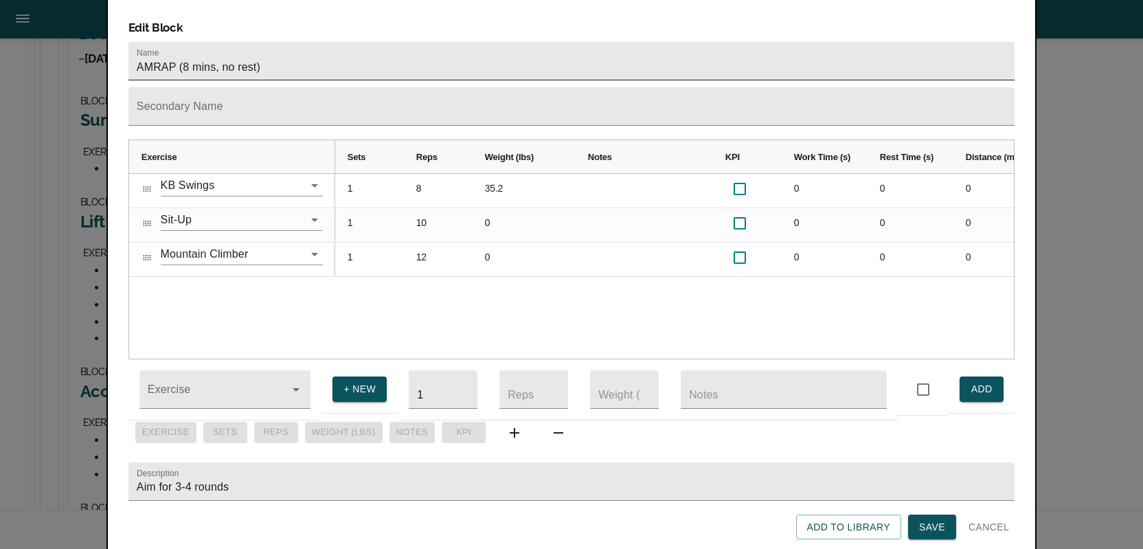
click at [308, 45] on input "AMRAP (8 mins, no rest)" at bounding box center [571, 61] width 886 height 38
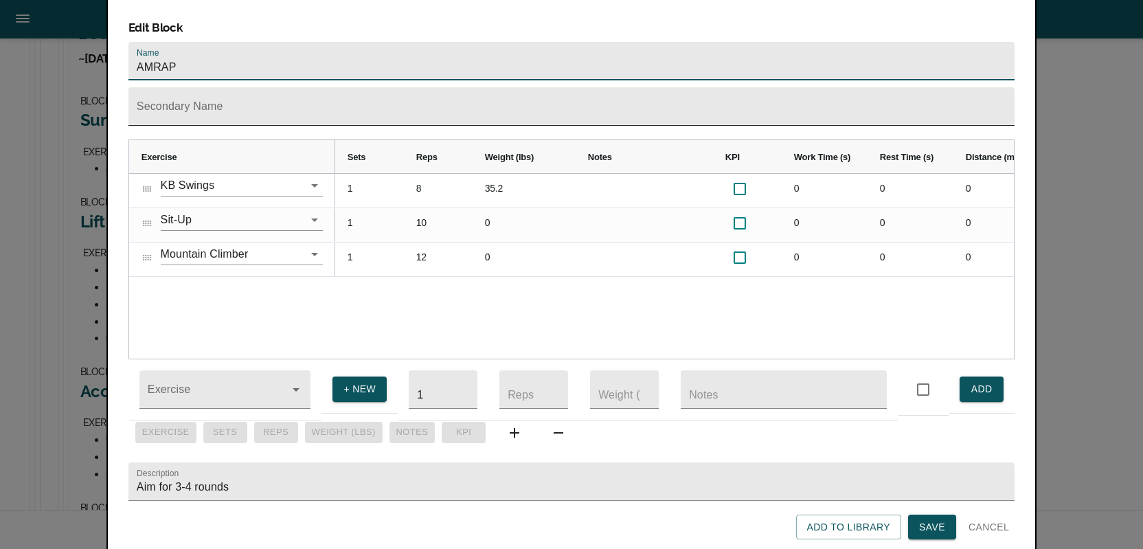
type input "AMRAP"
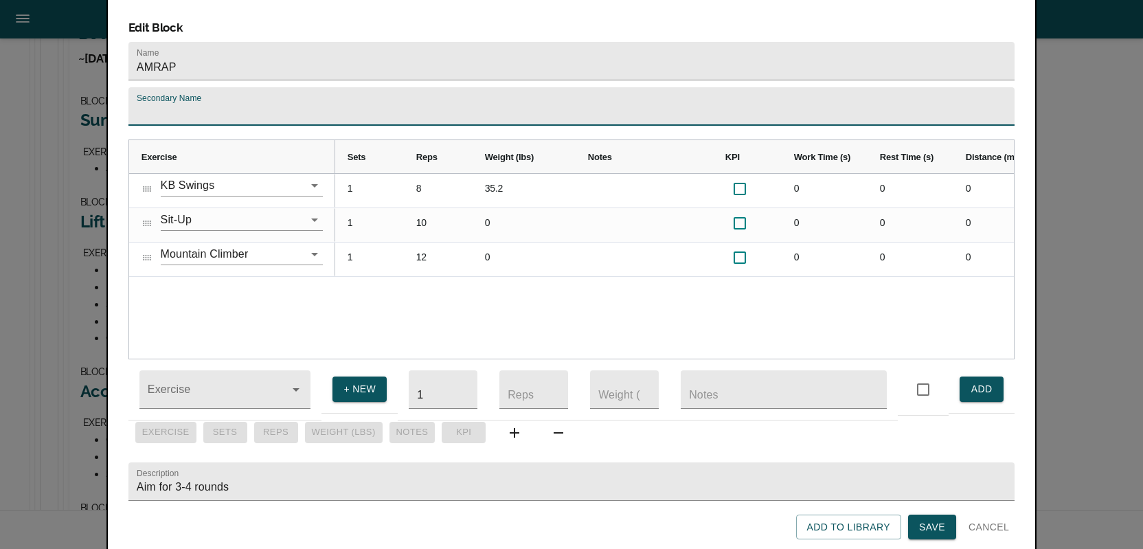
click at [157, 91] on input "text" at bounding box center [571, 106] width 886 height 38
type input "9 min, no rest"
click at [920, 528] on span "Save" at bounding box center [932, 527] width 26 height 17
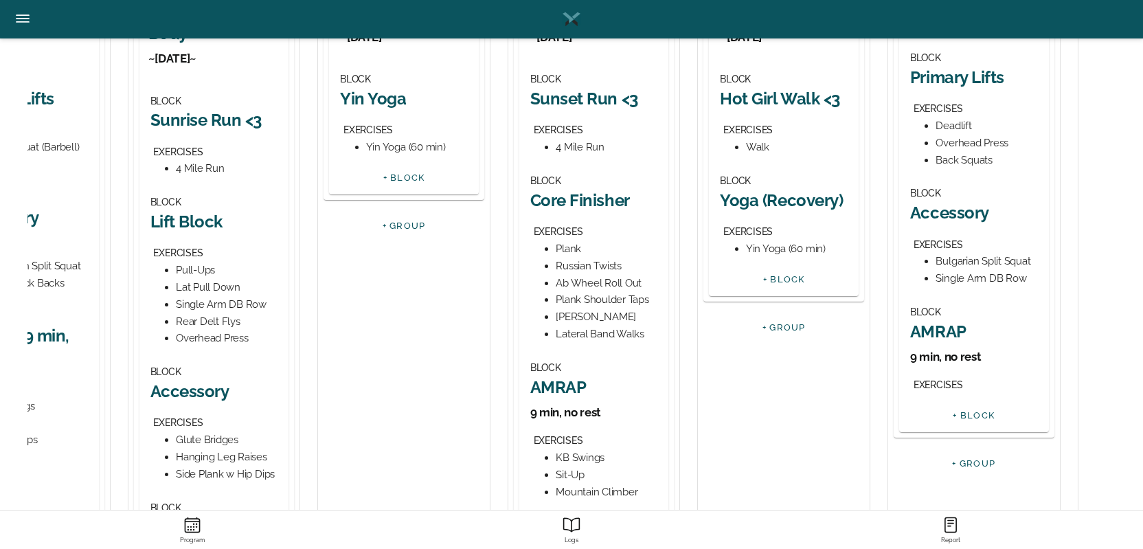
scroll to position [0, 0]
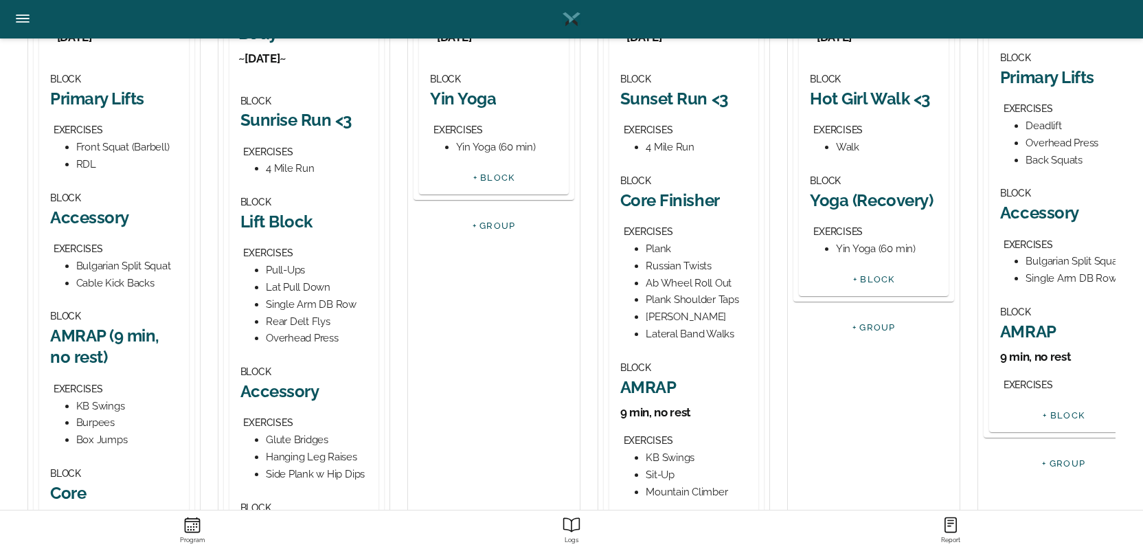
click at [94, 356] on h2 "AMRAP (9 min, no rest)" at bounding box center [114, 346] width 128 height 43
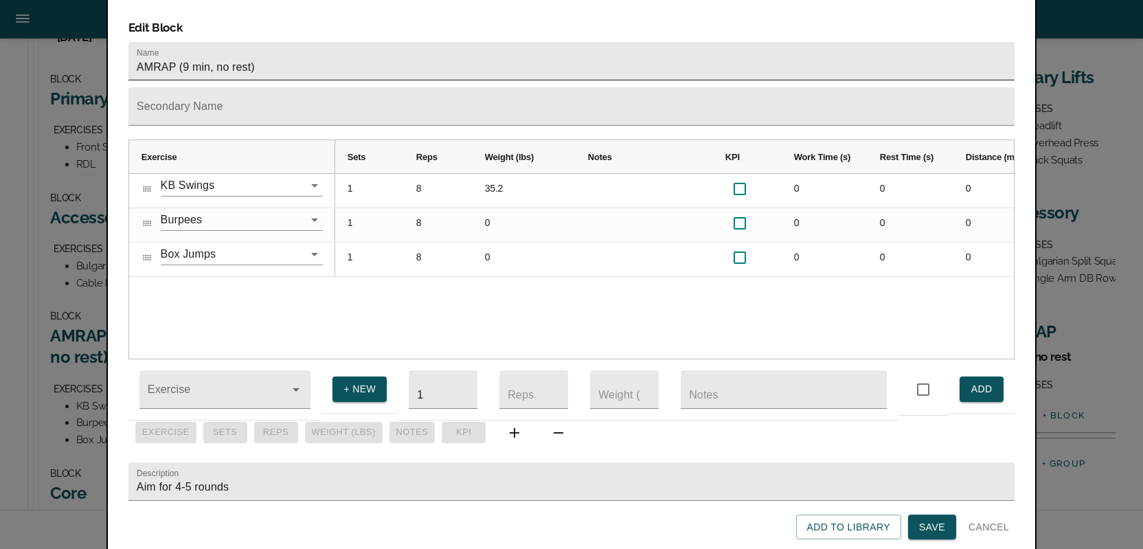
click at [276, 49] on input "AMRAP (9 min, no rest)" at bounding box center [571, 61] width 886 height 38
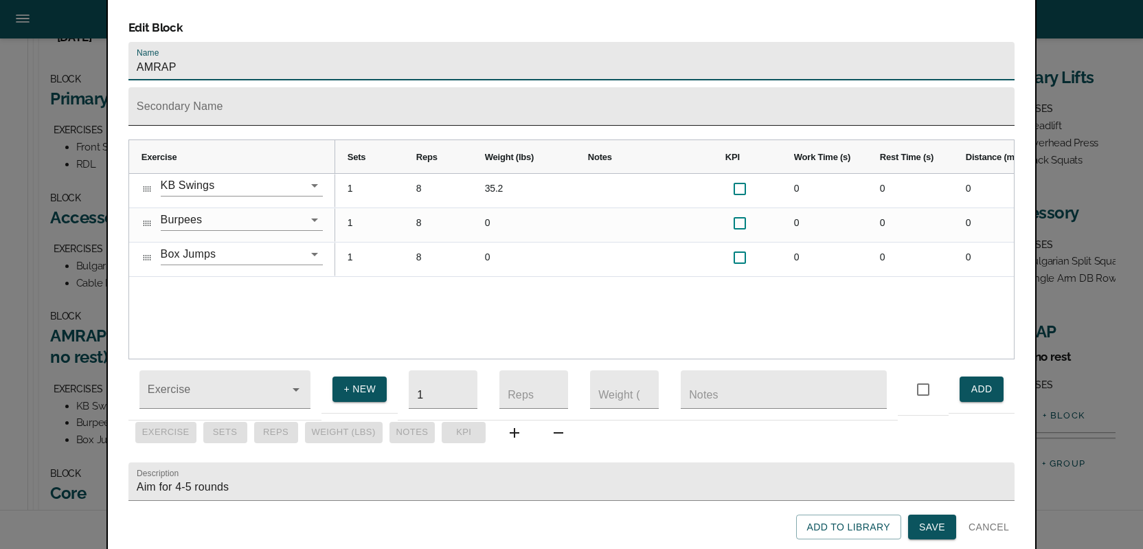
type input "AMRAP"
click at [195, 87] on input "text" at bounding box center [571, 106] width 886 height 38
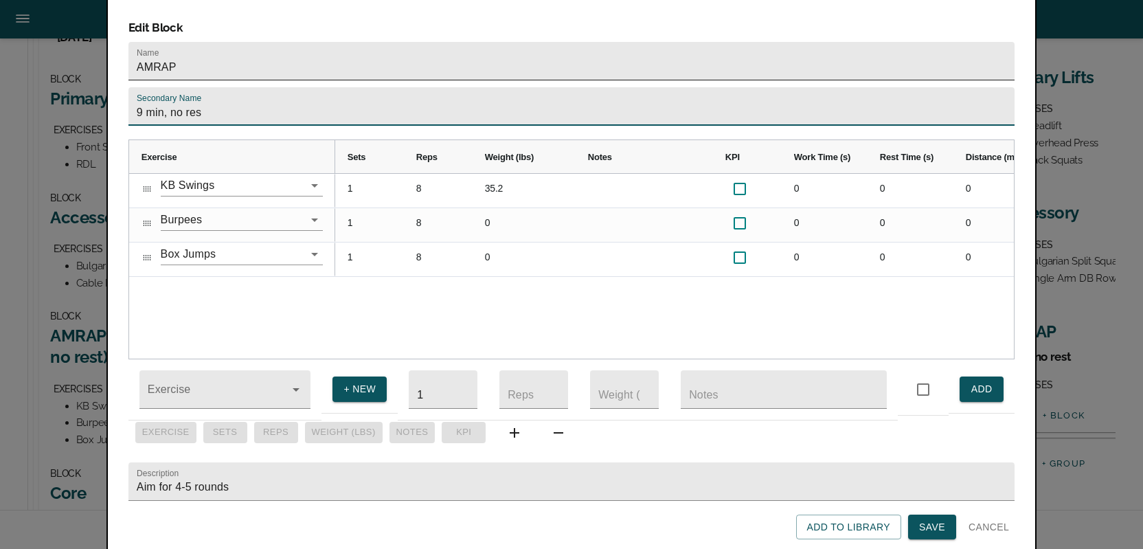
type input "9 min, no rest"
click at [922, 526] on span "Save" at bounding box center [932, 527] width 26 height 17
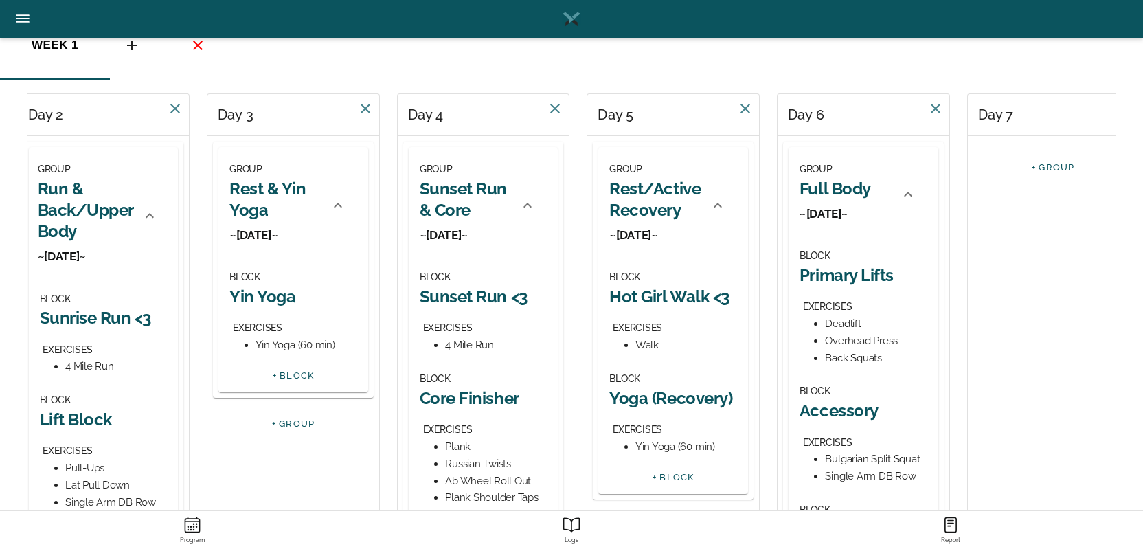
scroll to position [0, 242]
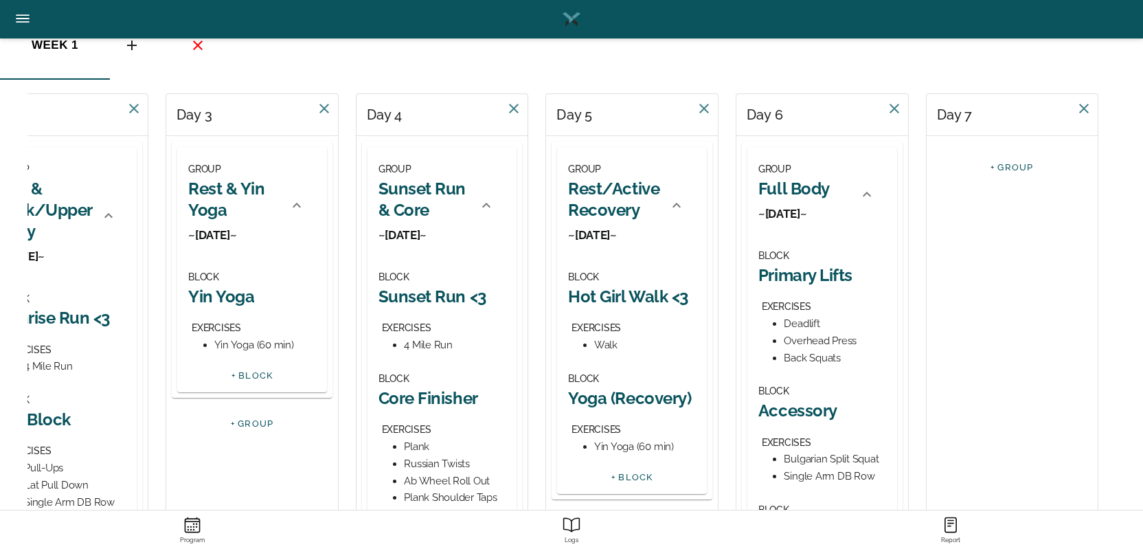
click at [1001, 166] on link "+ GROUP" at bounding box center [1011, 167] width 43 height 10
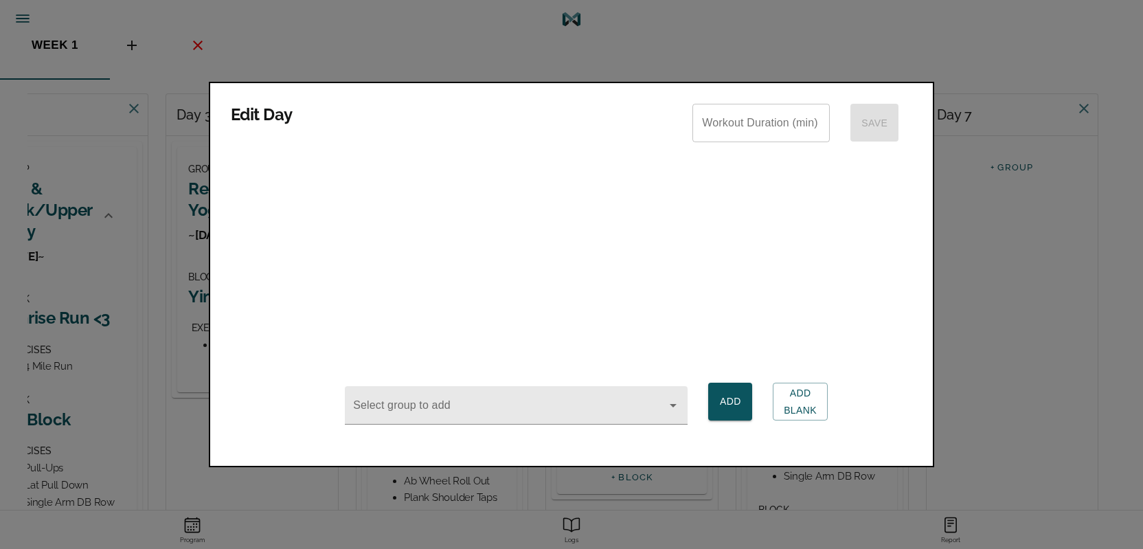
scroll to position [0, 0]
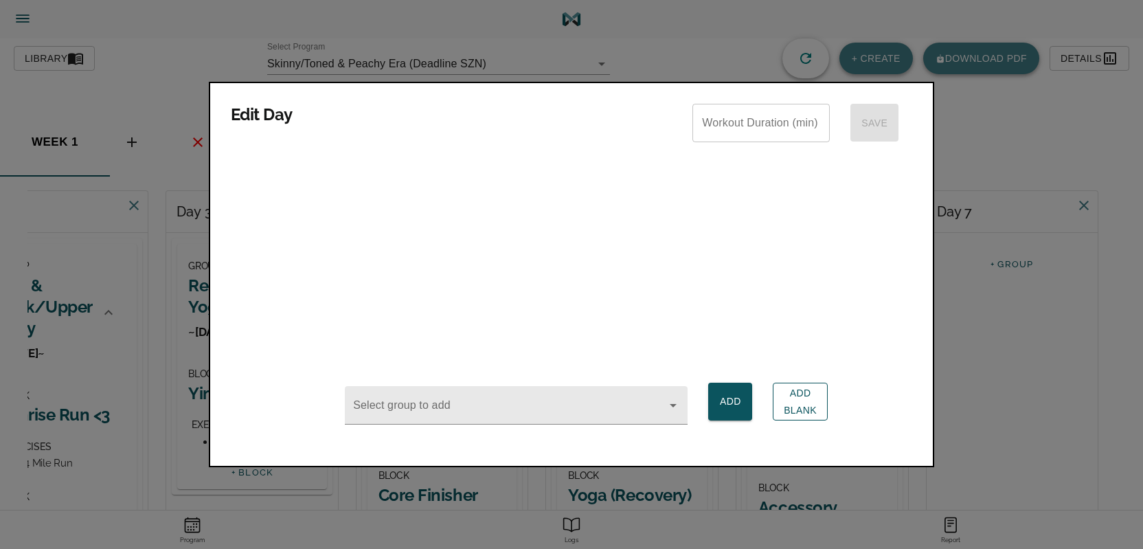
click at [791, 399] on span "Add Blank" at bounding box center [800, 402] width 33 height 34
click at [992, 357] on div at bounding box center [571, 274] width 1143 height 549
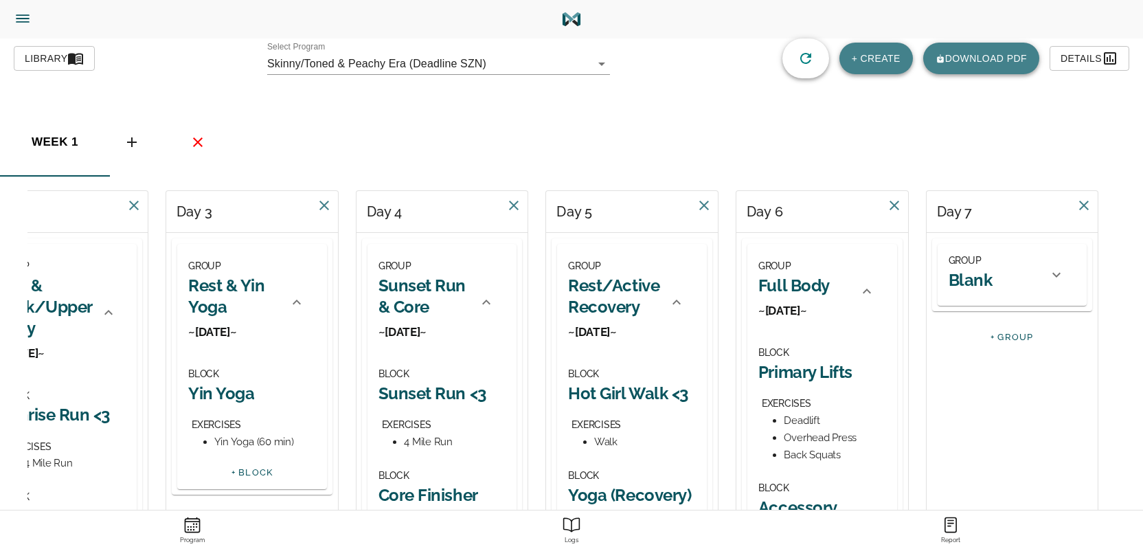
click at [972, 282] on h2 "Blank" at bounding box center [970, 279] width 44 height 21
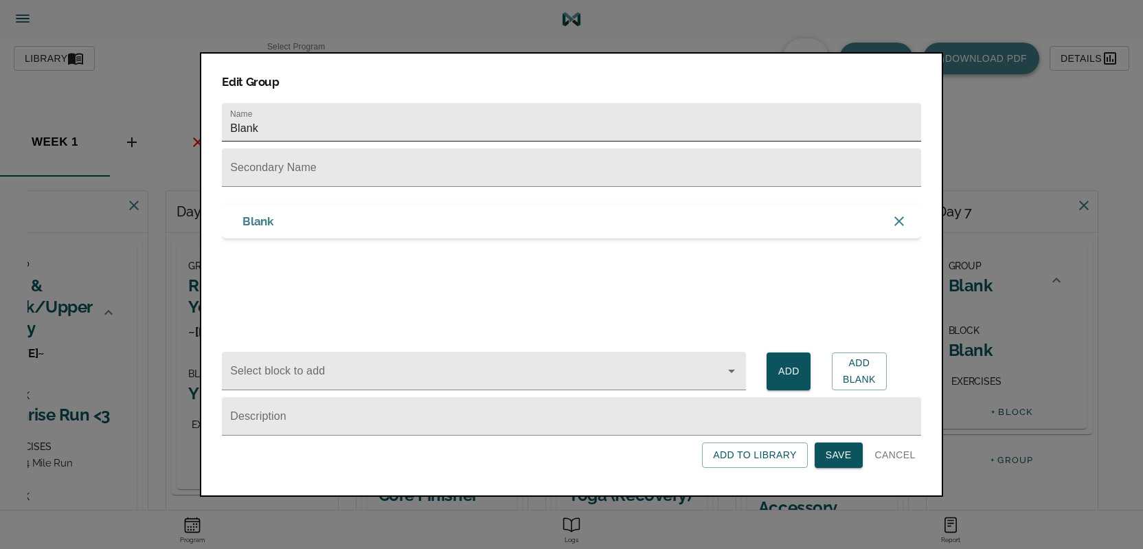
click at [282, 125] on input "Blank" at bounding box center [571, 122] width 699 height 38
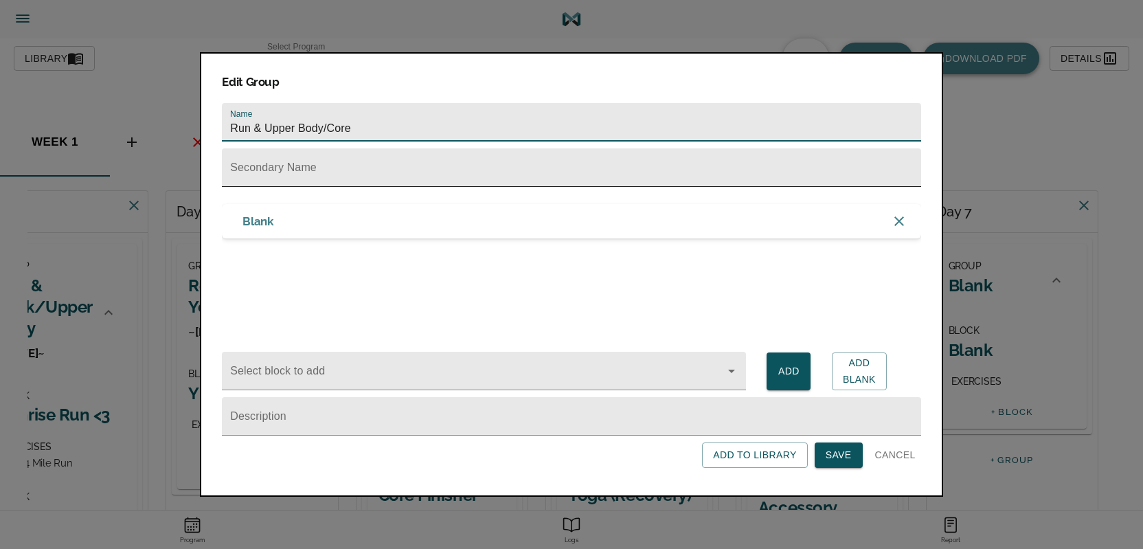
type input "Run & Upper Body/Core"
click at [262, 171] on input "text" at bounding box center [571, 167] width 699 height 38
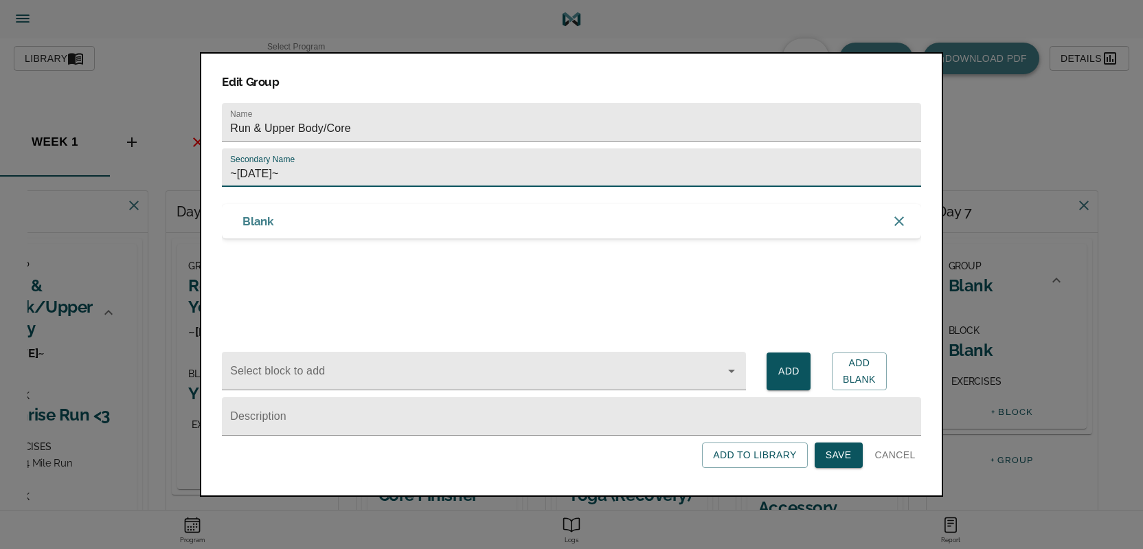
type input "~[DATE]~"
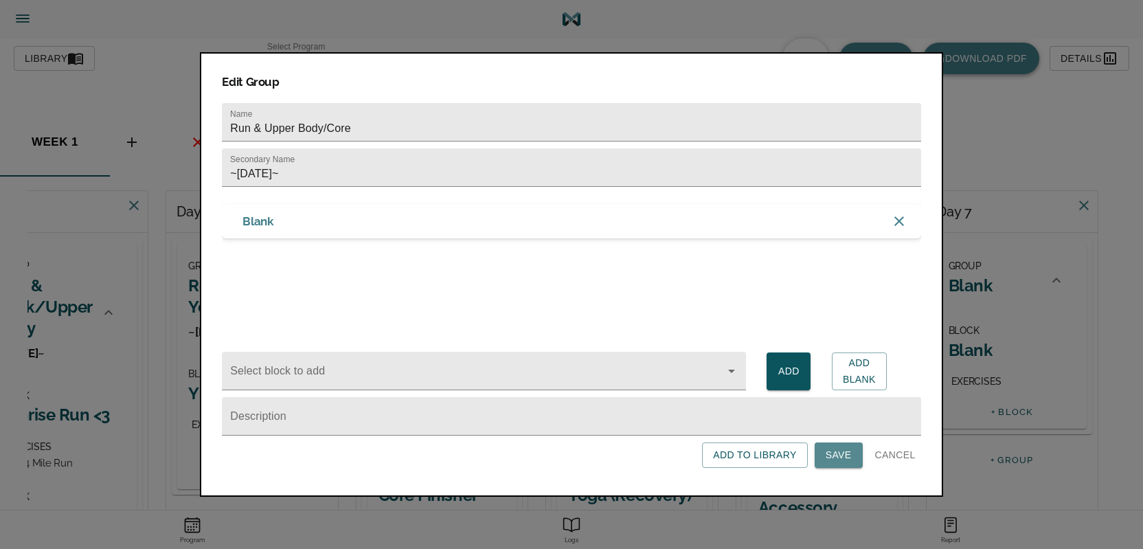
click at [837, 455] on span "Save" at bounding box center [839, 454] width 26 height 17
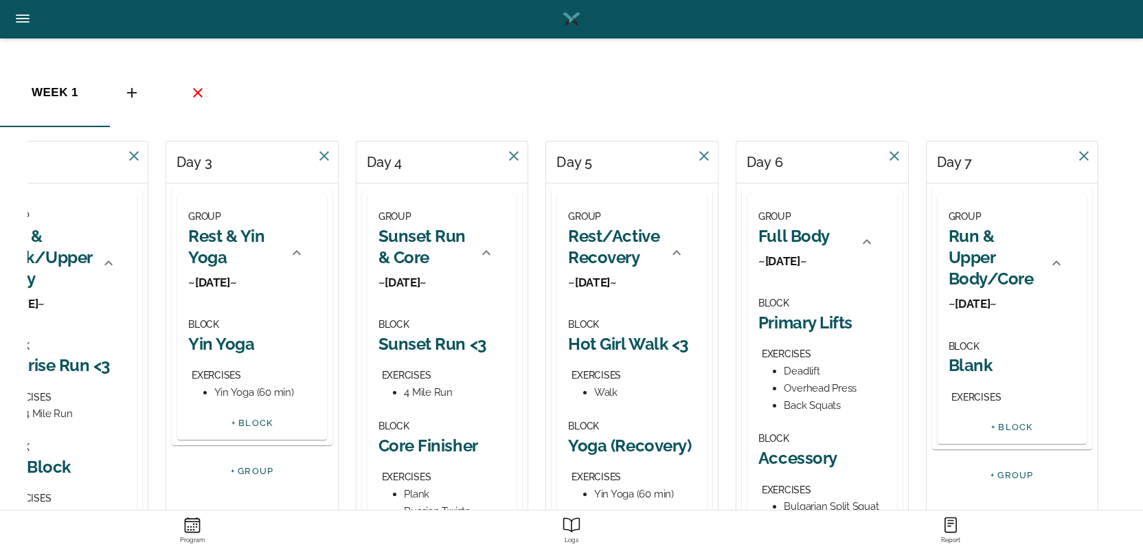
scroll to position [82, 0]
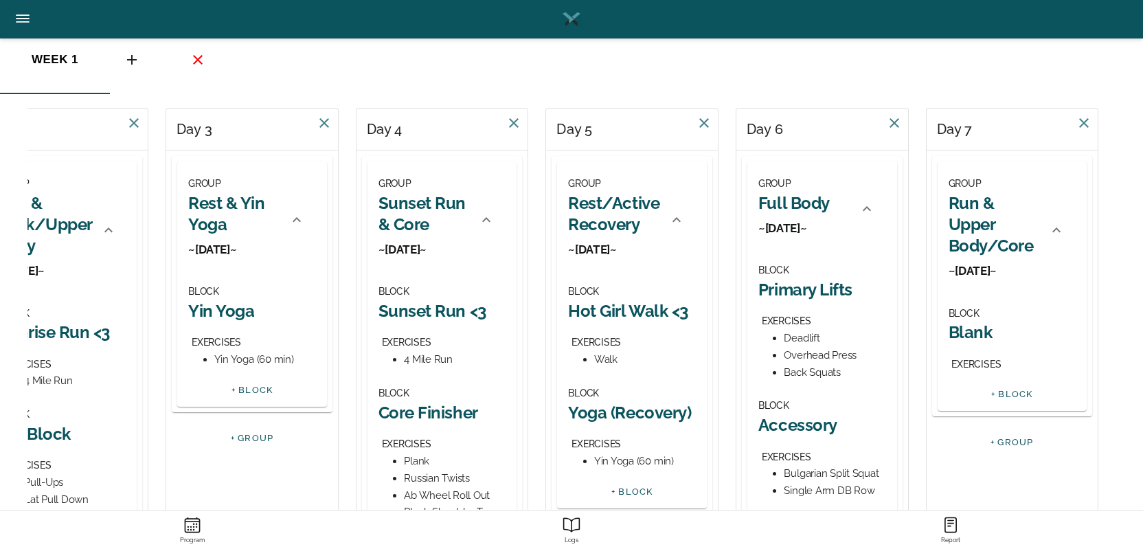
click at [962, 335] on h2 "Blank" at bounding box center [1012, 331] width 128 height 21
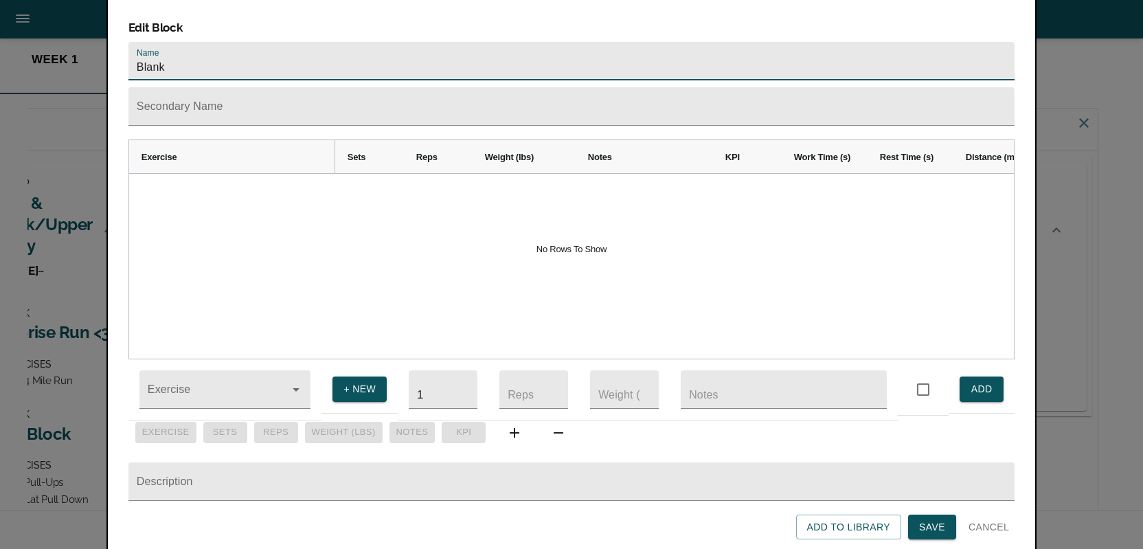
click at [312, 42] on input "Blank" at bounding box center [571, 61] width 886 height 38
type input "B"
type input "Morning Run <3"
click at [187, 385] on input "Exercise" at bounding box center [206, 395] width 122 height 25
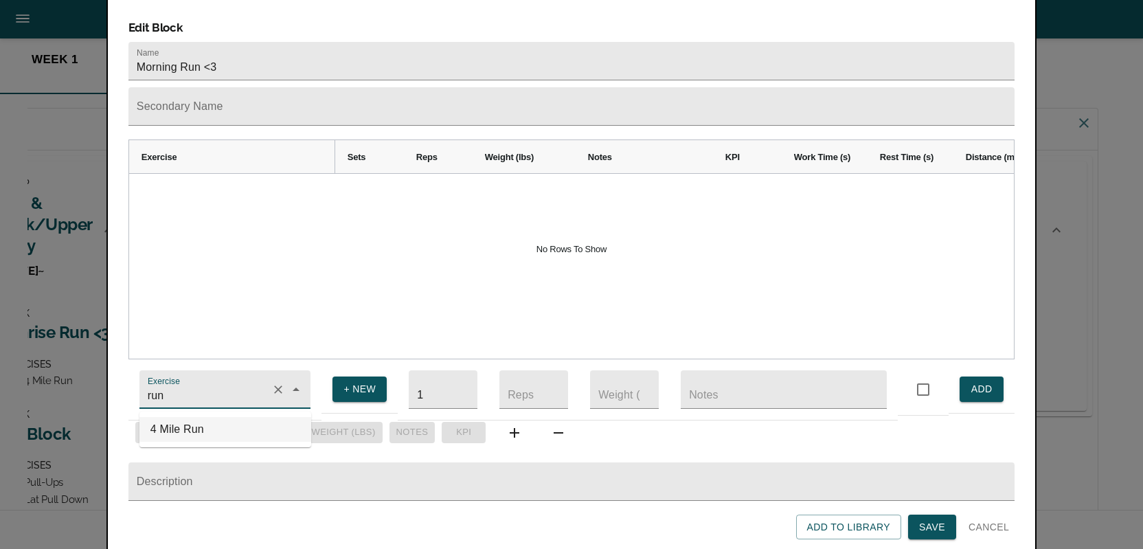
click at [181, 417] on li "4 Mile Run" at bounding box center [225, 429] width 172 height 25
type input "4 Mile Run"
click at [973, 380] on span "ADD" at bounding box center [981, 388] width 22 height 17
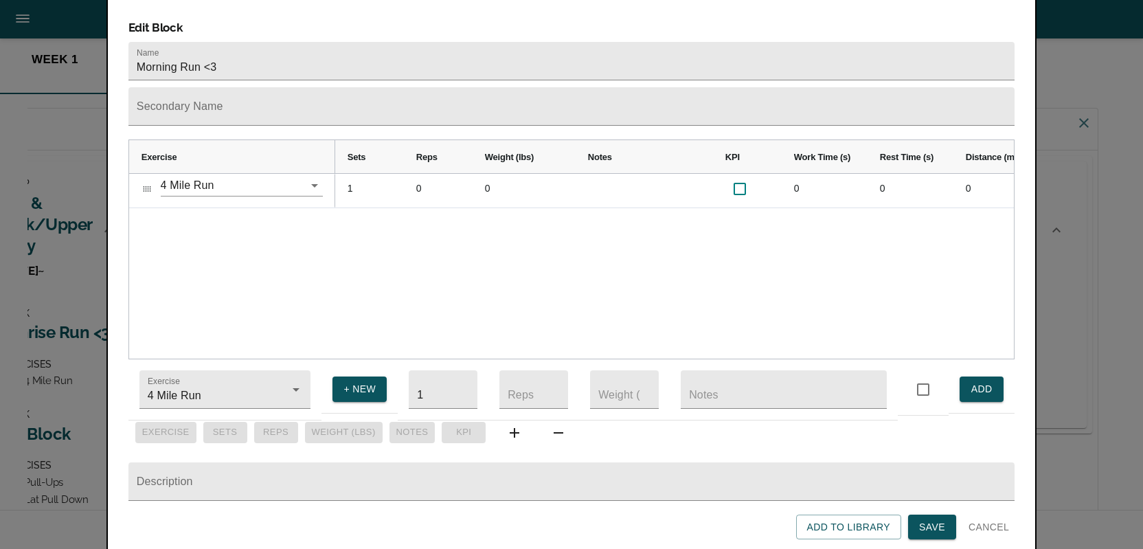
click at [931, 525] on span "Save" at bounding box center [932, 527] width 26 height 17
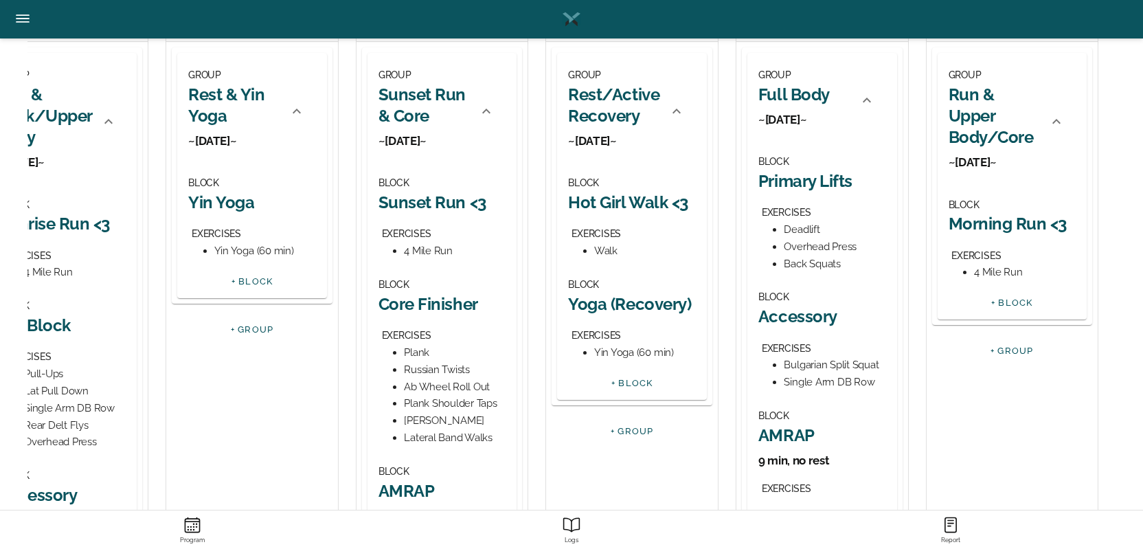
scroll to position [195, 0]
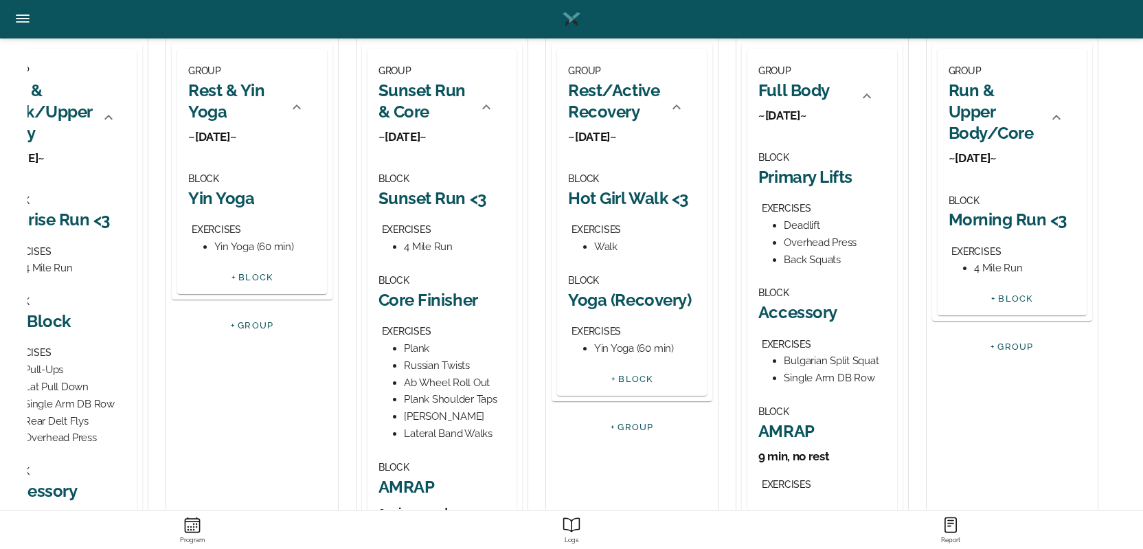
click at [1005, 302] on link "+ BLOCK" at bounding box center [1012, 298] width 42 height 10
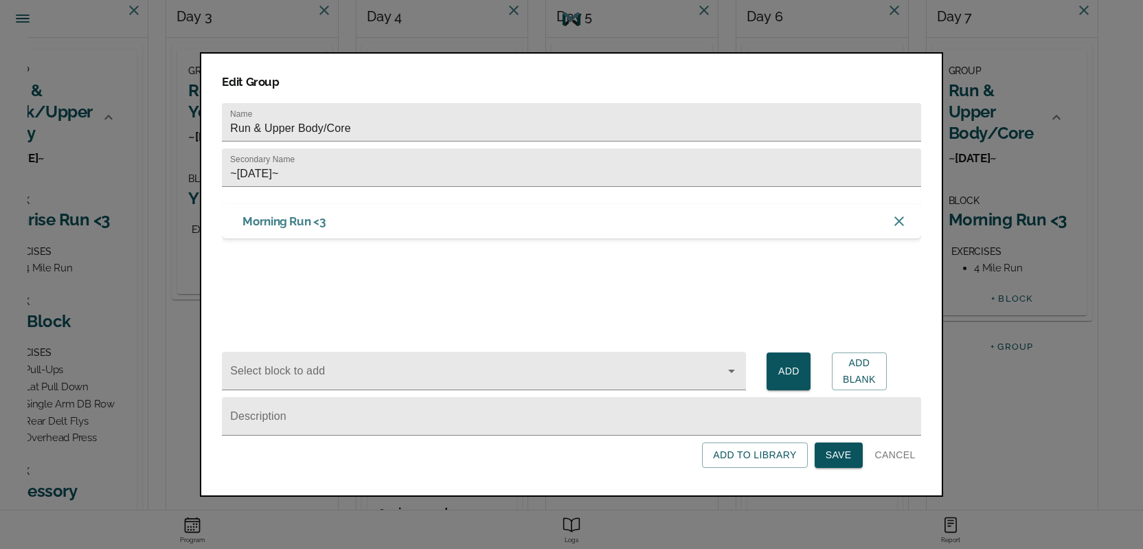
scroll to position [0, 0]
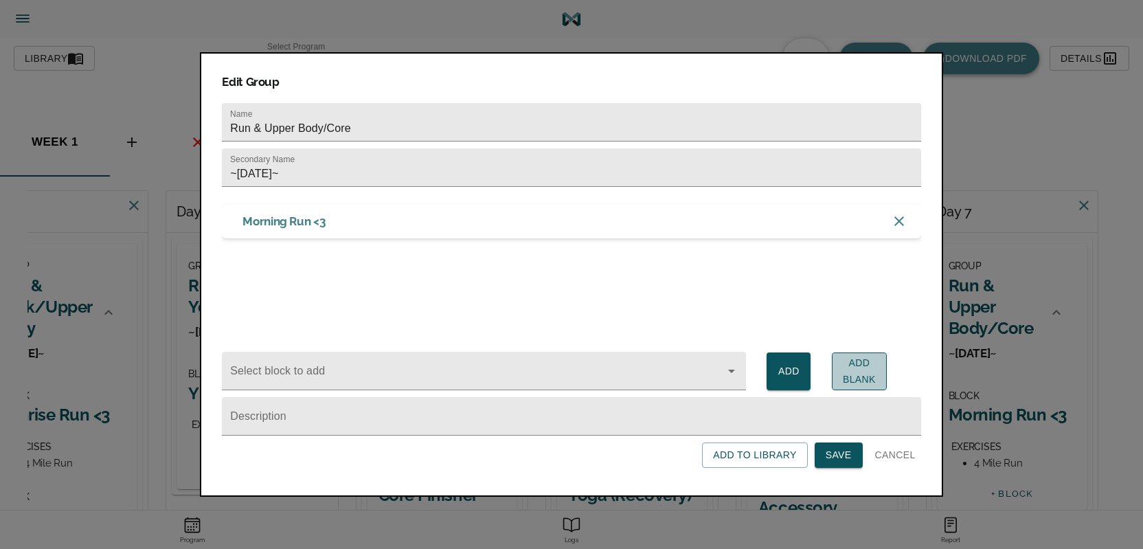
click at [846, 374] on span "Add Blank" at bounding box center [859, 371] width 33 height 34
click at [851, 378] on span "Add Blank" at bounding box center [859, 371] width 33 height 34
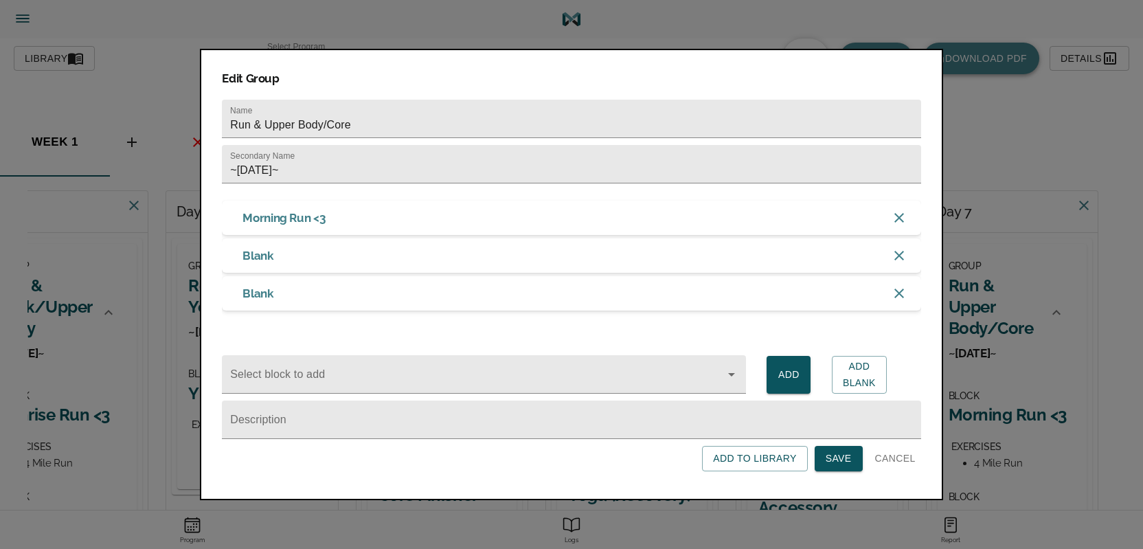
click at [836, 462] on span "Save" at bounding box center [839, 458] width 26 height 17
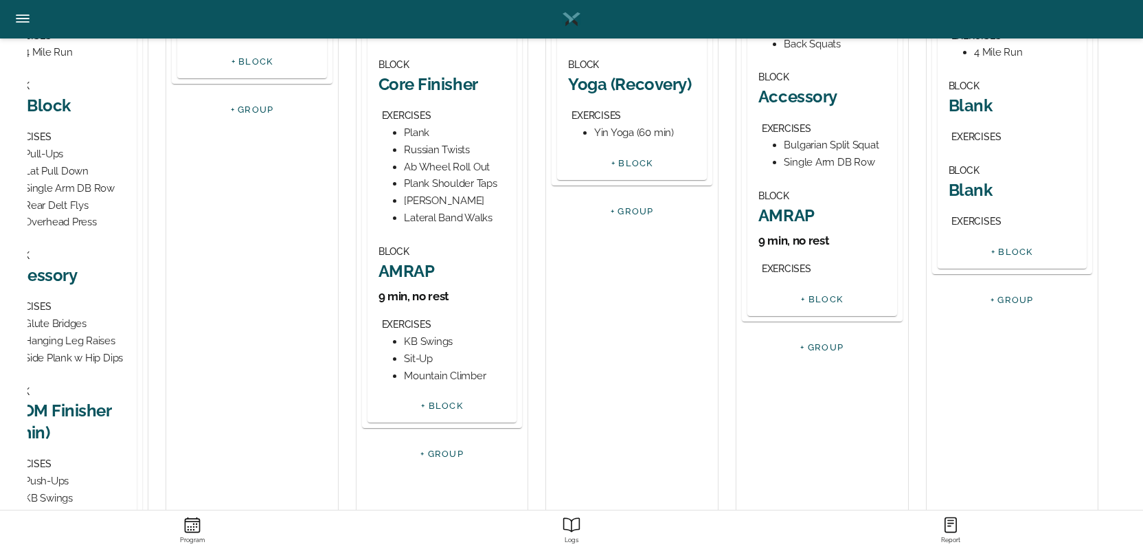
scroll to position [341, 0]
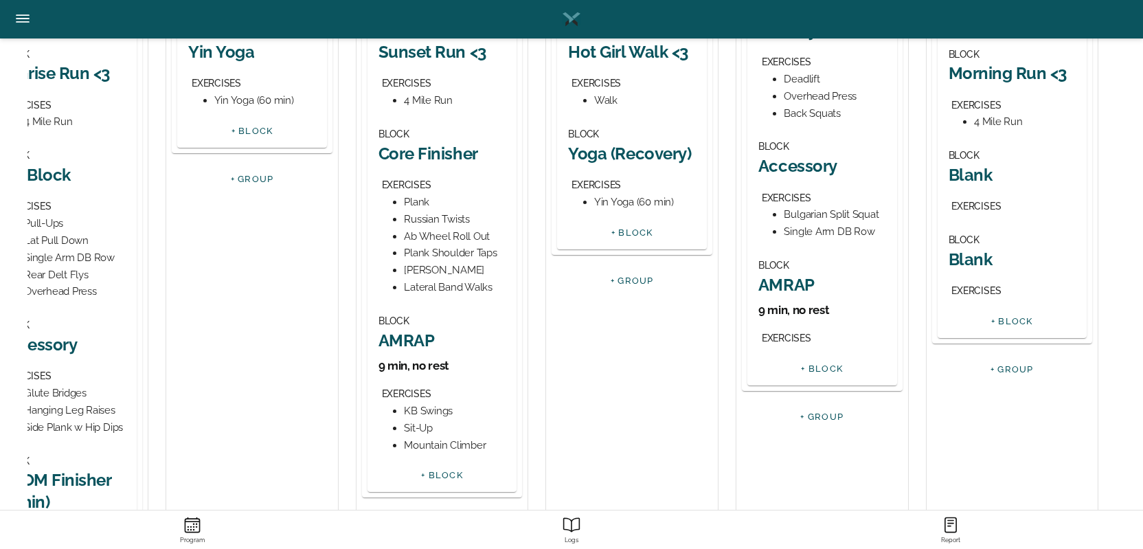
click at [977, 177] on h2 "Blank" at bounding box center [1012, 174] width 128 height 21
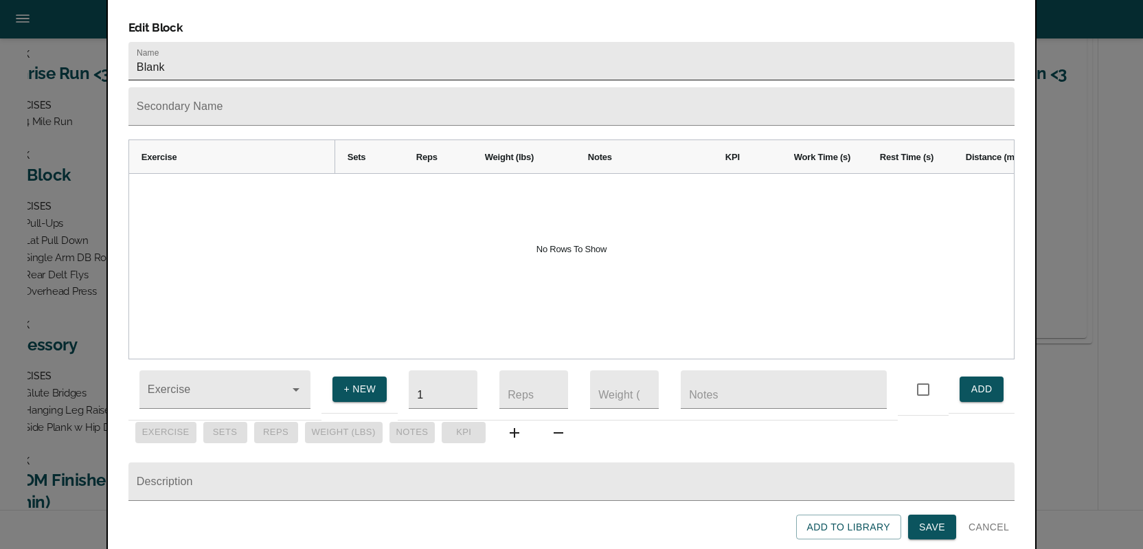
click at [380, 42] on input "Blank" at bounding box center [571, 61] width 886 height 38
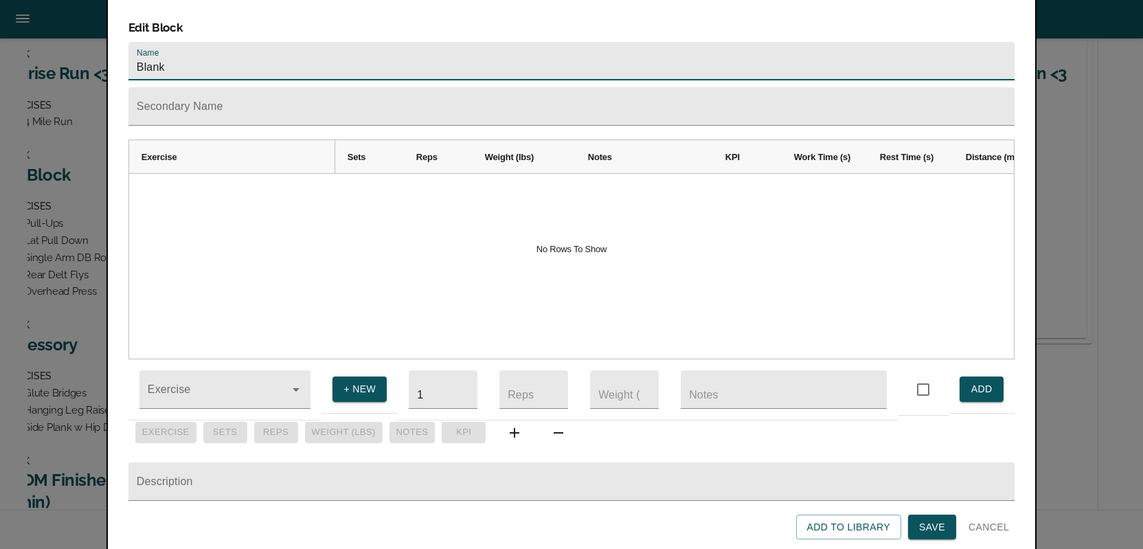
click at [380, 42] on input "Blank" at bounding box center [571, 61] width 886 height 38
type input "Upper Body"
click at [180, 383] on input "Exercise" at bounding box center [206, 395] width 122 height 25
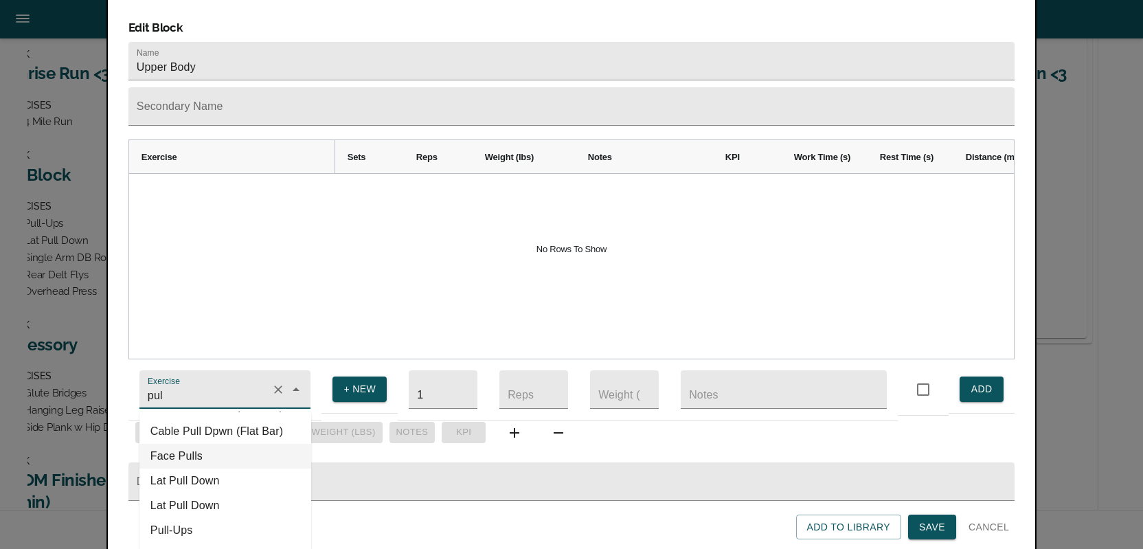
scroll to position [52, 0]
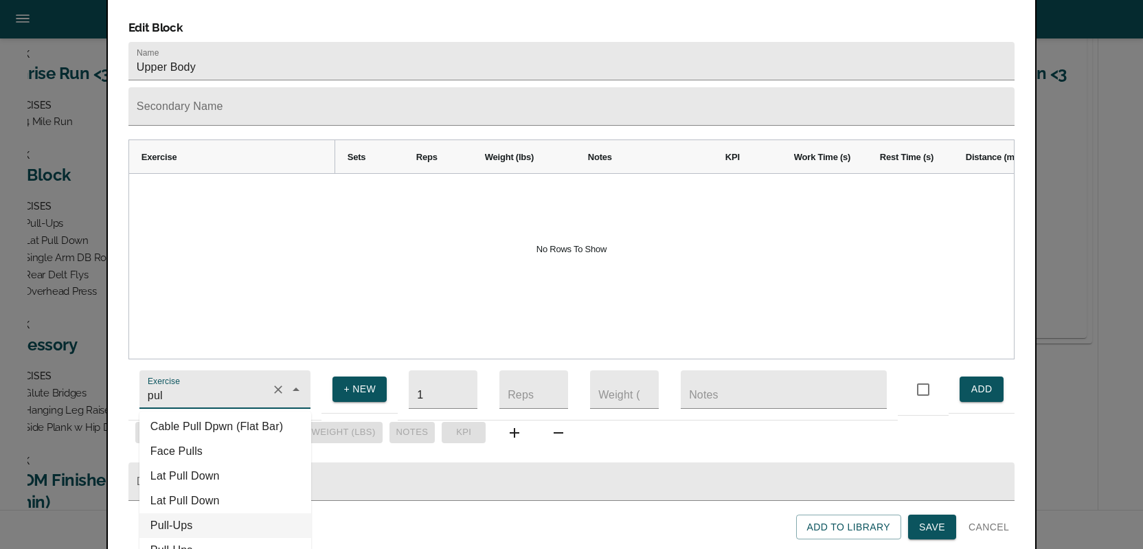
click at [181, 514] on li "Pull-Ups" at bounding box center [225, 525] width 172 height 25
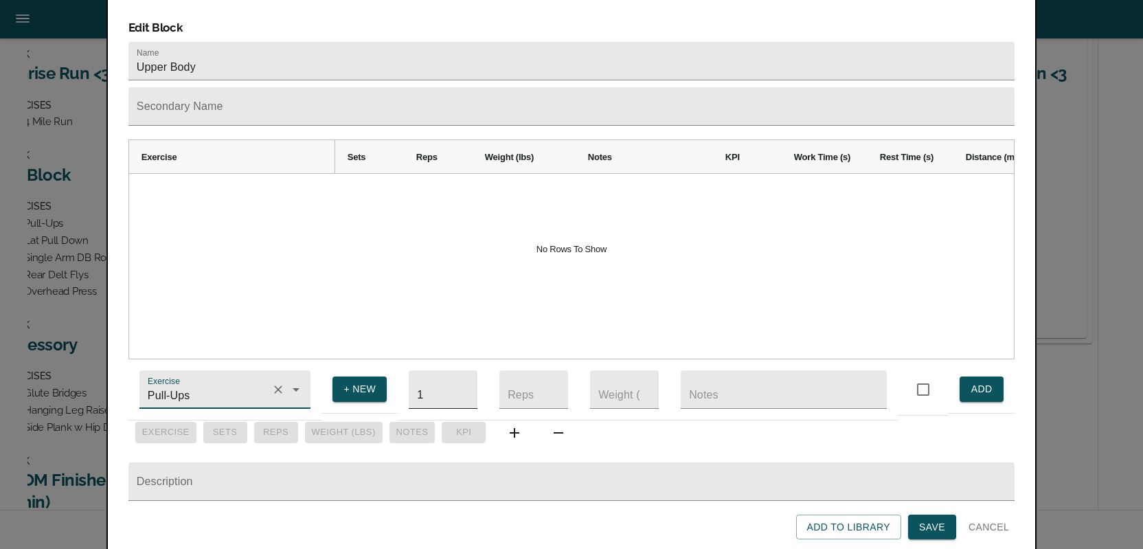
type input "Pull-Ups"
click at [434, 379] on input "1" at bounding box center [443, 389] width 69 height 38
type input "4"
click at [523, 387] on input "number" at bounding box center [533, 389] width 69 height 38
type input "6"
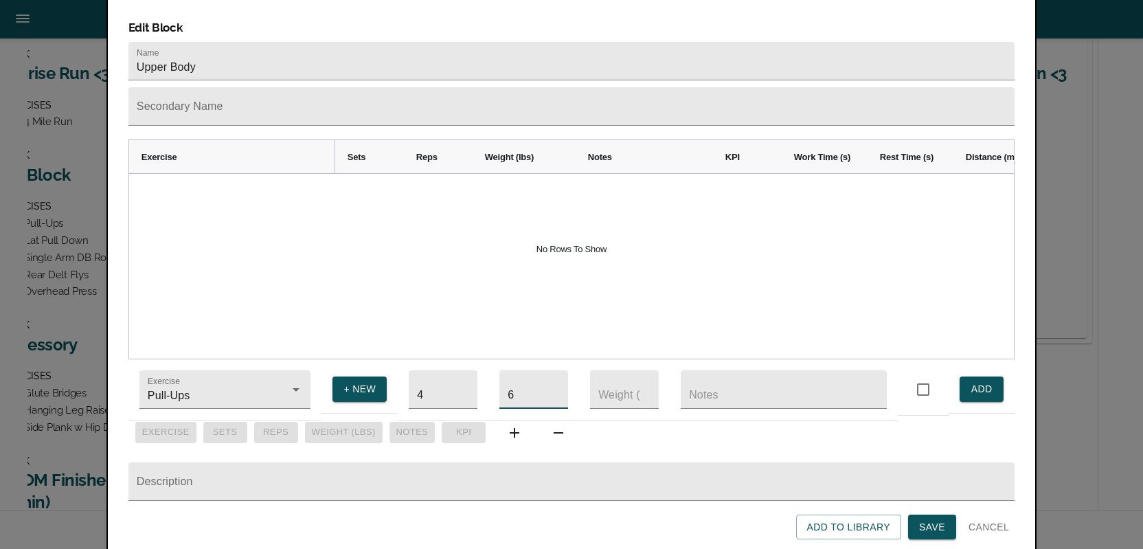
click at [976, 381] on span "ADD" at bounding box center [981, 388] width 22 height 17
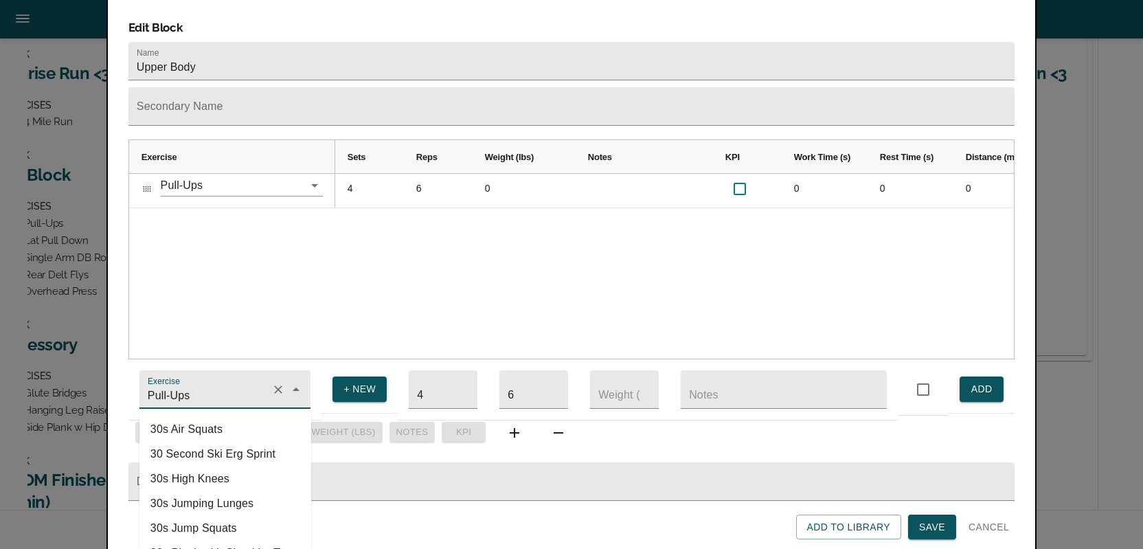
click at [212, 383] on input "Pull-Ups" at bounding box center [206, 395] width 122 height 25
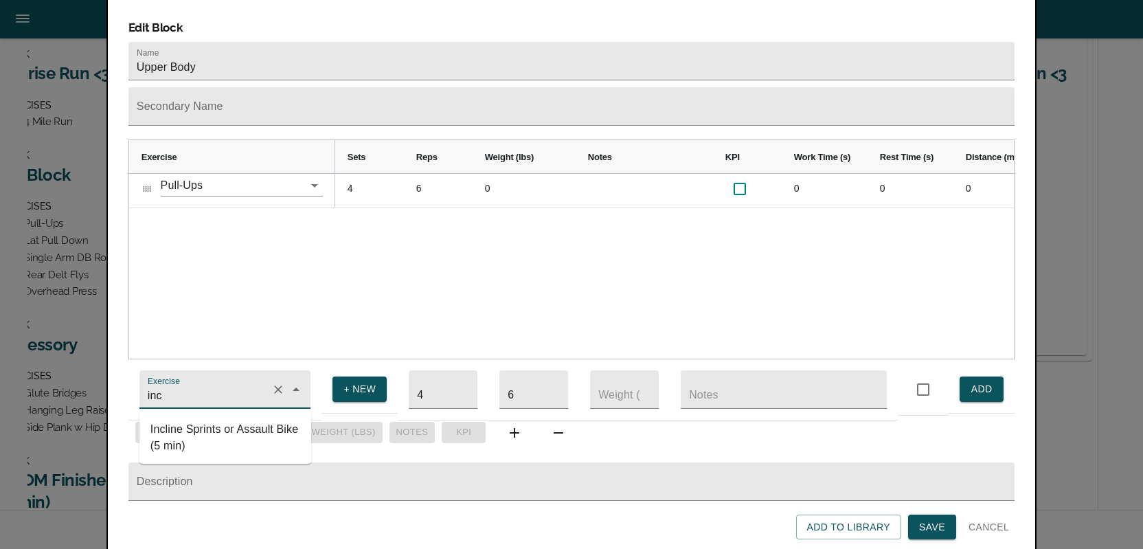
type input "Pull-Ups"
click at [347, 402] on td "+ NEW" at bounding box center [359, 389] width 76 height 48
click at [353, 380] on span "+ NEW" at bounding box center [359, 388] width 32 height 17
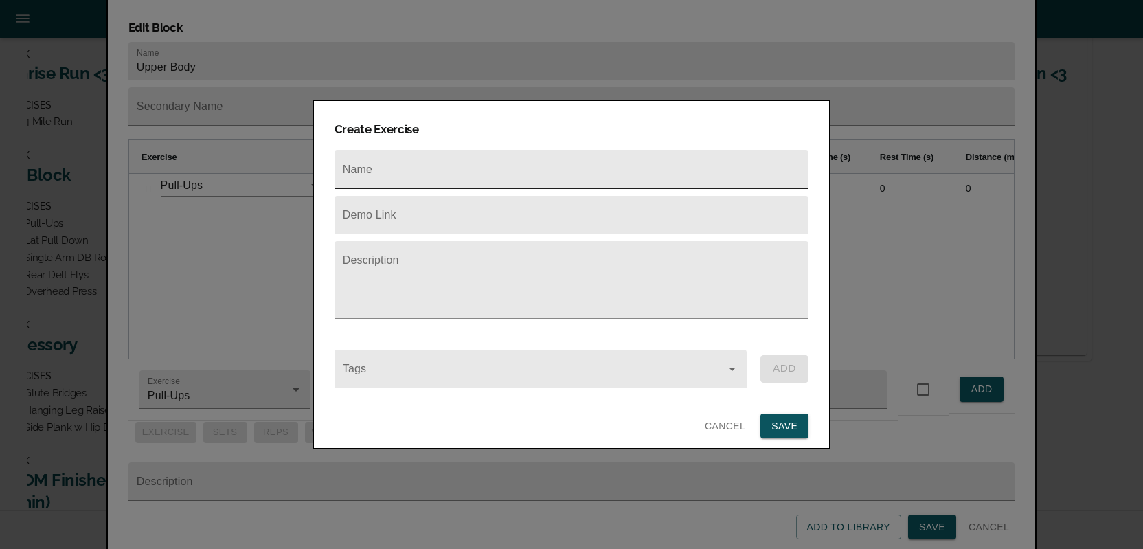
click at [417, 162] on input "text" at bounding box center [571, 169] width 474 height 38
type input "Incline DB Press"
click at [771, 419] on button "SAVE" at bounding box center [784, 425] width 48 height 25
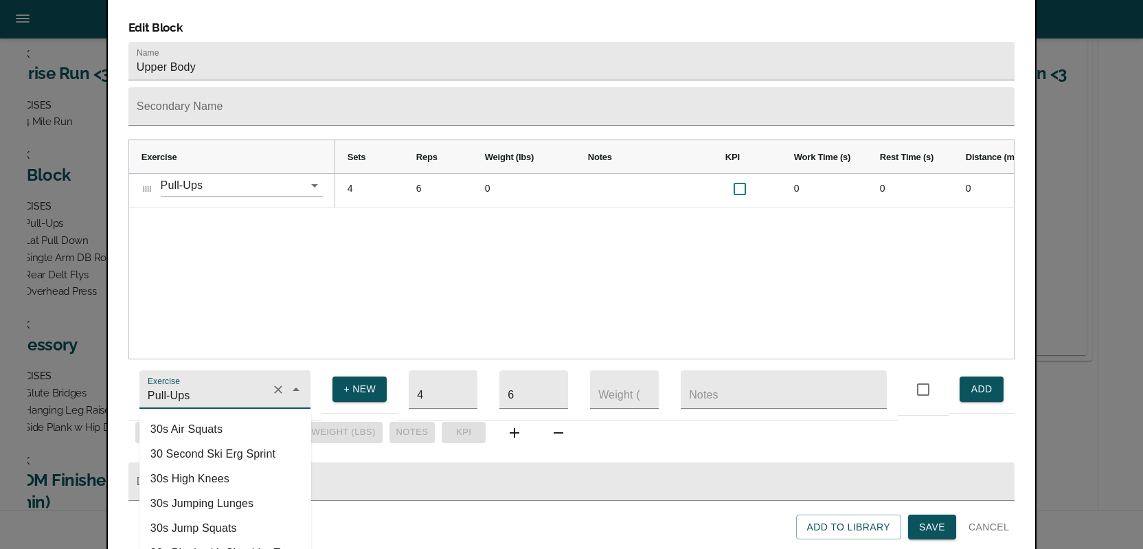
click at [216, 383] on input "Pull-Ups" at bounding box center [206, 395] width 122 height 25
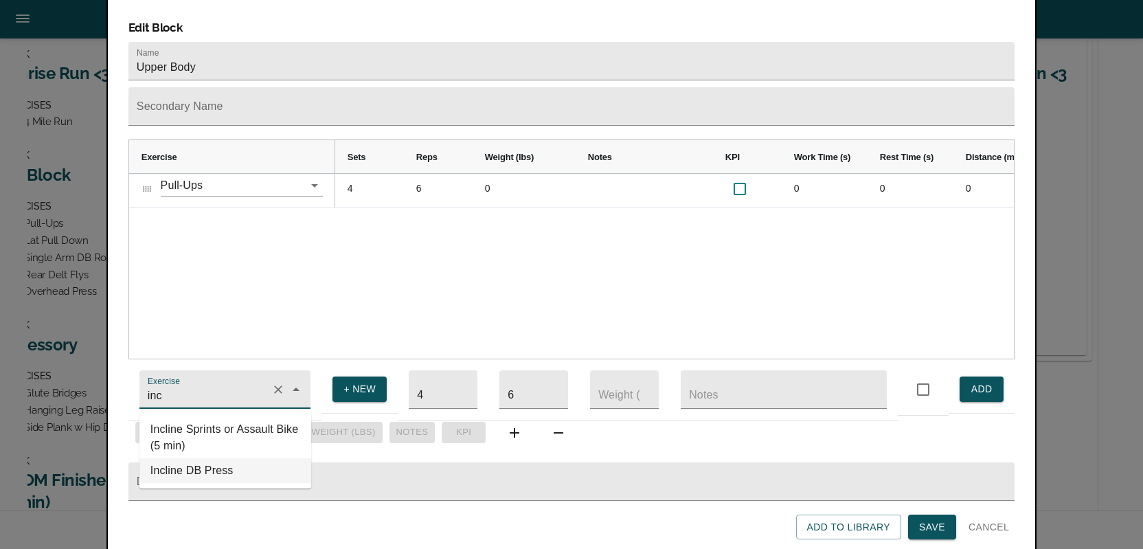
click at [200, 461] on li "Incline DB Press" at bounding box center [225, 470] width 172 height 25
type input "Incline DB Press"
click at [429, 387] on input "4" at bounding box center [443, 389] width 69 height 38
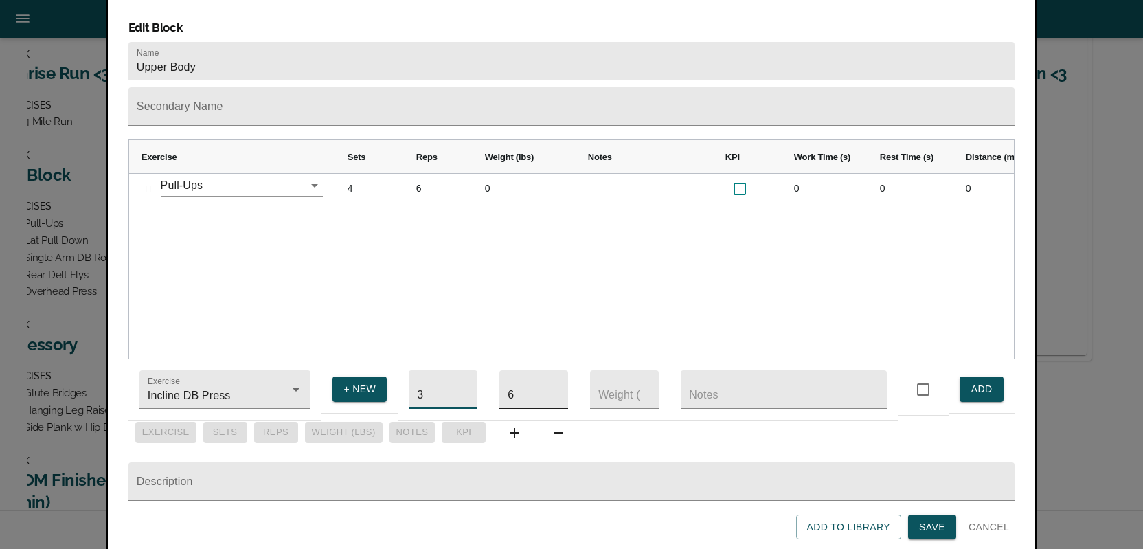
type input "3"
click at [519, 380] on input "6" at bounding box center [533, 389] width 69 height 38
type input "10"
click at [611, 380] on input "number" at bounding box center [624, 389] width 69 height 38
type input "25"
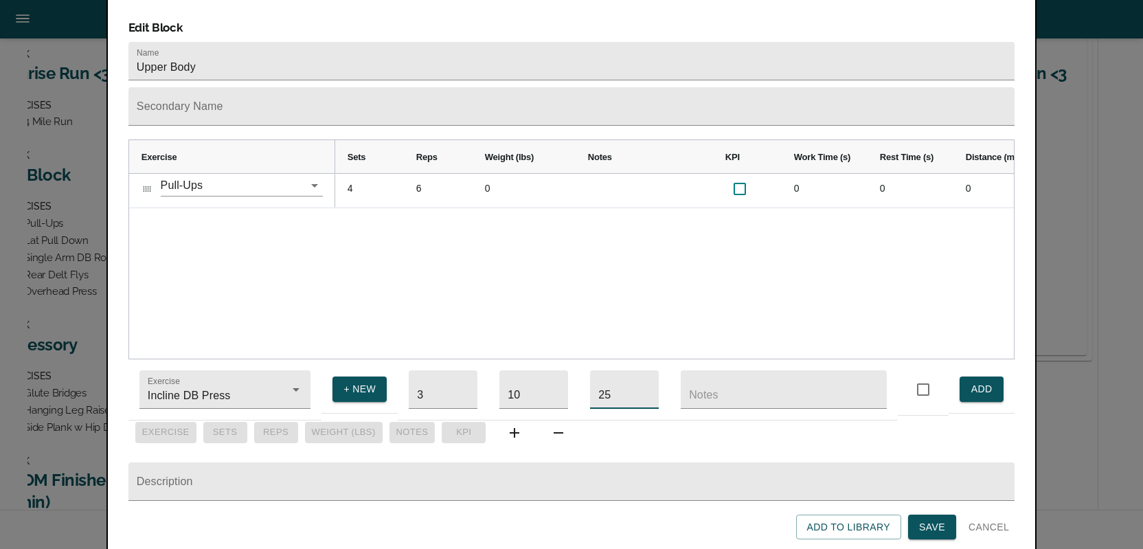
click at [987, 384] on span "ADD" at bounding box center [981, 388] width 22 height 17
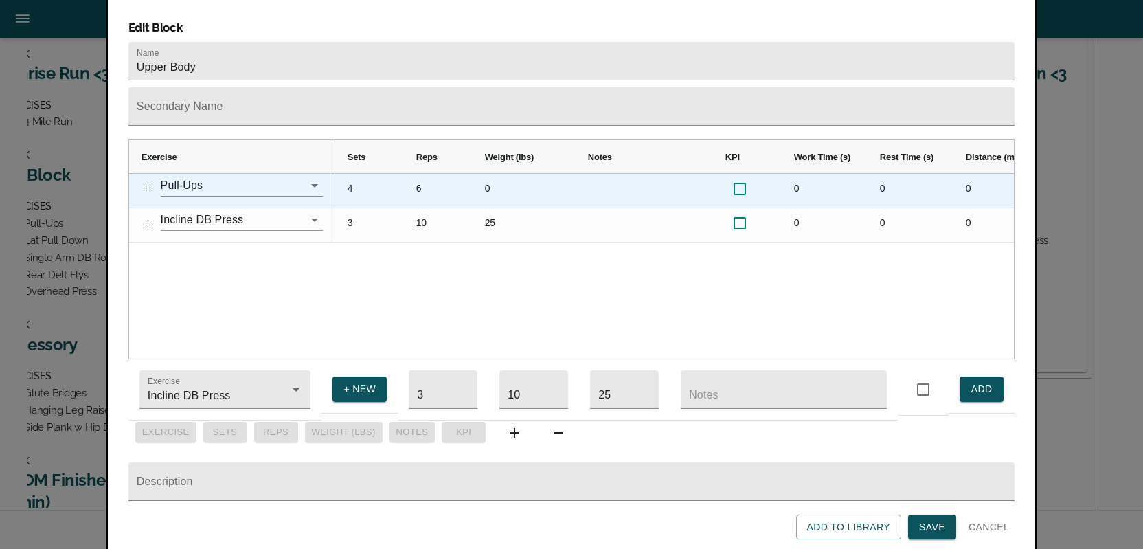
click at [736, 174] on input "checkbox" at bounding box center [739, 188] width 29 height 29
checkbox input "true"
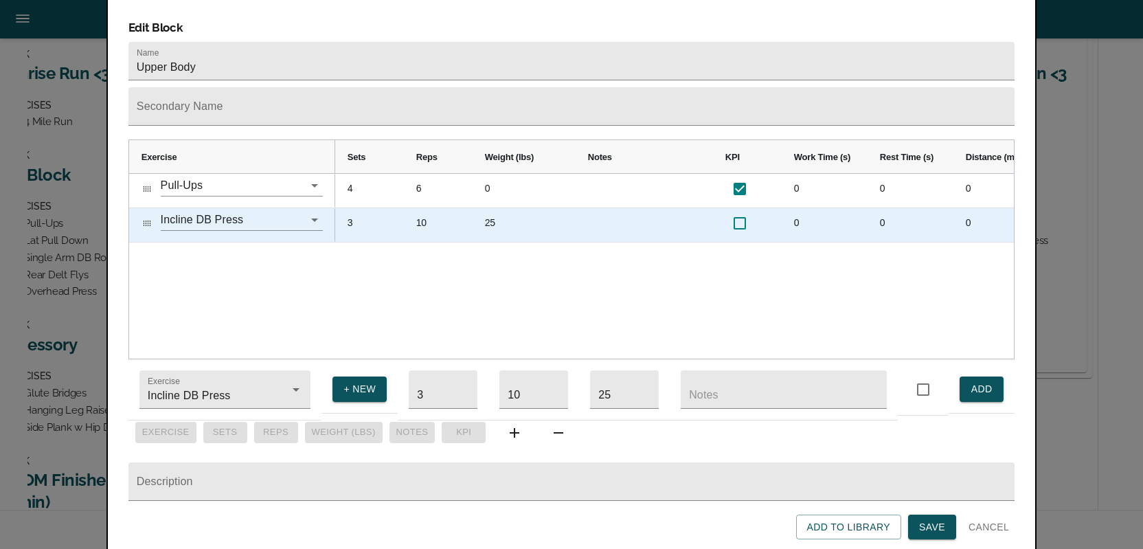
click at [736, 209] on input "checkbox" at bounding box center [739, 223] width 29 height 29
checkbox input "true"
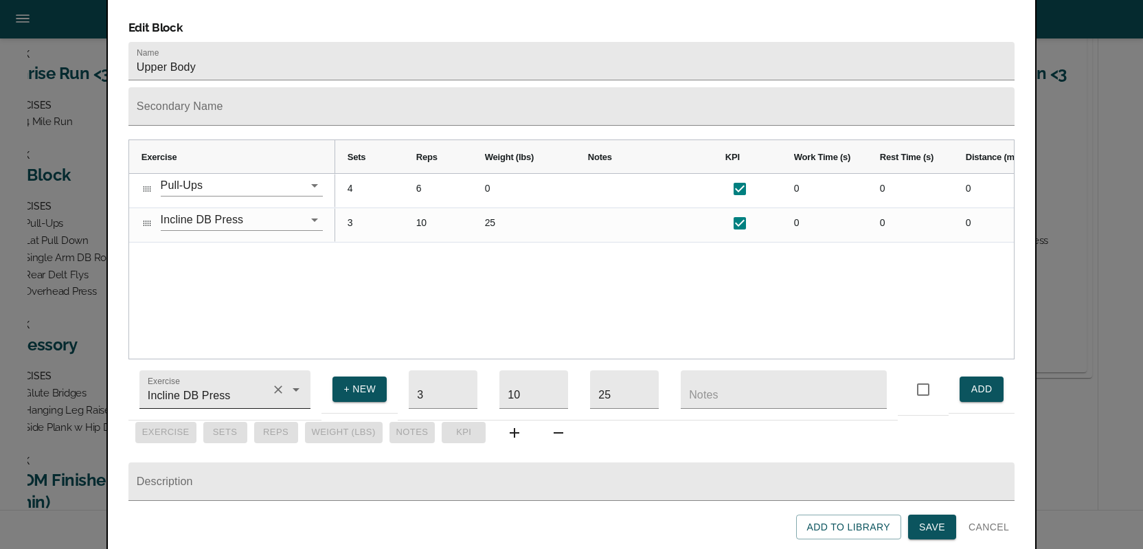
click at [194, 388] on input "Incline DB Press" at bounding box center [206, 395] width 122 height 25
click at [192, 417] on li "DB Side Lateral Raise" at bounding box center [225, 429] width 172 height 25
type input "DB Side Lateral Raise"
click at [540, 383] on input "10" at bounding box center [533, 389] width 69 height 38
type input "12"
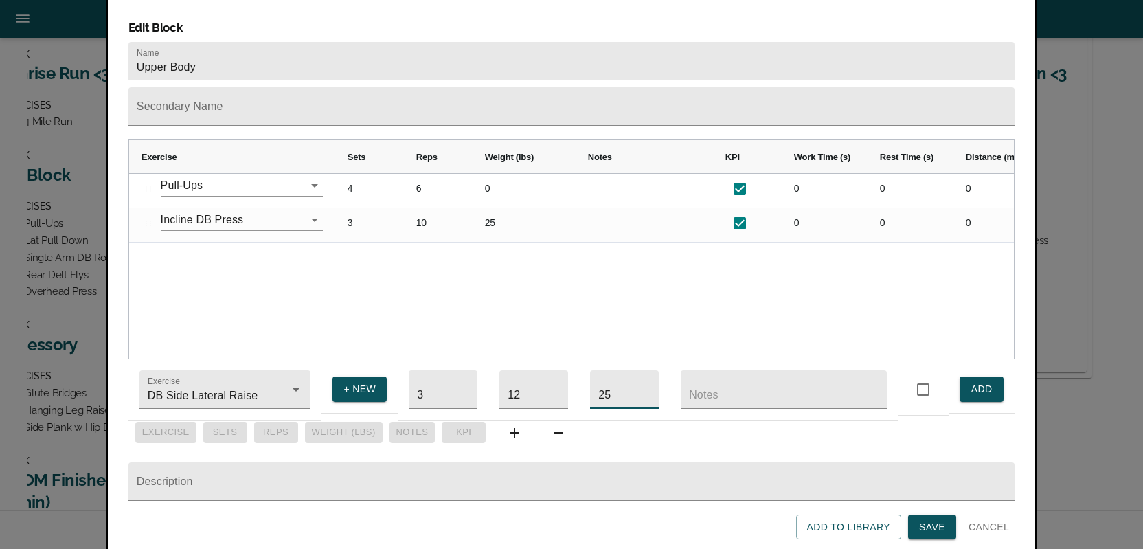
click at [610, 387] on input "25" at bounding box center [624, 389] width 69 height 38
type input "2"
type input "10"
click at [987, 380] on span "ADD" at bounding box center [981, 388] width 22 height 17
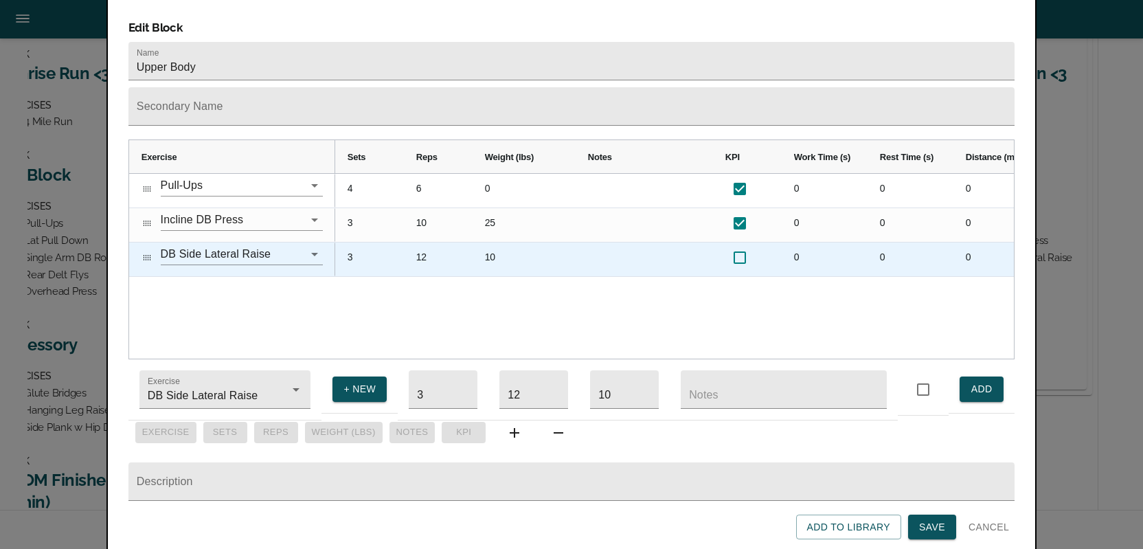
click at [738, 243] on input "checkbox" at bounding box center [739, 257] width 29 height 29
checkbox input "true"
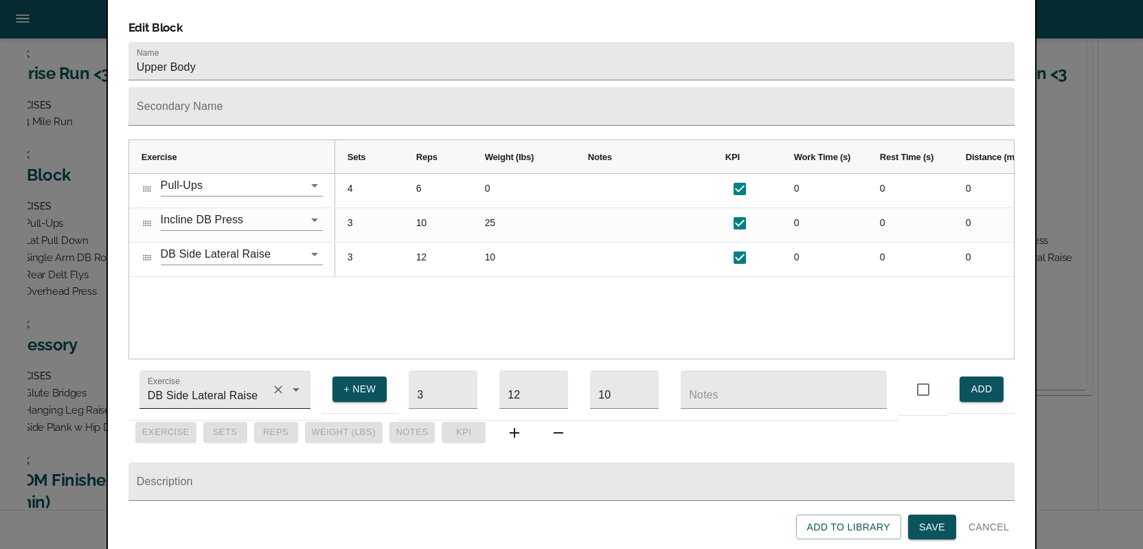
click at [177, 383] on input "DB Side Lateral Raise" at bounding box center [206, 395] width 122 height 25
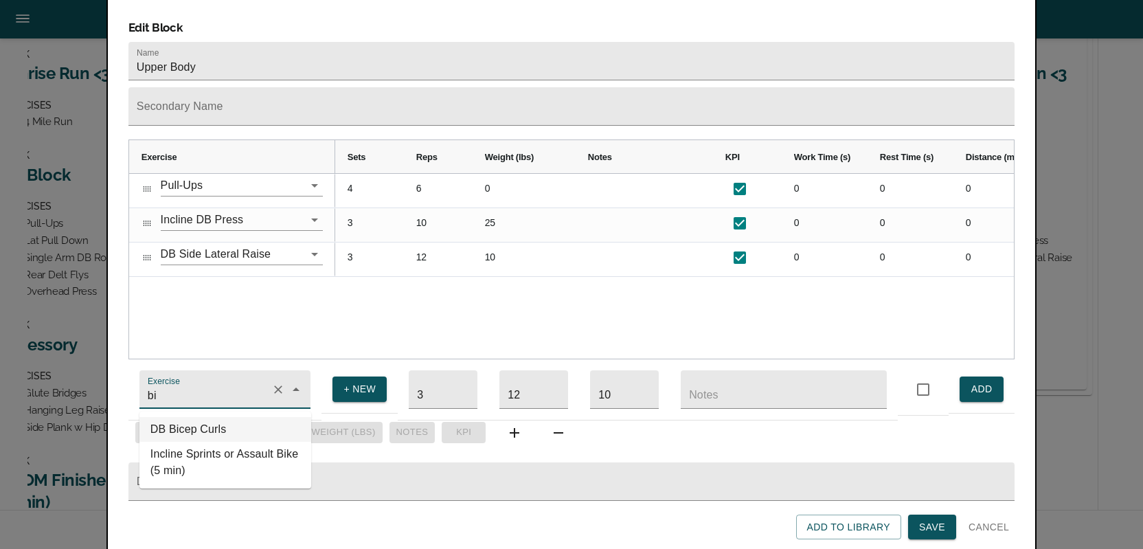
click at [172, 427] on li "DB Bicep Curls" at bounding box center [225, 429] width 172 height 25
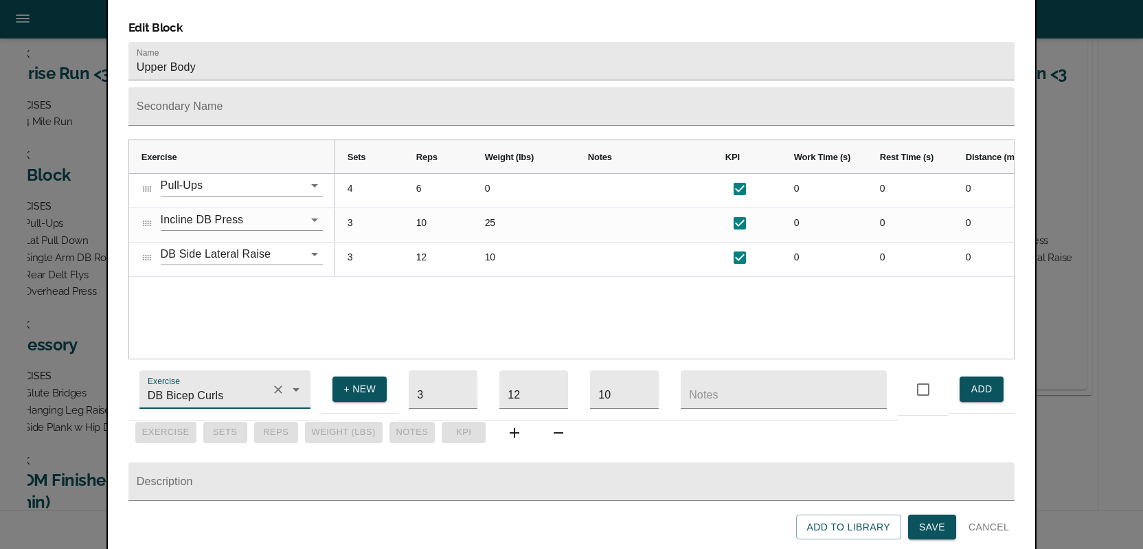
type input "DB Bicep Curls"
click at [613, 375] on input "10" at bounding box center [624, 389] width 69 height 38
type input "15"
click at [975, 391] on button "ADD" at bounding box center [981, 388] width 44 height 25
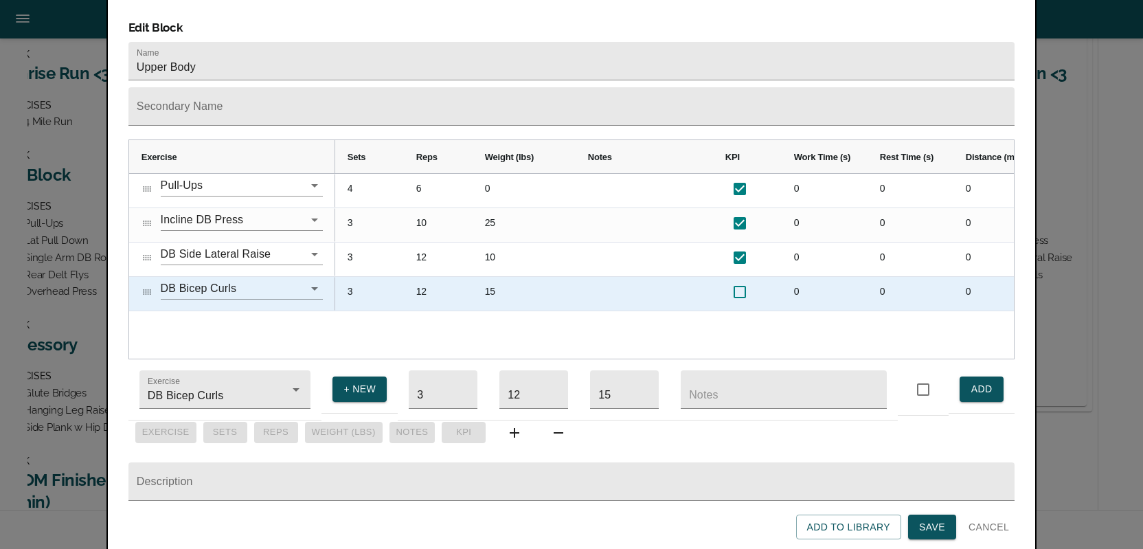
click at [739, 277] on input "checkbox" at bounding box center [739, 291] width 29 height 29
checkbox input "true"
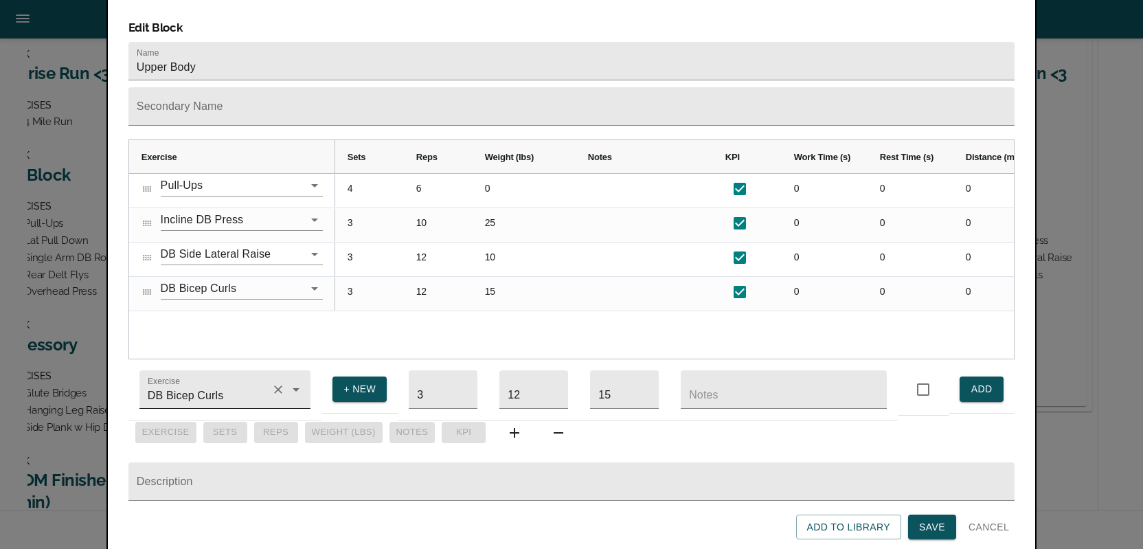
click at [246, 385] on input "DB Bicep Curls" at bounding box center [206, 395] width 122 height 25
click at [202, 442] on li "Tricep Cable Pull Down" at bounding box center [225, 454] width 172 height 25
type input "Tricep Cable Pull Down"
click at [613, 383] on input "15" at bounding box center [624, 389] width 69 height 38
type input "1"
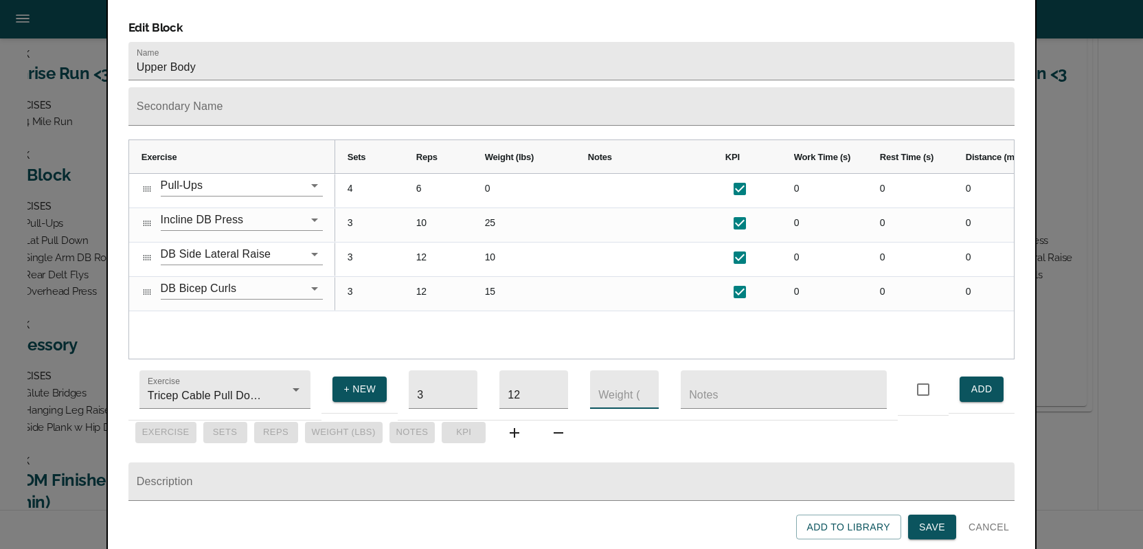
click at [970, 383] on span "ADD" at bounding box center [981, 388] width 22 height 17
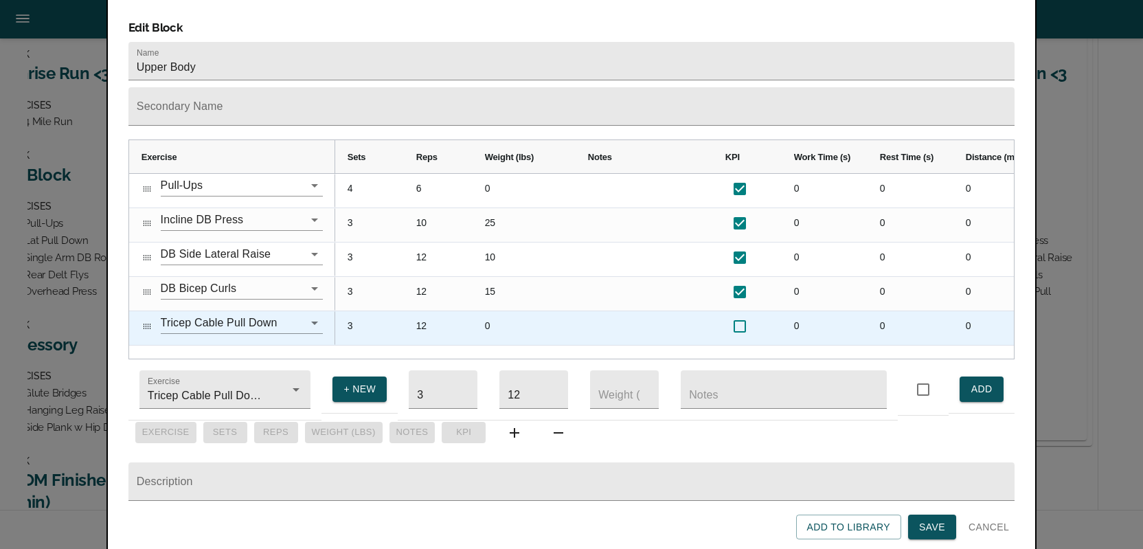
click at [742, 312] on input "checkbox" at bounding box center [739, 326] width 29 height 29
click at [743, 312] on input "Press SPACE to select this row." at bounding box center [739, 326] width 29 height 29
checkbox input "false"
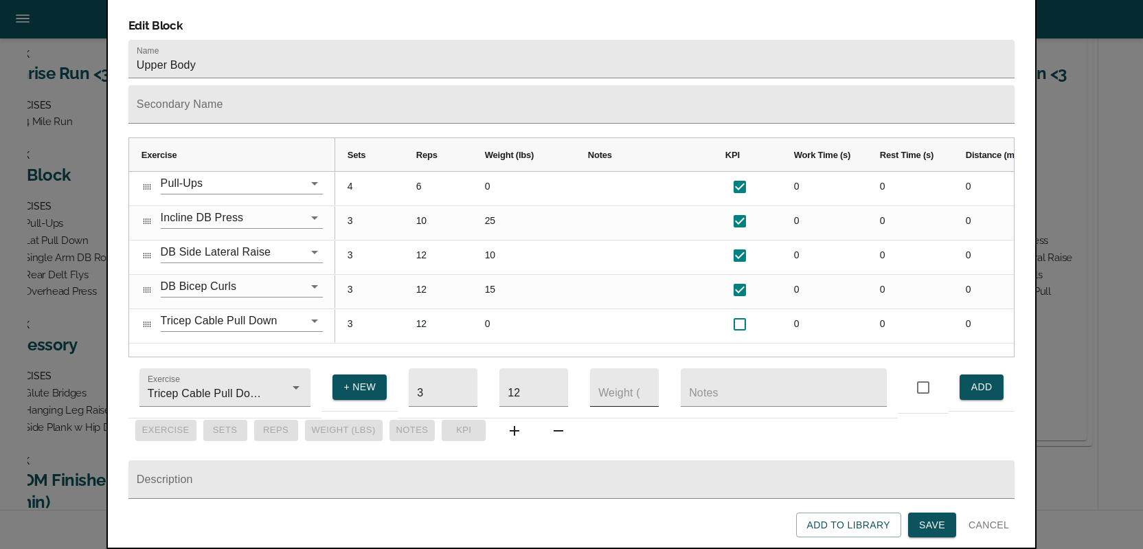
click at [621, 368] on input "number" at bounding box center [624, 387] width 69 height 38
type input "45"
click at [968, 374] on button "ADD" at bounding box center [981, 386] width 44 height 25
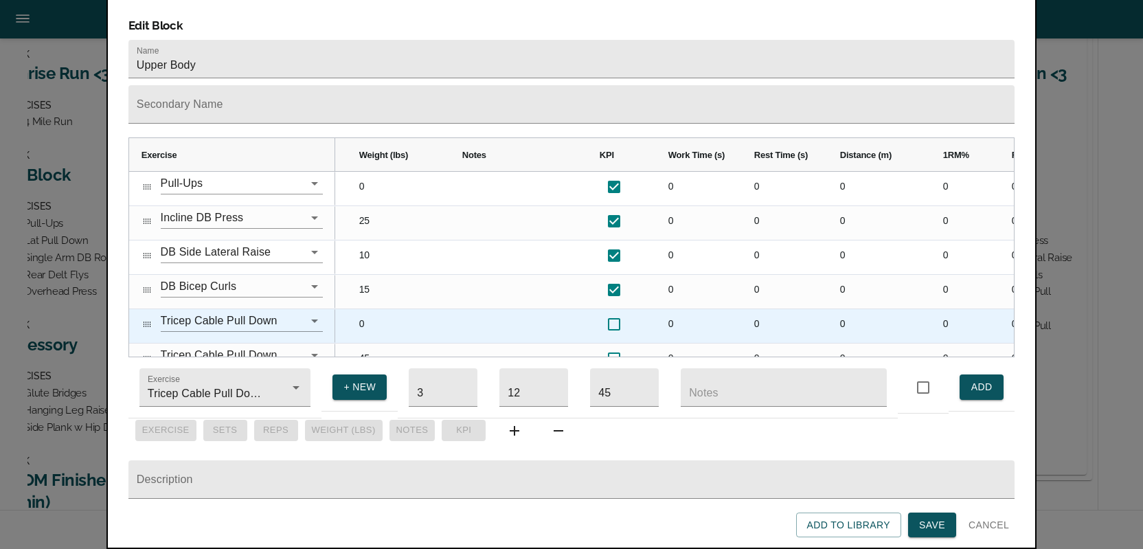
scroll to position [0, 0]
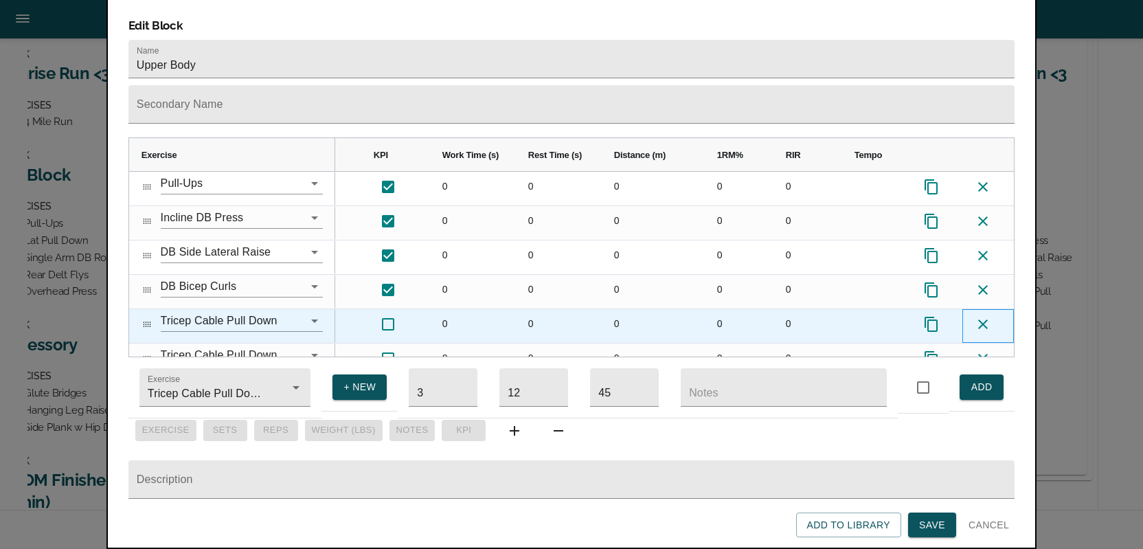
click at [981, 316] on icon "Press SPACE to select this row." at bounding box center [983, 324] width 16 height 16
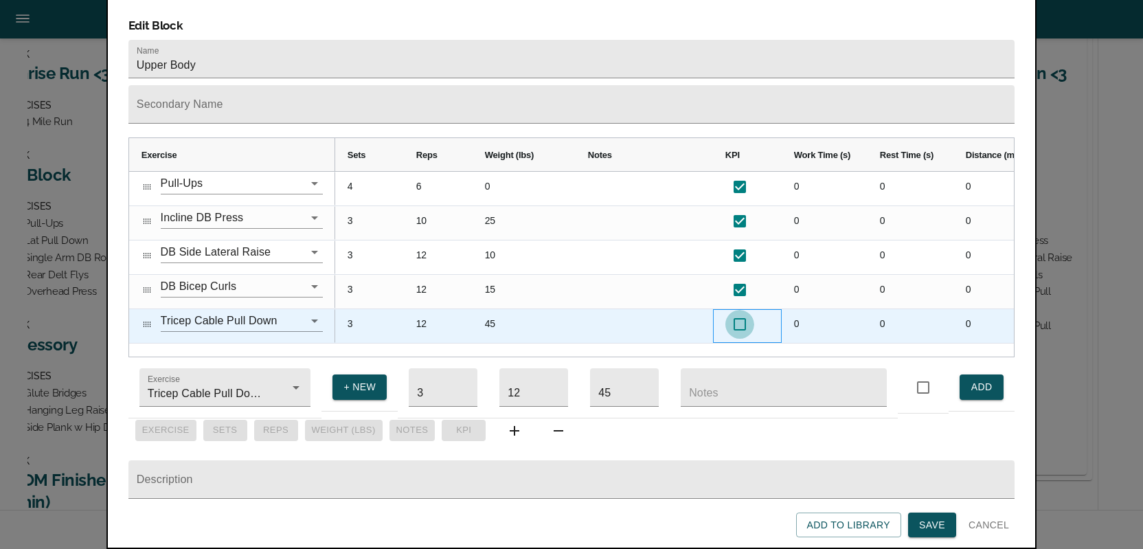
click at [738, 310] on input "checkbox" at bounding box center [739, 324] width 29 height 29
checkbox input "true"
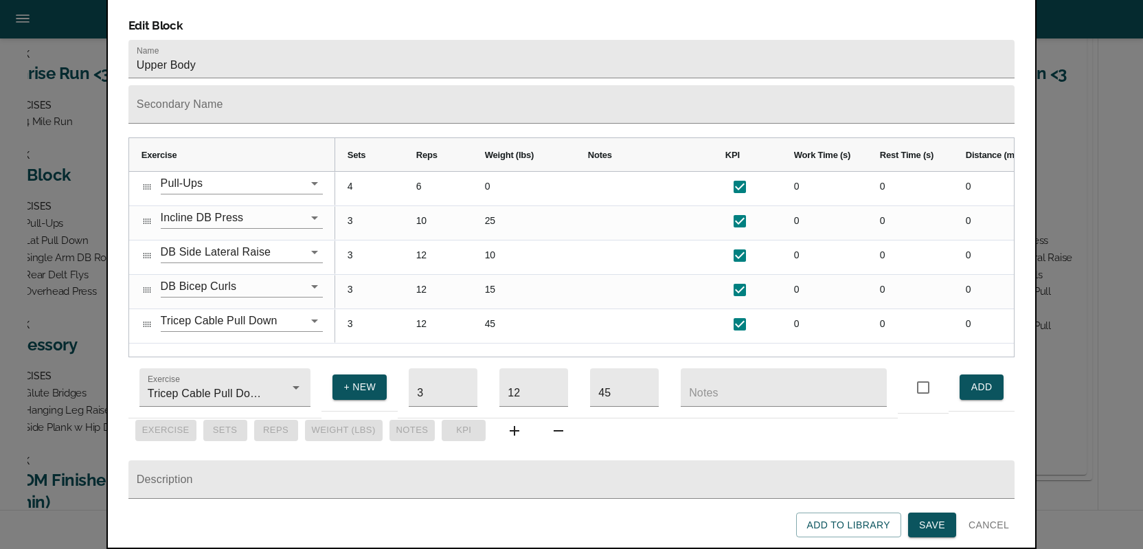
click at [933, 516] on span "Save" at bounding box center [932, 524] width 26 height 17
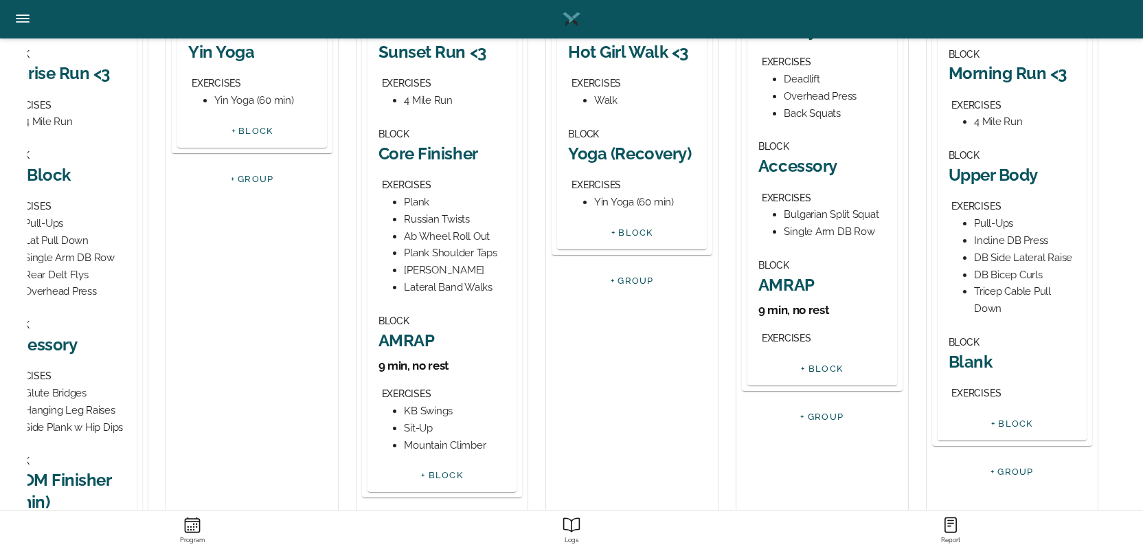
click at [972, 368] on h2 "Blank" at bounding box center [1012, 361] width 128 height 21
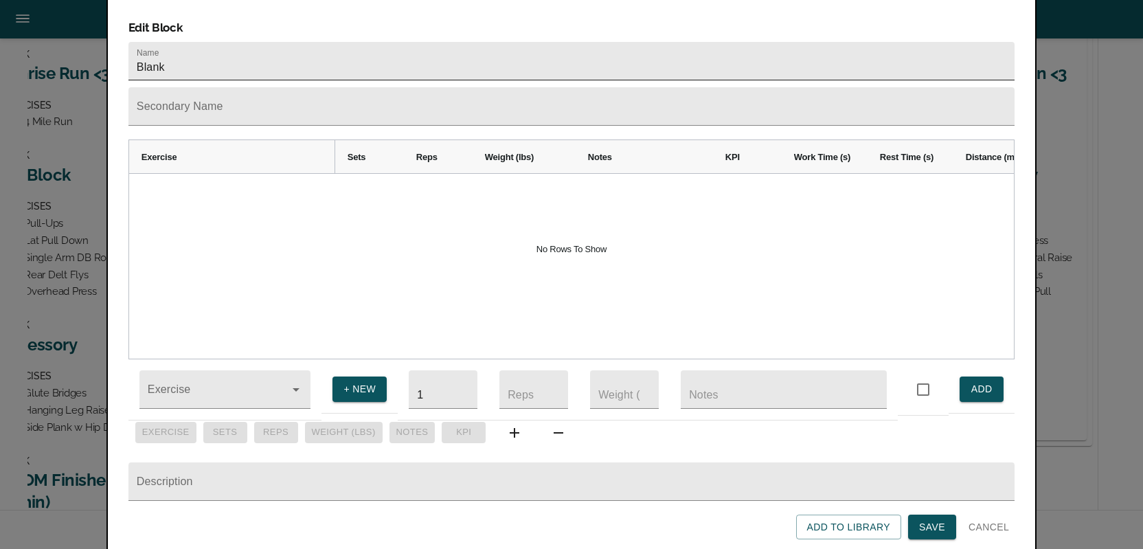
click at [185, 42] on input "Blank" at bounding box center [571, 61] width 886 height 38
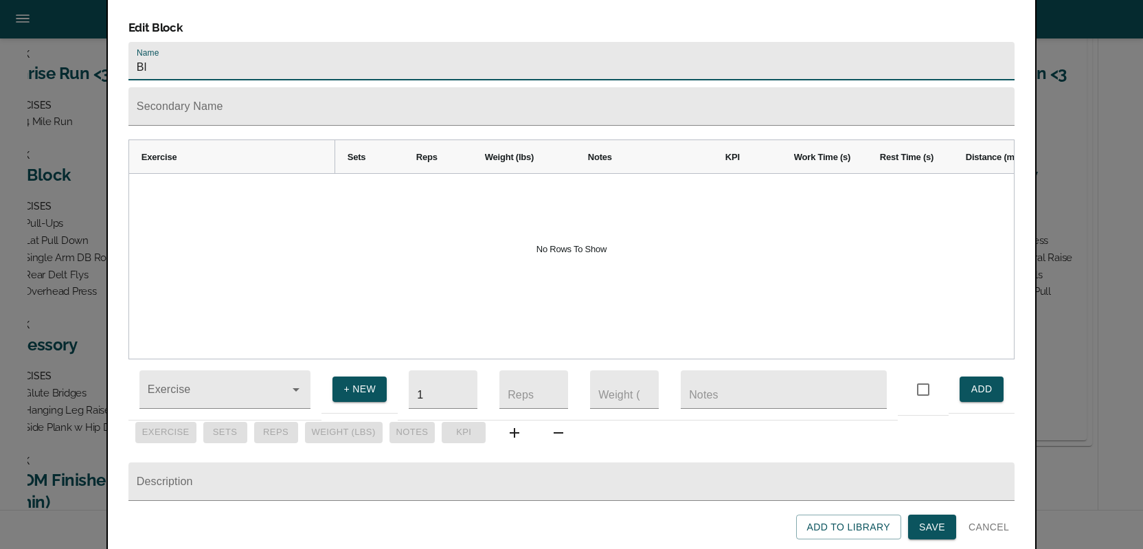
type input "B"
type input "Core"
click at [166, 383] on input "Exercise" at bounding box center [206, 395] width 122 height 25
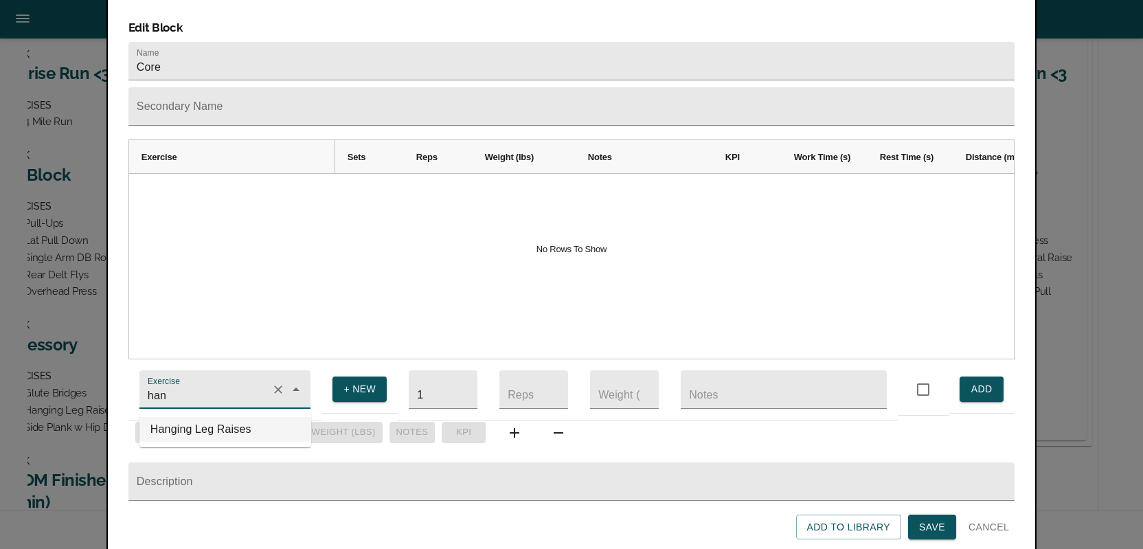
click at [177, 418] on li "Hanging Leg Raises" at bounding box center [225, 429] width 172 height 25
type input "Hanging Leg Raises"
click at [429, 380] on input "1" at bounding box center [443, 389] width 69 height 38
type input "3"
click at [510, 380] on input "number" at bounding box center [533, 389] width 69 height 38
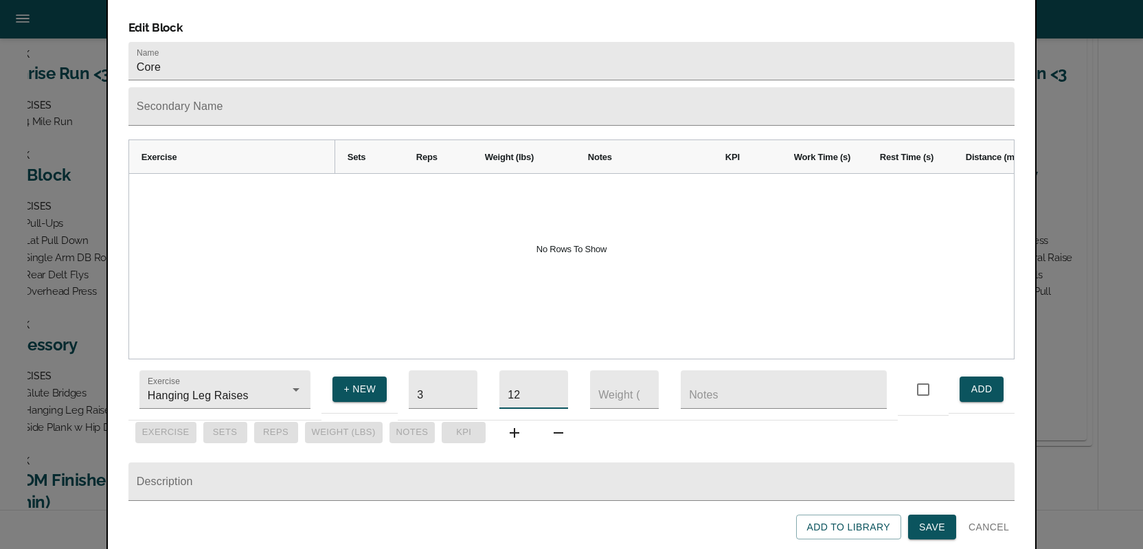
type input "12"
click at [983, 382] on span "ADD" at bounding box center [981, 388] width 22 height 17
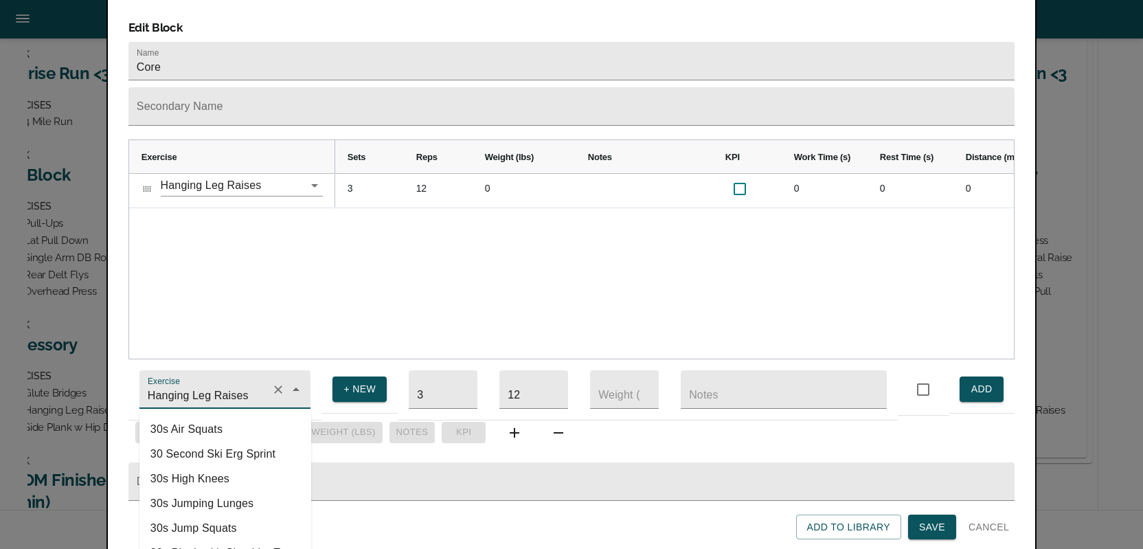
click at [184, 383] on input "Hanging Leg Raises" at bounding box center [206, 395] width 122 height 25
click at [181, 417] on li "Ab Wheel Roll Out" at bounding box center [225, 429] width 172 height 25
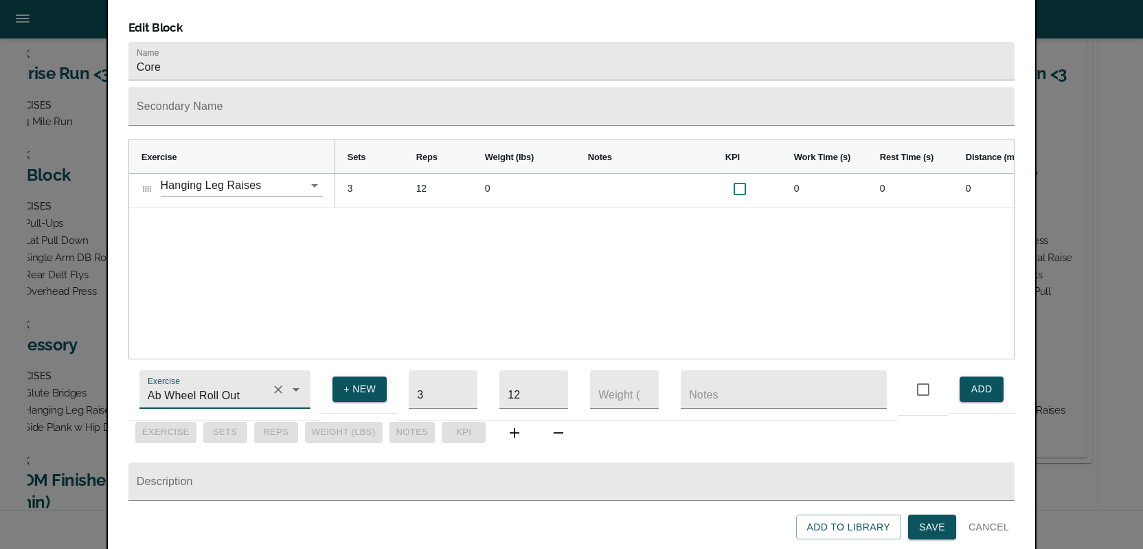
click at [972, 380] on span "ADD" at bounding box center [981, 388] width 22 height 17
click at [176, 383] on input "Ab Wheel Roll Out" at bounding box center [206, 395] width 122 height 25
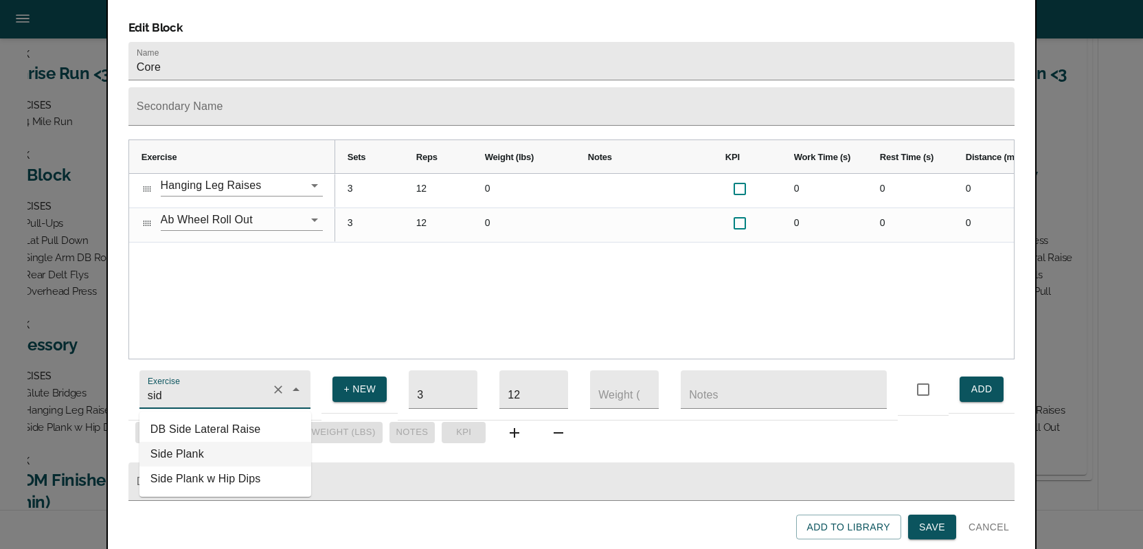
click at [174, 444] on li "Side Plank" at bounding box center [225, 454] width 172 height 25
type input "Side Plank"
click at [525, 382] on input "12" at bounding box center [533, 389] width 69 height 38
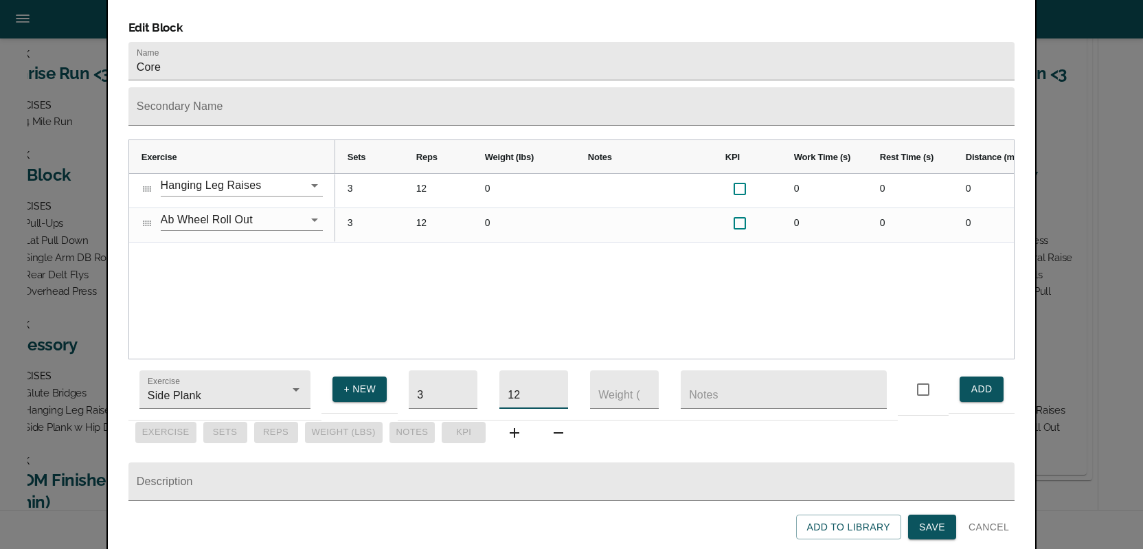
type input "1"
type input "45"
click at [725, 387] on input "text" at bounding box center [784, 389] width 206 height 38
type input "seconds"
click at [971, 380] on span "ADD" at bounding box center [981, 388] width 22 height 17
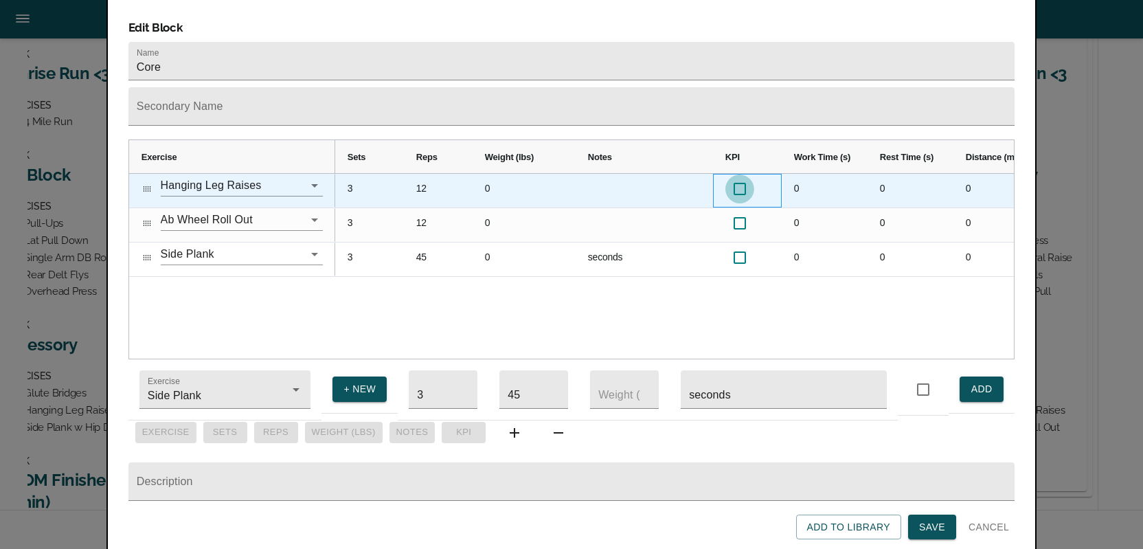
click at [745, 174] on input "checkbox" at bounding box center [739, 188] width 29 height 29
checkbox input "true"
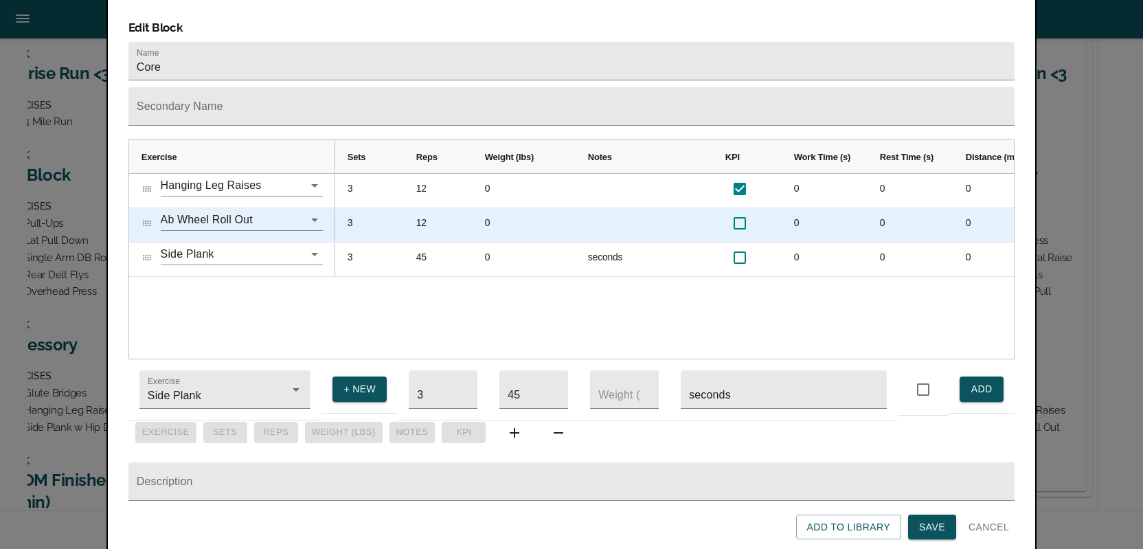
click at [739, 209] on input "checkbox" at bounding box center [739, 223] width 29 height 29
checkbox input "true"
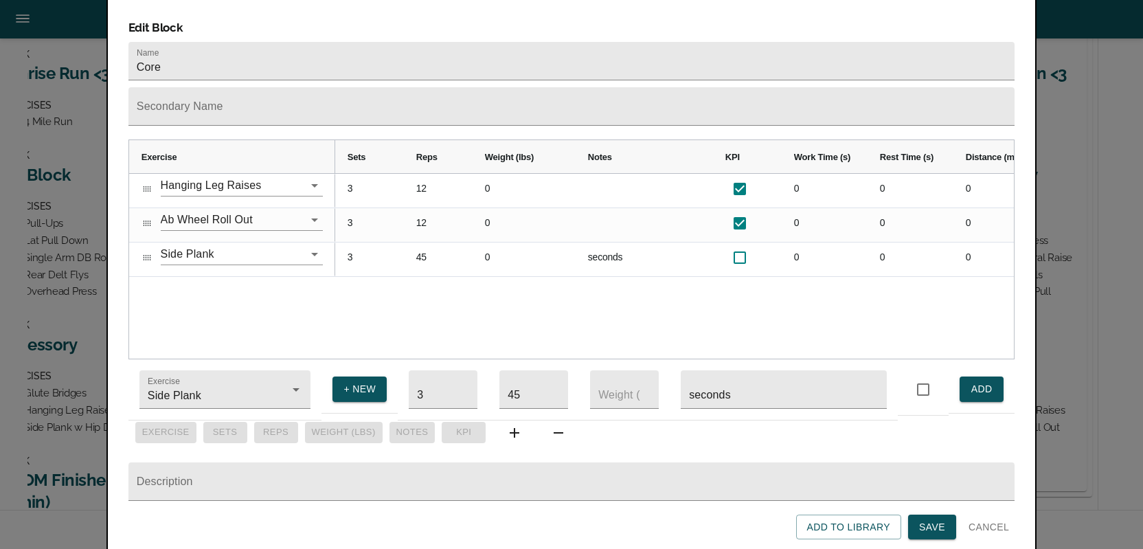
click at [922, 529] on span "Save" at bounding box center [932, 527] width 26 height 17
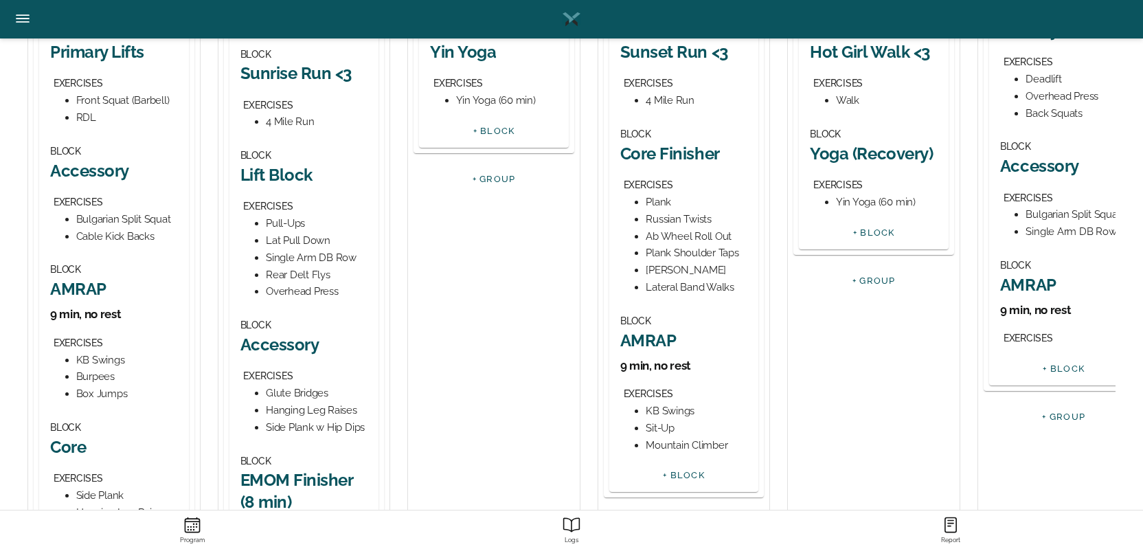
click at [163, 111] on div "RDL" at bounding box center [127, 117] width 102 height 17
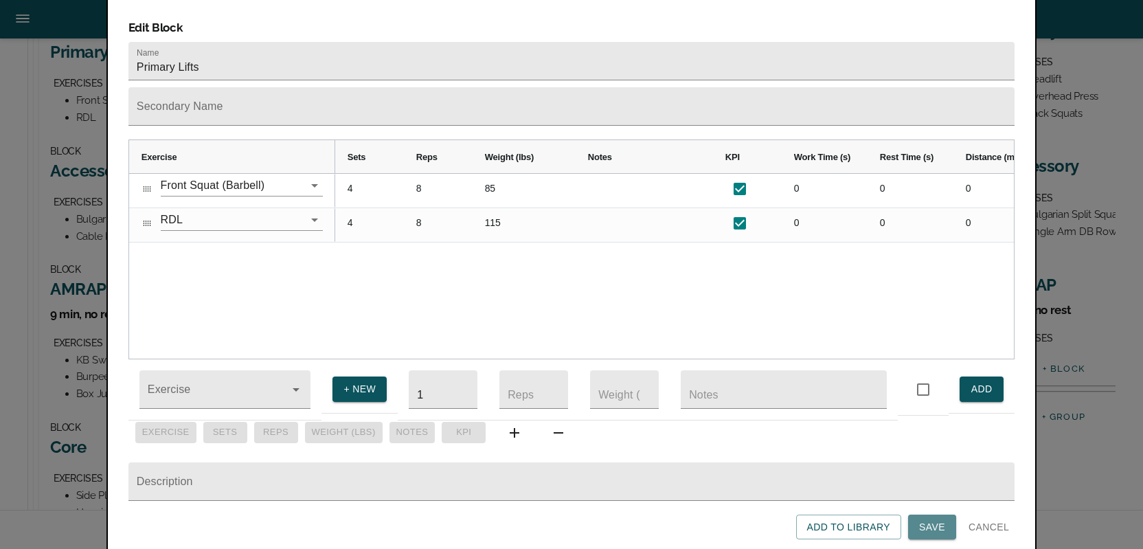
click at [929, 524] on span "Save" at bounding box center [932, 527] width 26 height 17
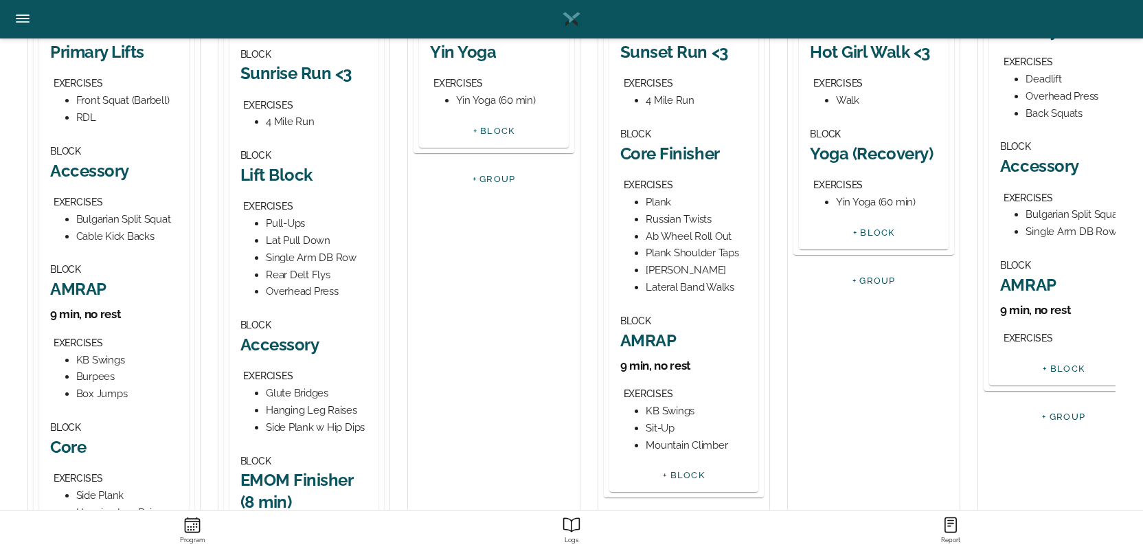
click at [101, 238] on div "Cable Kick Backs" at bounding box center [127, 236] width 102 height 17
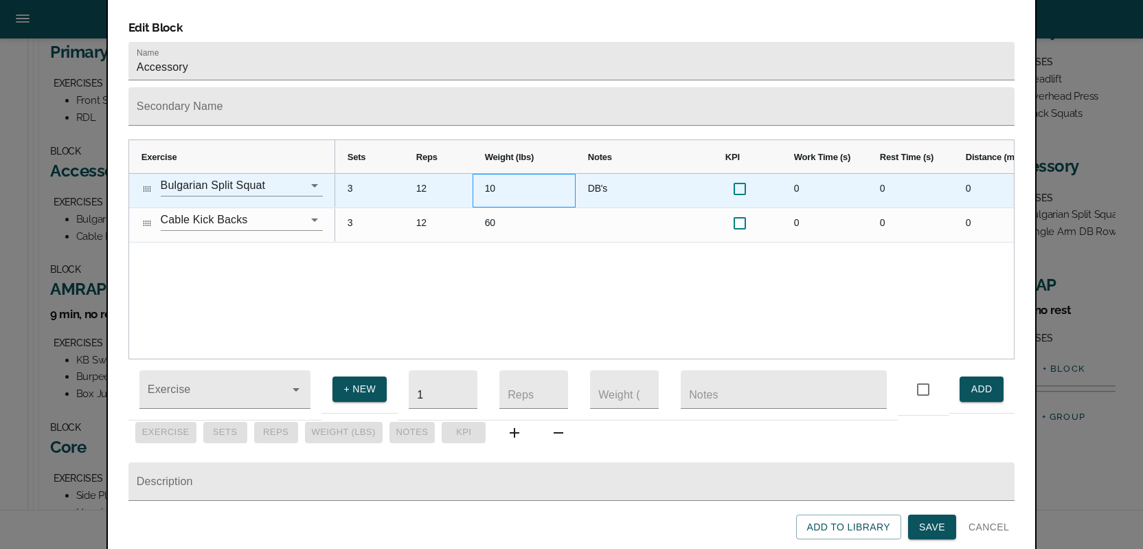
click at [492, 174] on div "10" at bounding box center [524, 191] width 103 height 34
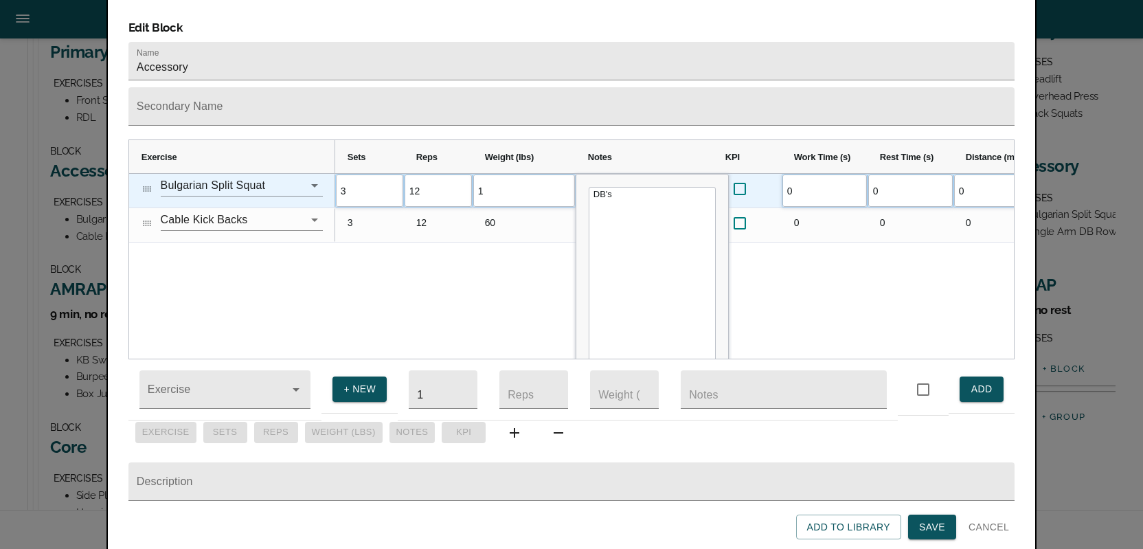
type input "15"
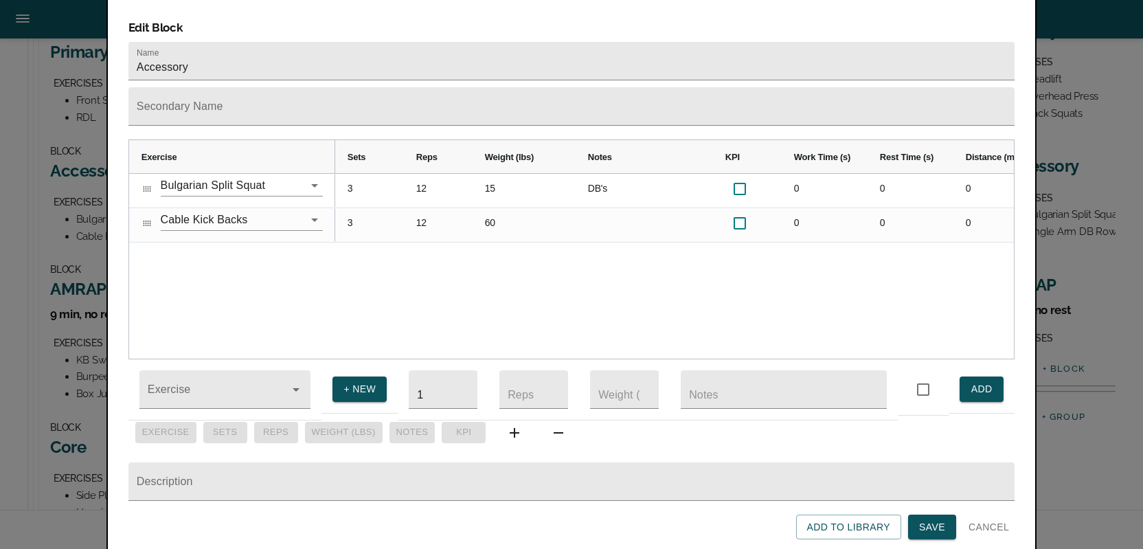
click at [483, 296] on div "3 12 15 DB's 0 0 0 0 0 3 12 60 0 0 0 0 0" at bounding box center [674, 266] width 679 height 185
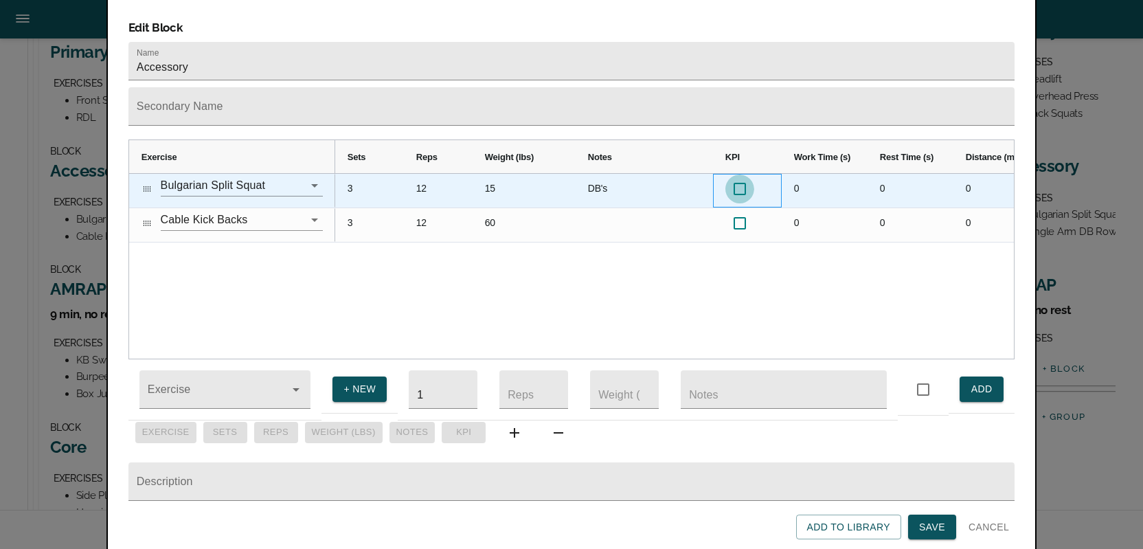
click at [738, 174] on input "Press SPACE to select this row." at bounding box center [739, 188] width 29 height 29
checkbox input "true"
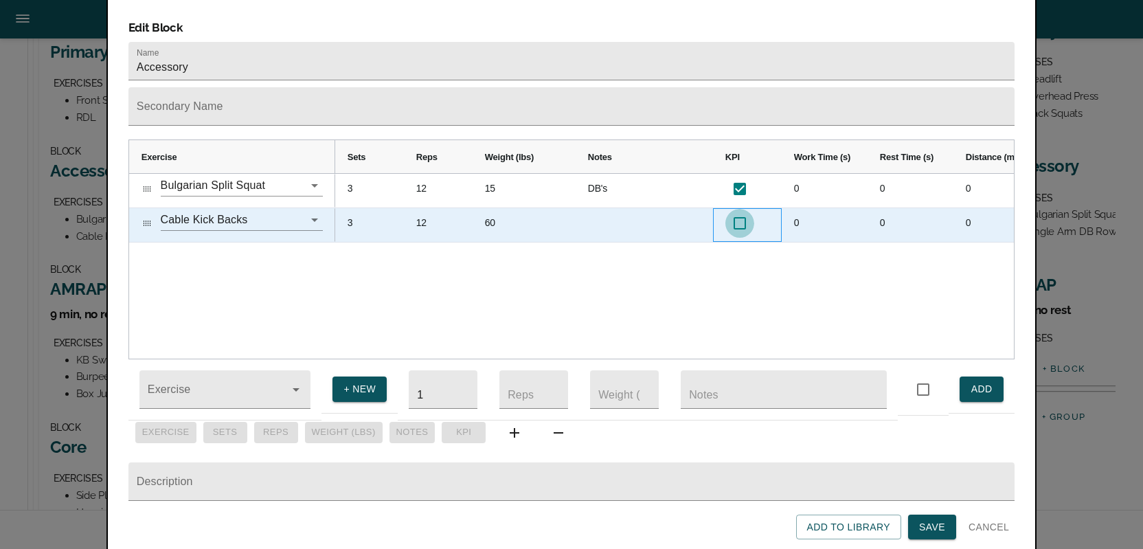
click at [744, 209] on input "checkbox" at bounding box center [739, 223] width 29 height 29
checkbox input "true"
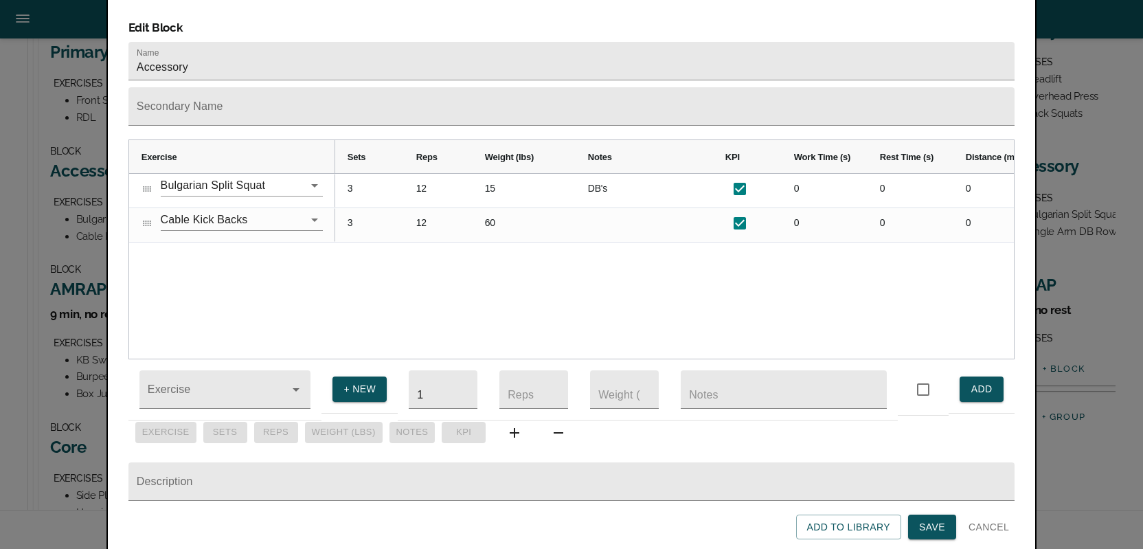
click at [933, 521] on span "Save" at bounding box center [932, 527] width 26 height 17
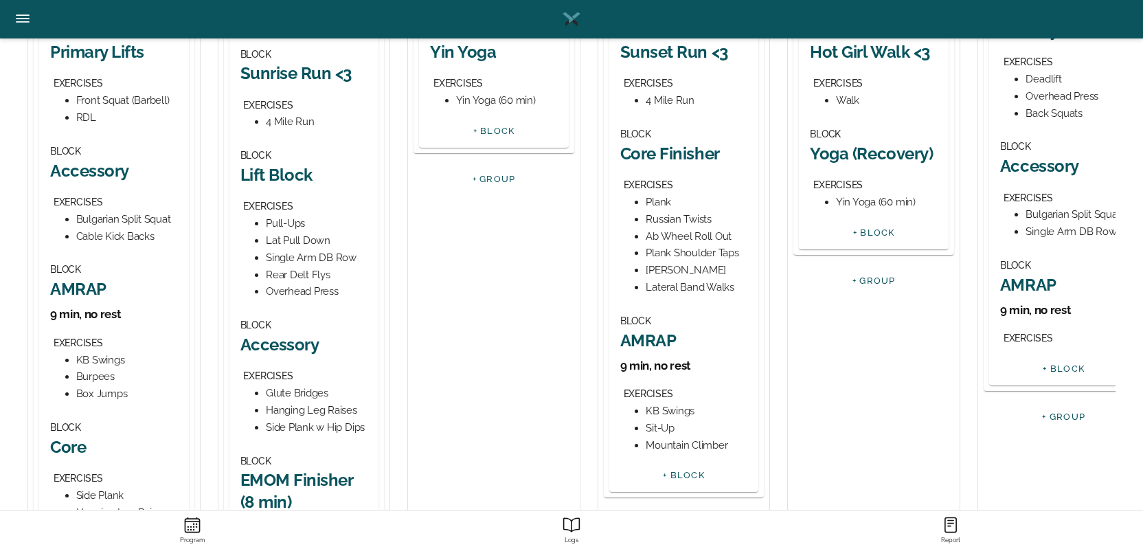
scroll to position [342, 0]
click at [91, 376] on div "Burpees" at bounding box center [127, 375] width 102 height 17
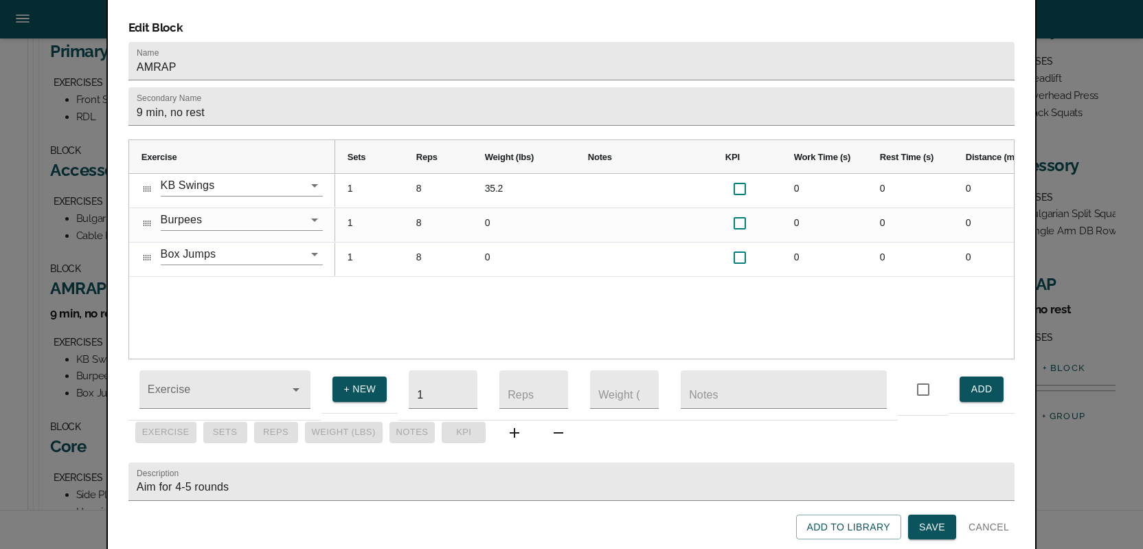
click at [981, 527] on span "Cancel" at bounding box center [988, 527] width 41 height 17
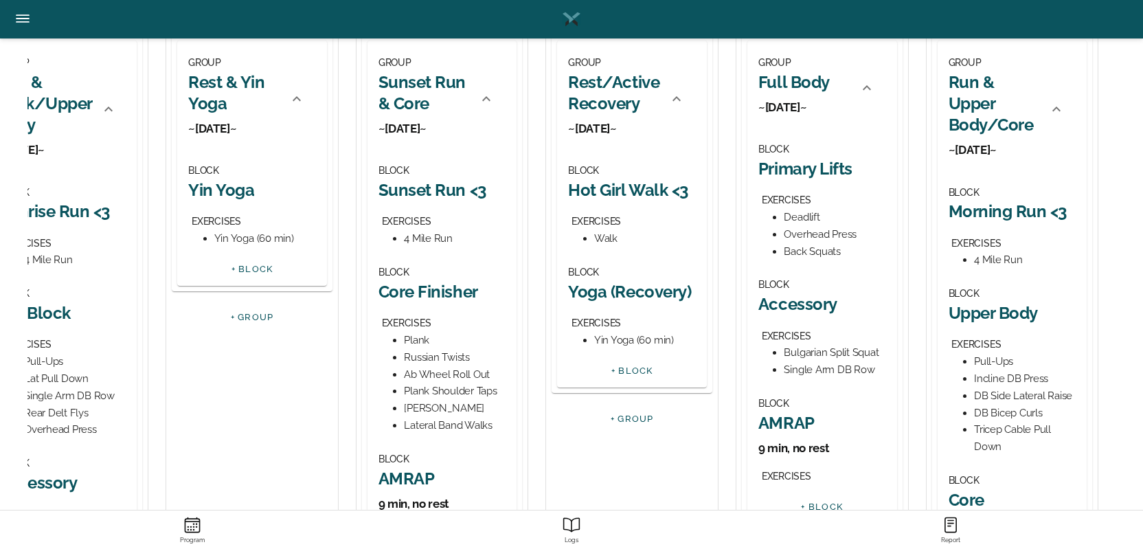
scroll to position [172, 0]
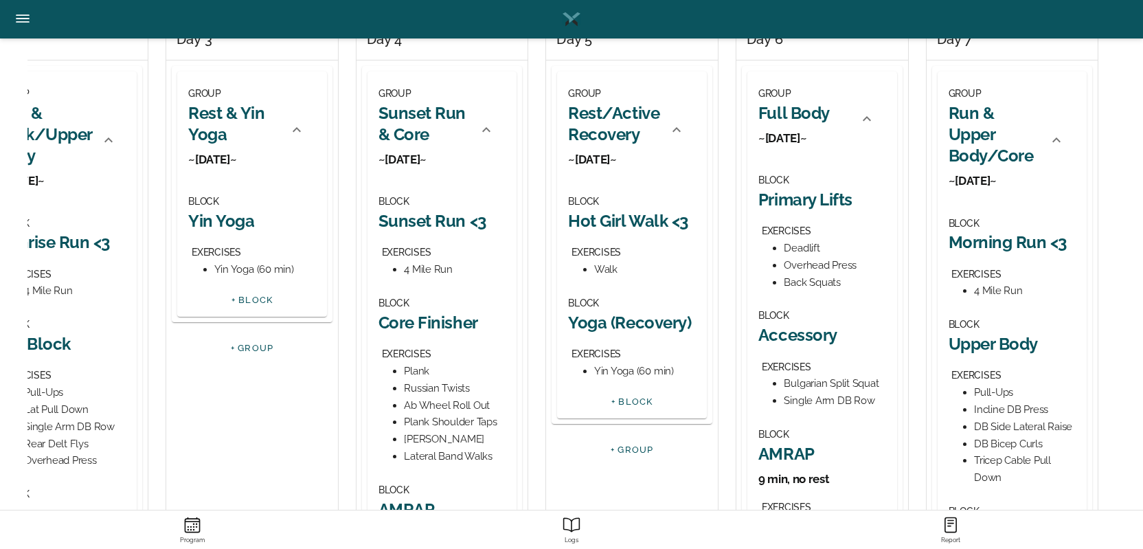
click at [799, 265] on div "Overhead Press" at bounding box center [835, 265] width 102 height 17
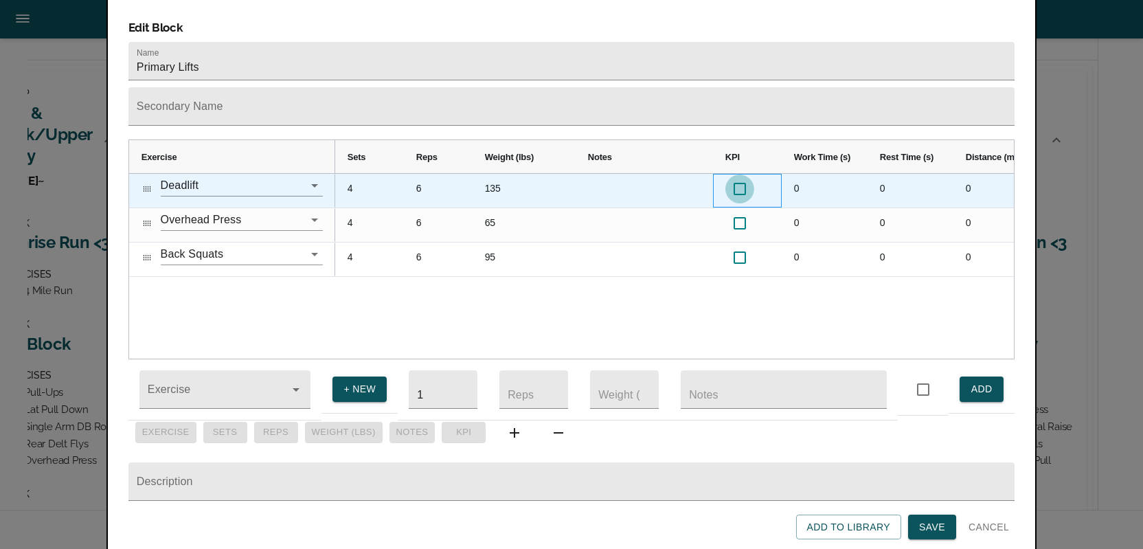
click at [742, 174] on input "checkbox" at bounding box center [739, 188] width 29 height 29
checkbox input "true"
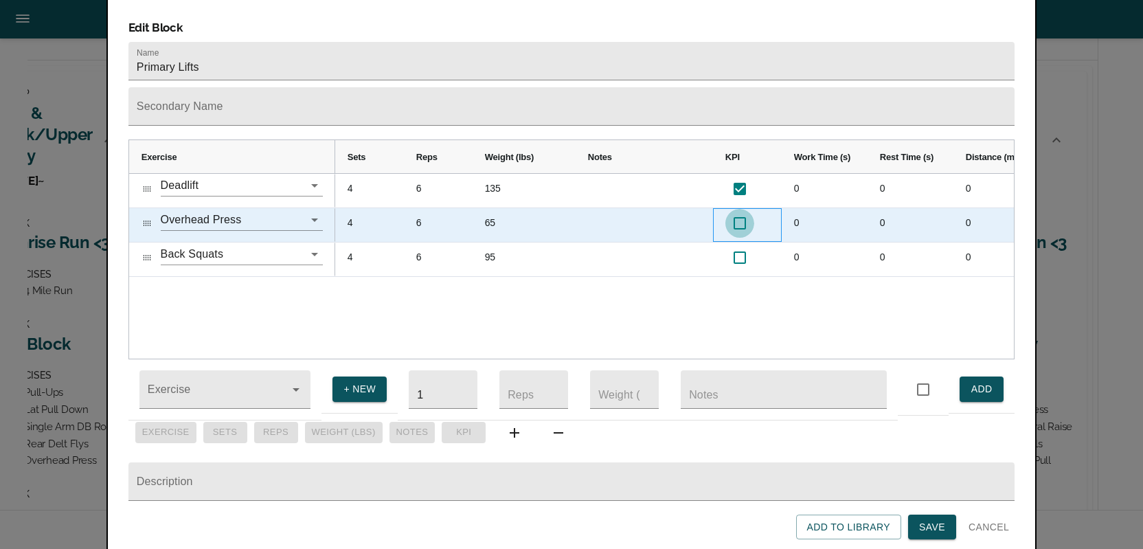
click at [742, 209] on input "checkbox" at bounding box center [739, 223] width 29 height 29
checkbox input "true"
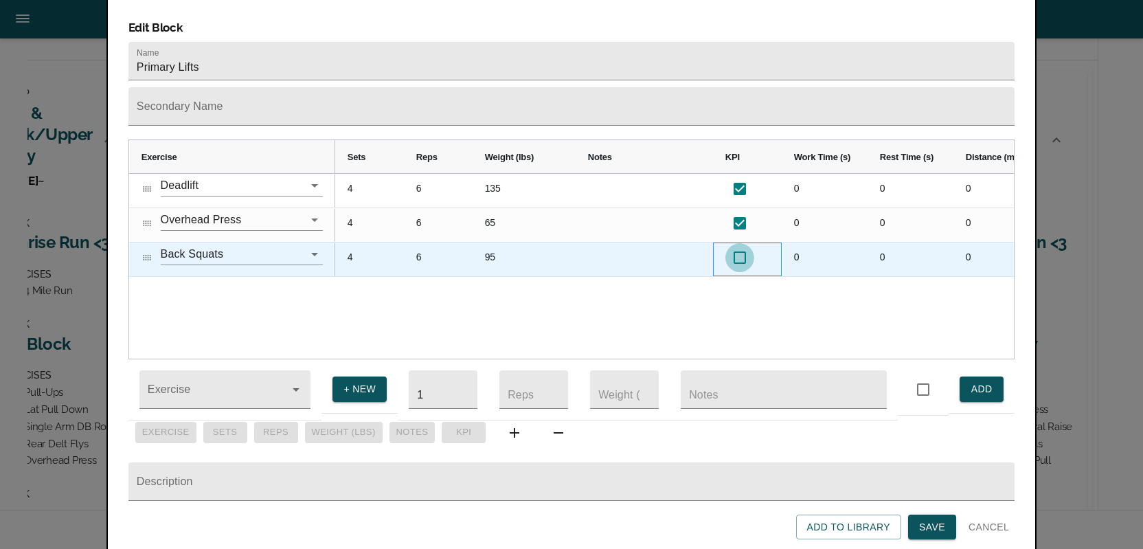
click at [736, 243] on input "checkbox" at bounding box center [739, 257] width 29 height 29
checkbox input "true"
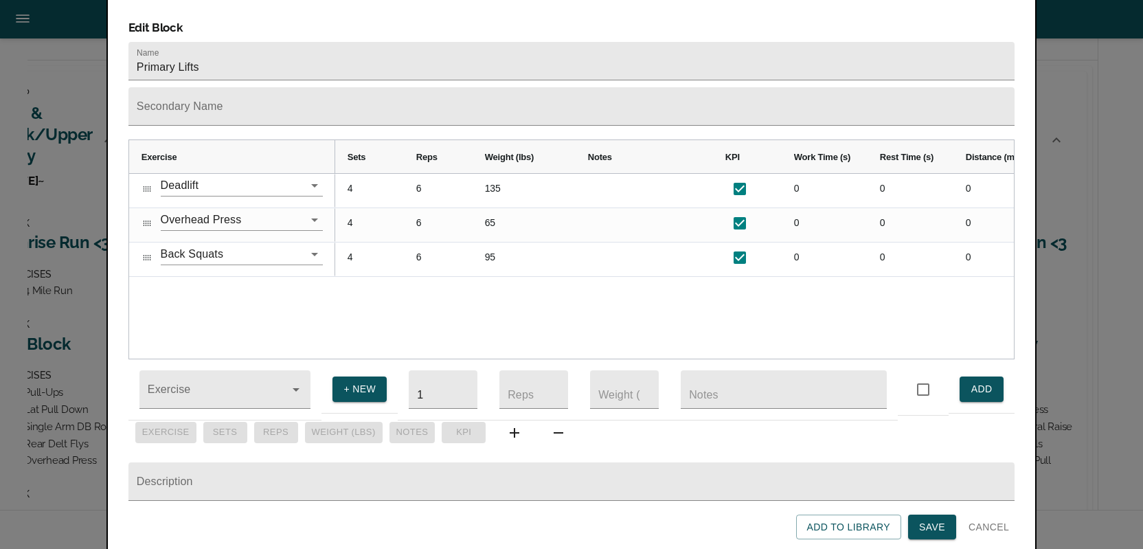
click at [926, 527] on span "Save" at bounding box center [932, 527] width 26 height 17
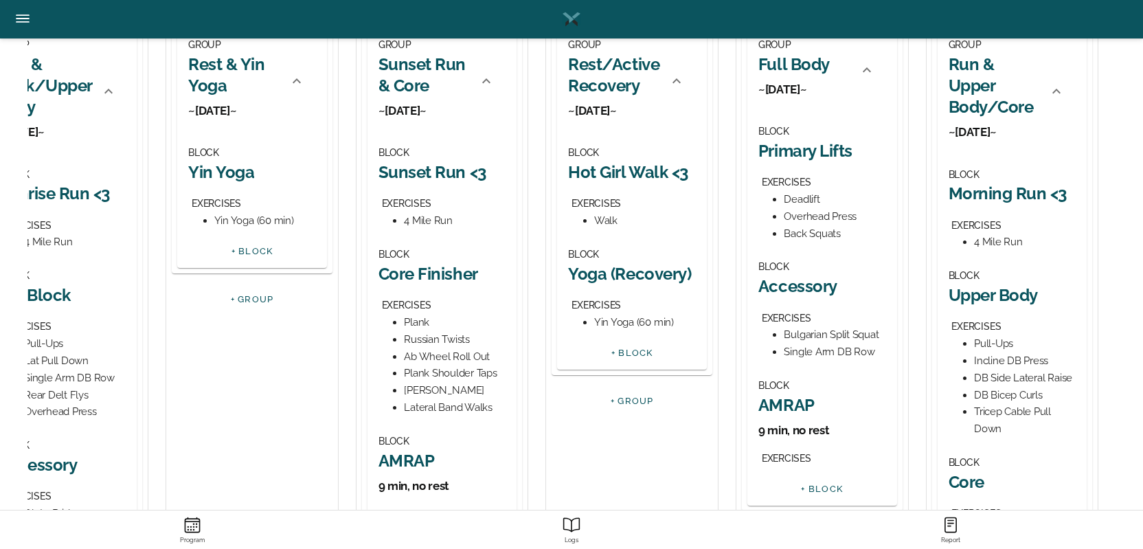
scroll to position [211, 0]
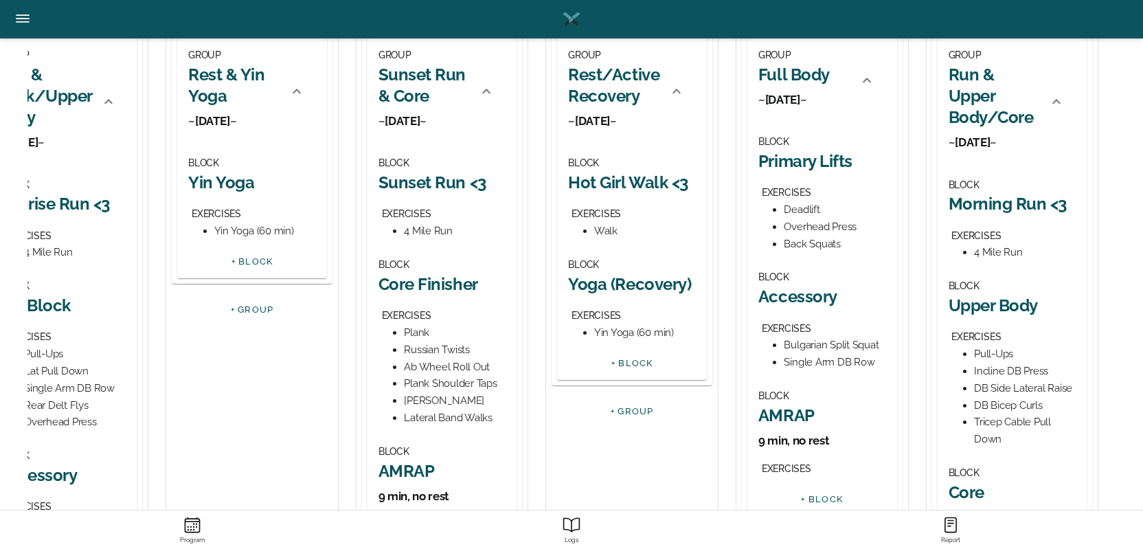
click at [817, 351] on div "Bulgarian Split Squat" at bounding box center [835, 345] width 102 height 17
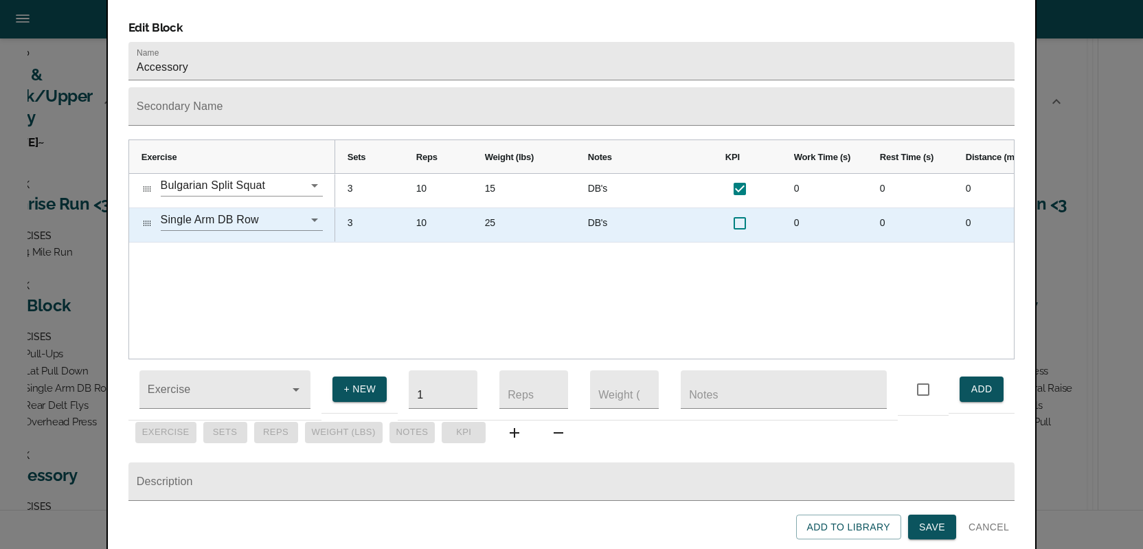
click at [740, 209] on input "checkbox" at bounding box center [739, 223] width 29 height 29
checkbox input "true"
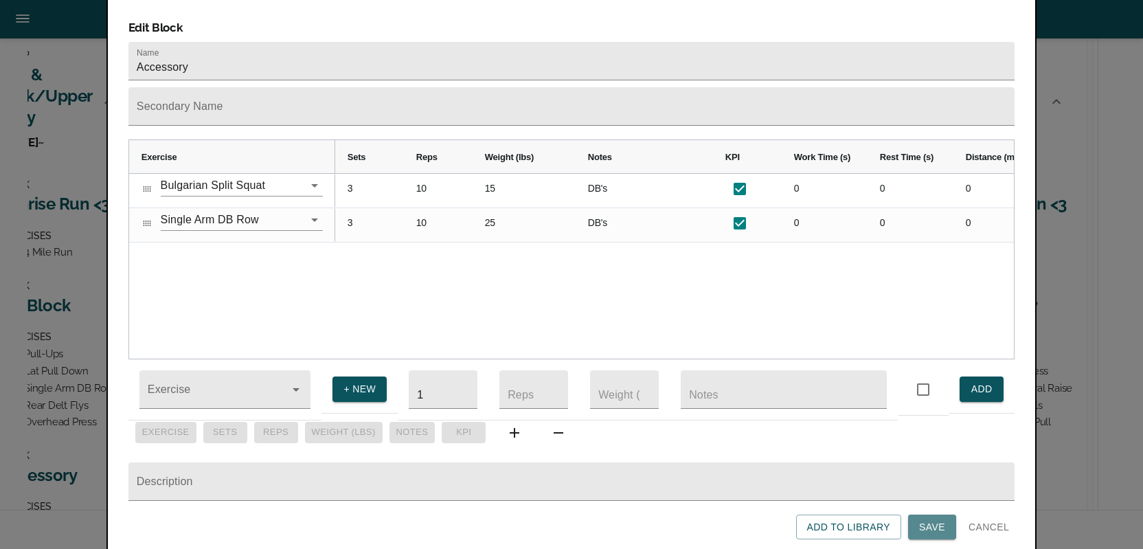
click at [924, 528] on span "Save" at bounding box center [932, 527] width 26 height 17
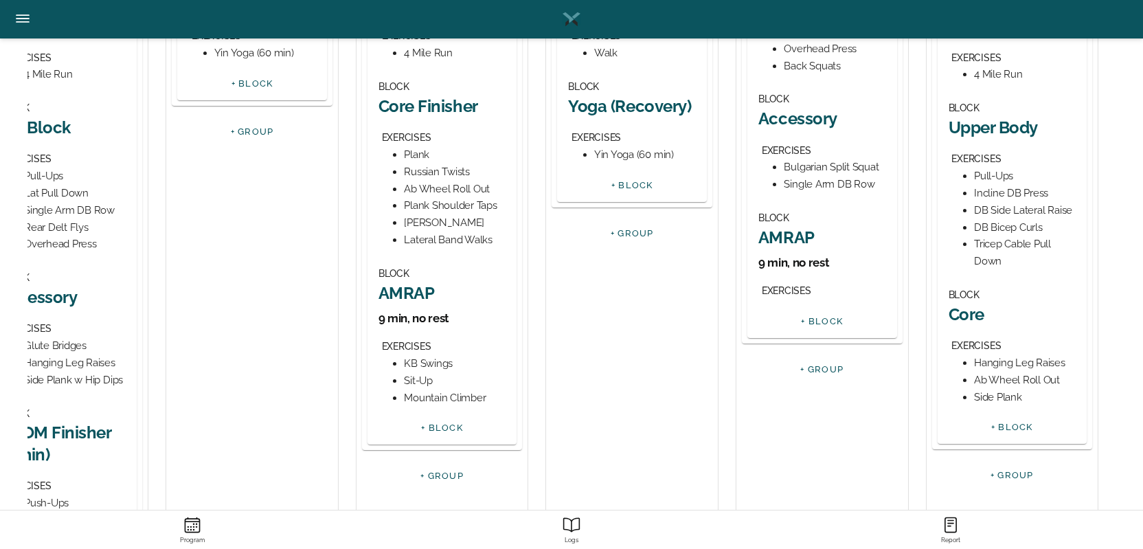
scroll to position [380, 0]
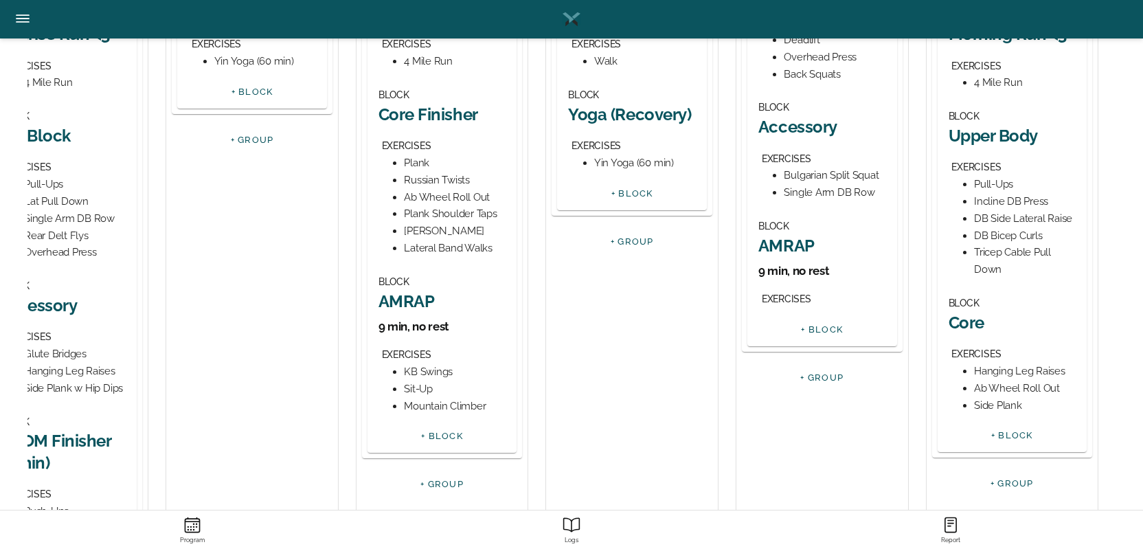
click at [1010, 206] on div "Incline DB Press" at bounding box center [1025, 201] width 102 height 17
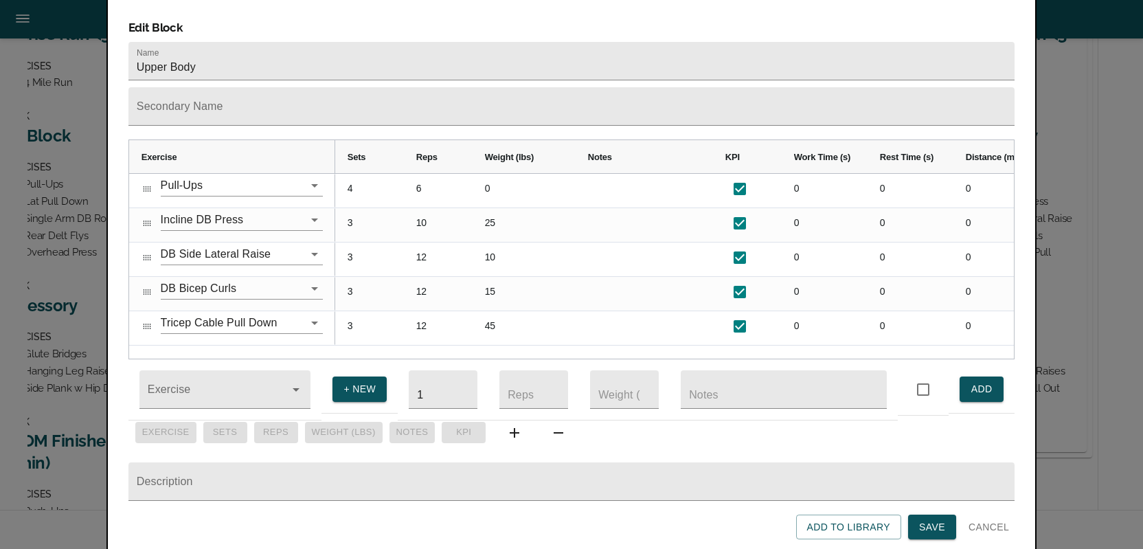
click at [925, 526] on span "Save" at bounding box center [932, 527] width 26 height 17
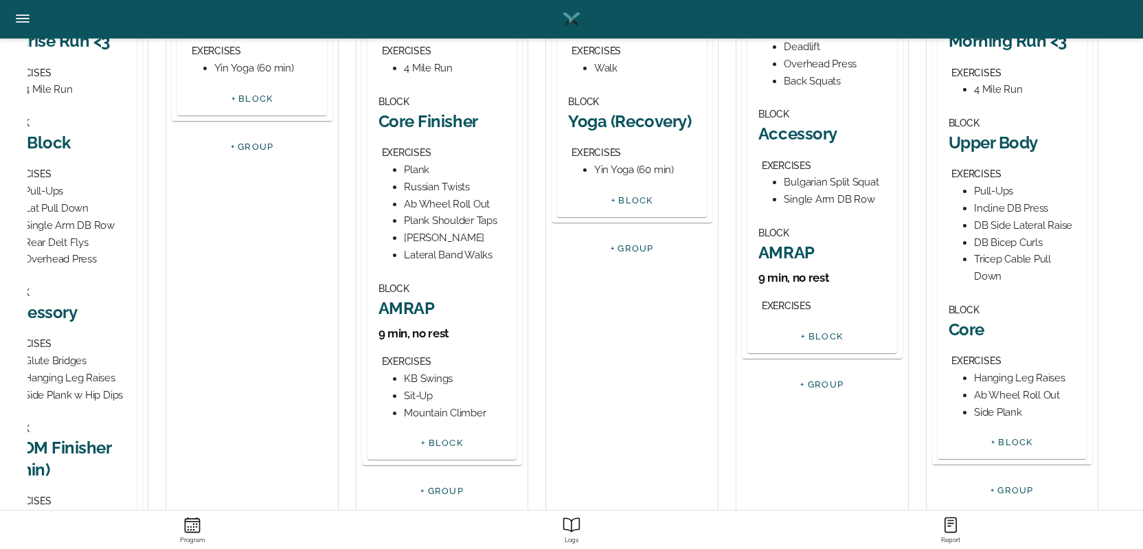
scroll to position [431, 0]
